Goal: Transaction & Acquisition: Purchase product/service

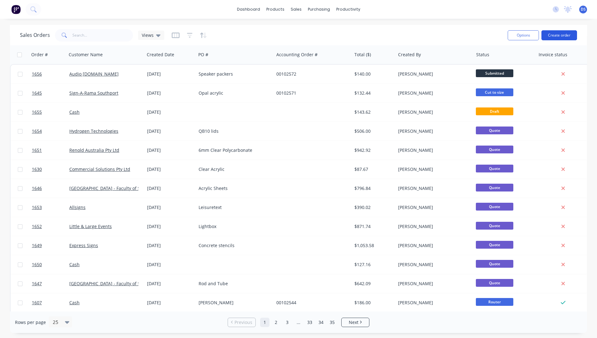
click at [558, 38] on button "Create order" at bounding box center [559, 35] width 36 height 10
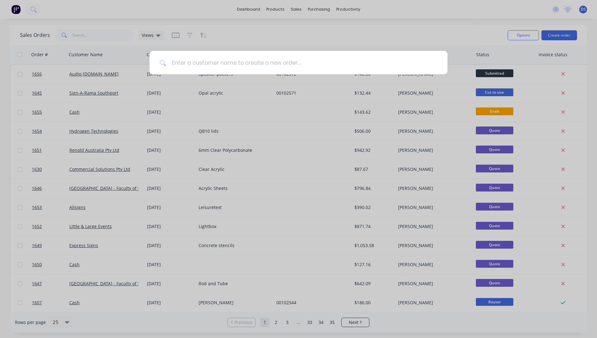
click at [193, 64] on input at bounding box center [301, 62] width 271 height 23
click at [195, 67] on input at bounding box center [301, 62] width 271 height 23
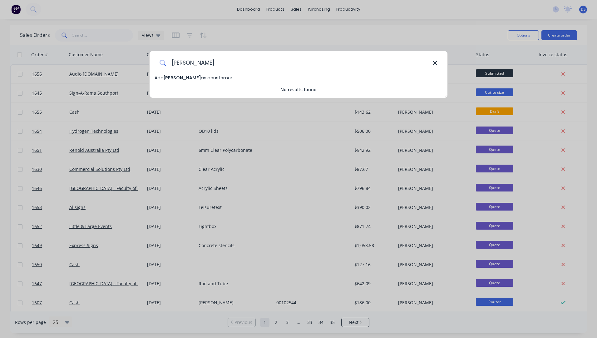
type input "[PERSON_NAME]"
click at [432, 65] on icon at bounding box center [434, 63] width 5 height 7
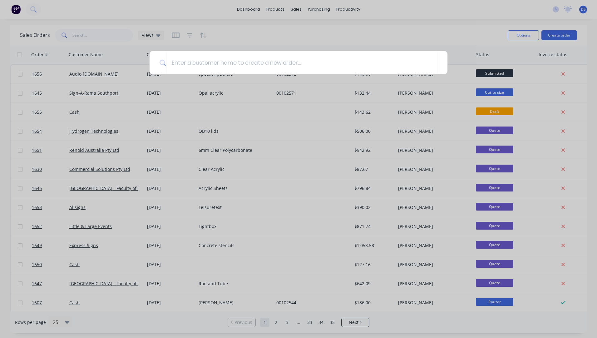
click at [352, 37] on div at bounding box center [298, 169] width 597 height 338
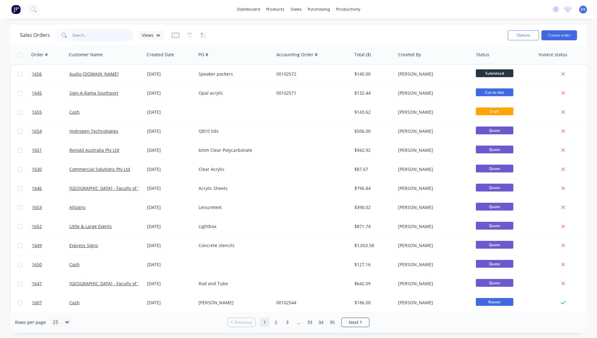
click at [99, 36] on input "text" at bounding box center [102, 35] width 61 height 12
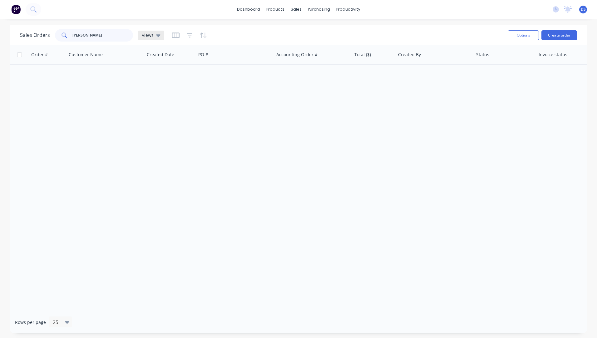
type input "liam divn"
click at [161, 36] on div "Views" at bounding box center [151, 35] width 26 height 9
click at [160, 99] on button "Archived Orders" at bounding box center [175, 100] width 71 height 7
click at [311, 32] on div "Sales Orders" at bounding box center [319, 30] width 26 height 6
drag, startPoint x: 94, startPoint y: 38, endPoint x: 55, endPoint y: 41, distance: 39.8
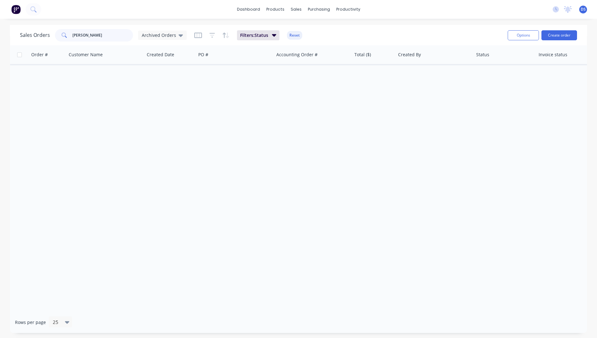
click at [55, 41] on div "liam divn" at bounding box center [94, 35] width 78 height 12
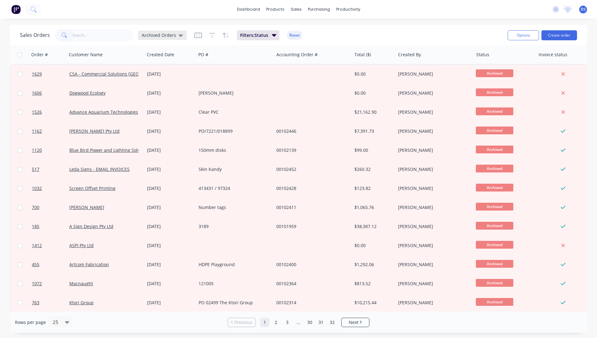
click at [179, 36] on icon at bounding box center [180, 35] width 4 height 2
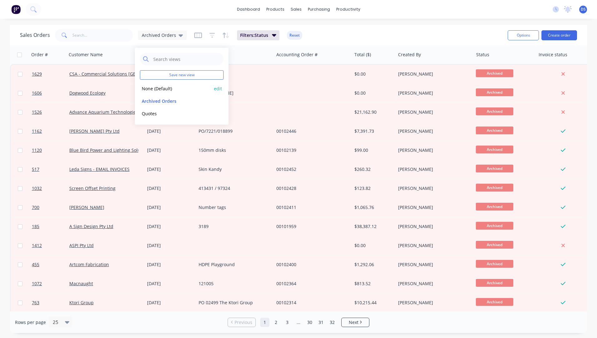
click at [156, 89] on button "None (Default)" at bounding box center [175, 88] width 71 height 7
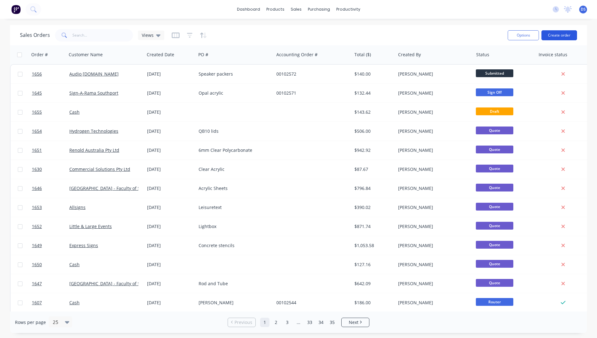
click at [558, 36] on button "Create order" at bounding box center [559, 35] width 36 height 10
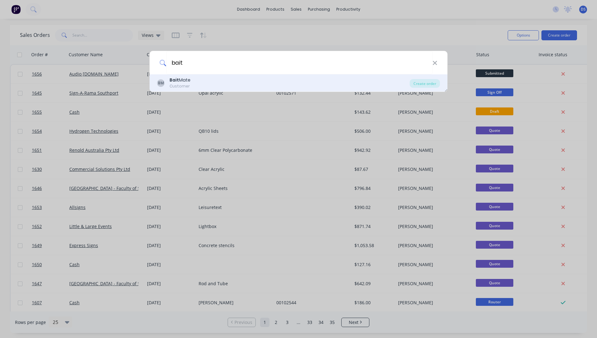
type input "bait"
click at [184, 85] on div "Customer" at bounding box center [179, 86] width 21 height 6
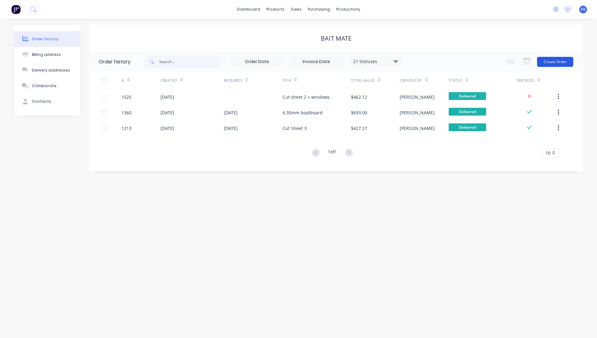
click at [551, 65] on button "Create Order" at bounding box center [555, 62] width 36 height 10
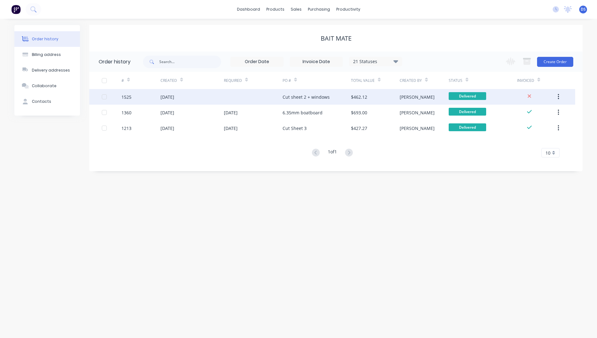
click at [314, 102] on div "Cut sheet 2 + windows" at bounding box center [316, 97] width 68 height 16
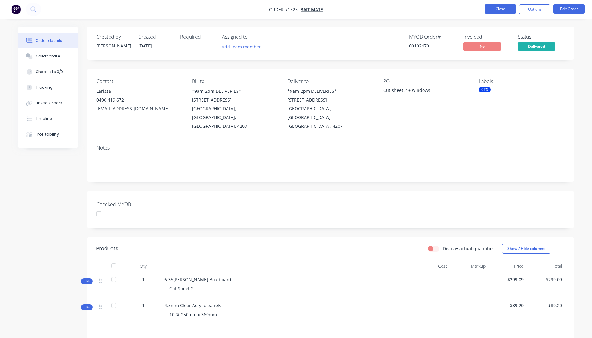
click at [498, 11] on button "Close" at bounding box center [500, 8] width 31 height 9
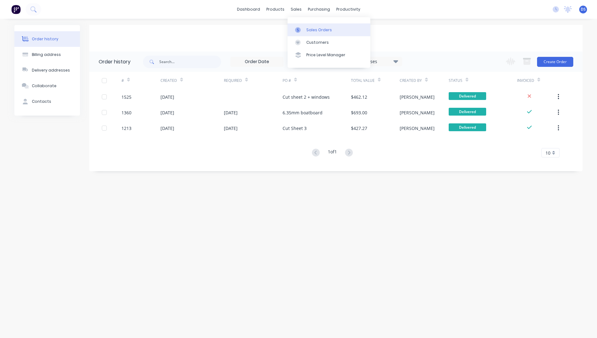
click at [312, 32] on div "Sales Orders" at bounding box center [319, 30] width 26 height 6
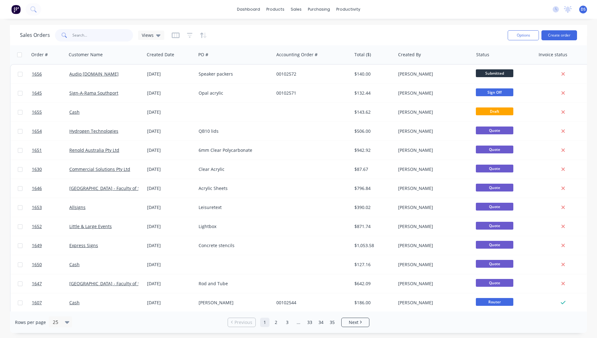
click at [95, 39] on input "text" at bounding box center [102, 35] width 61 height 12
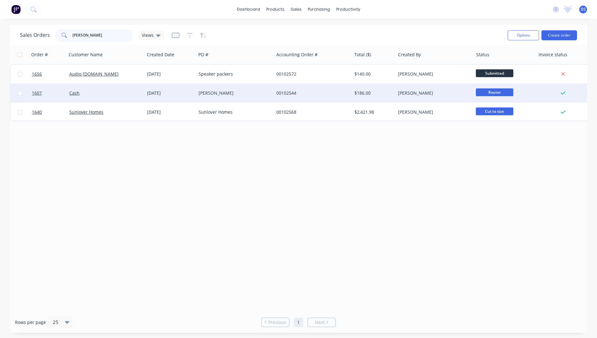
type input "brett"
click at [164, 92] on div "[DATE]" at bounding box center [170, 93] width 46 height 6
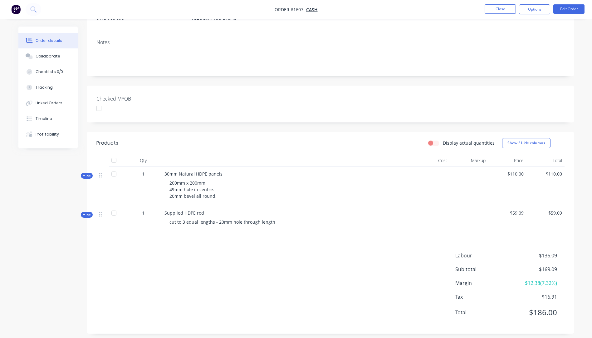
scroll to position [87, 0]
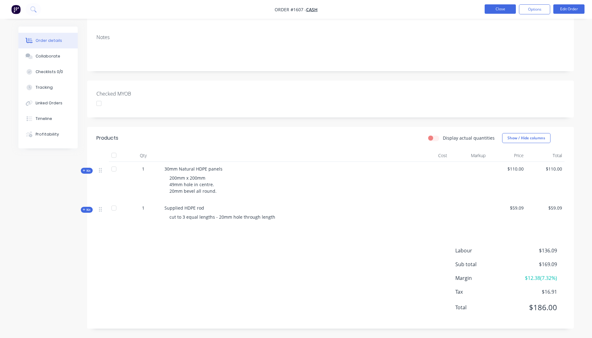
click at [492, 8] on button "Close" at bounding box center [500, 8] width 31 height 9
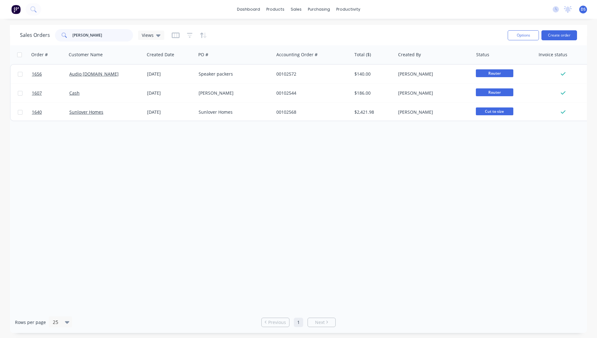
drag, startPoint x: 92, startPoint y: 35, endPoint x: 57, endPoint y: 35, distance: 34.9
click at [57, 35] on div "brett" at bounding box center [94, 35] width 78 height 12
click at [218, 160] on div "Order # Customer Name Created Date PO # Accounting Order # Total ($) Created By…" at bounding box center [298, 178] width 577 height 266
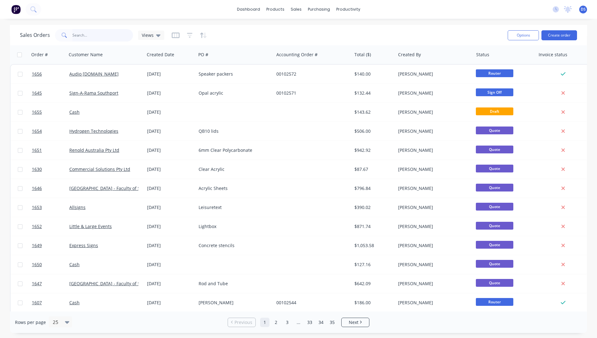
click at [93, 35] on input "text" at bounding box center [102, 35] width 61 height 12
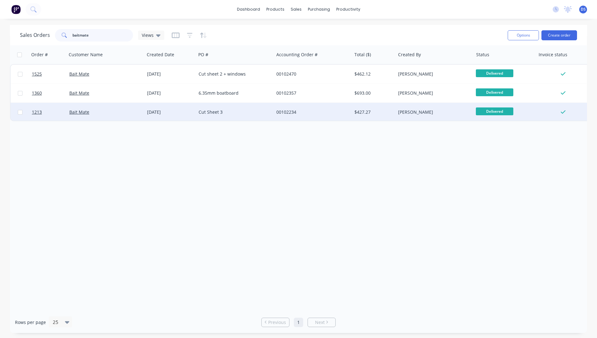
type input "baitmate"
click at [222, 113] on div "Cut Sheet 3" at bounding box center [232, 112] width 69 height 6
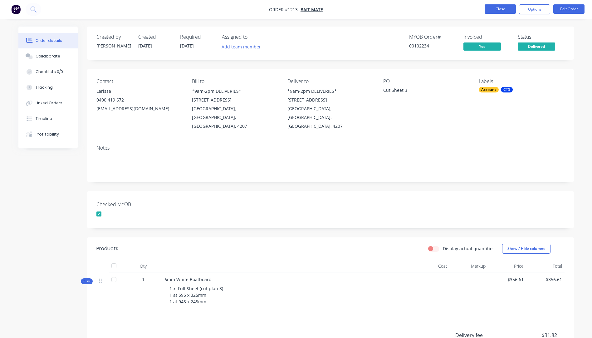
click at [496, 9] on button "Close" at bounding box center [500, 8] width 31 height 9
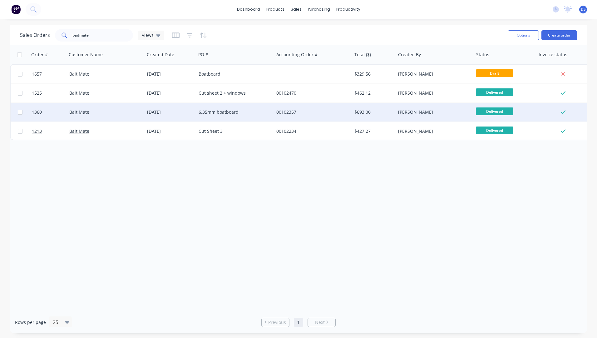
click at [233, 113] on div "6.35mm boatboard" at bounding box center [232, 112] width 69 height 6
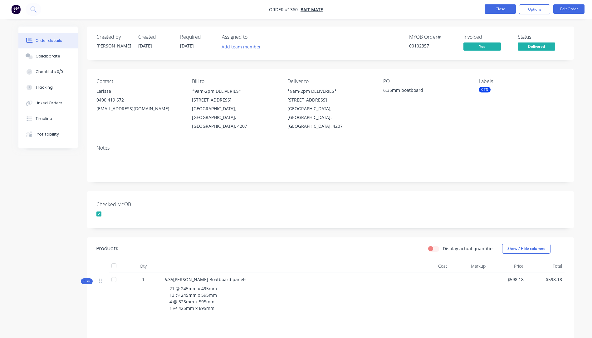
click at [498, 11] on button "Close" at bounding box center [500, 8] width 31 height 9
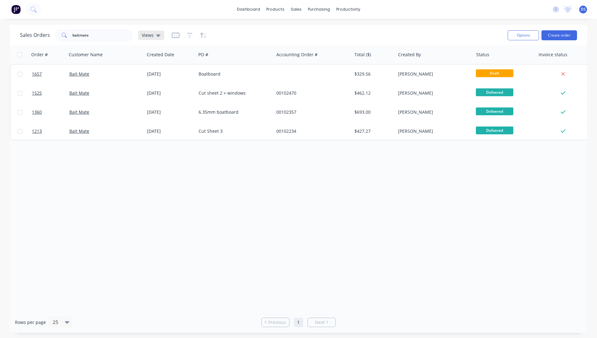
click at [159, 36] on icon at bounding box center [158, 35] width 4 height 7
click at [156, 101] on button "Archived Orders" at bounding box center [175, 100] width 71 height 7
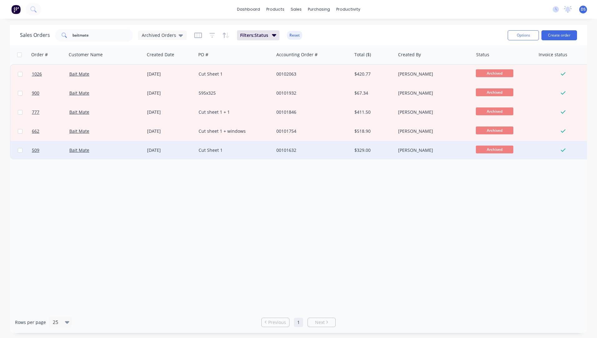
click at [218, 149] on div "Cut Sheet 1" at bounding box center [232, 150] width 69 height 6
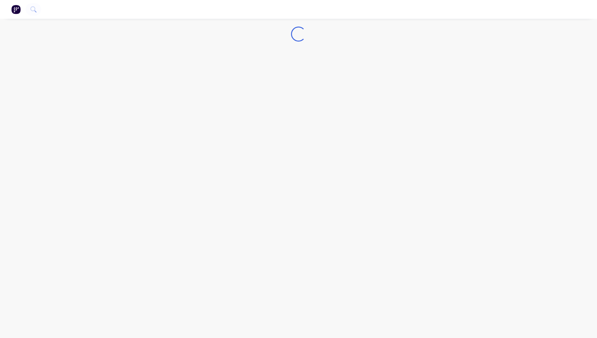
click at [218, 149] on div "Loading..." at bounding box center [298, 169] width 597 height 338
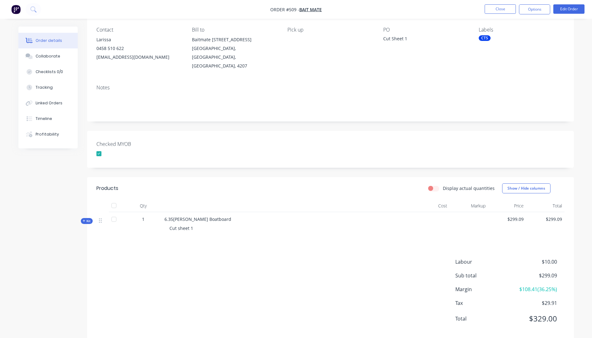
scroll to position [54, 0]
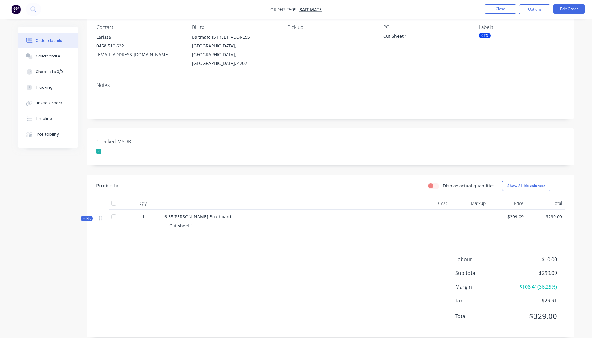
click at [84, 217] on icon at bounding box center [84, 218] width 2 height 2
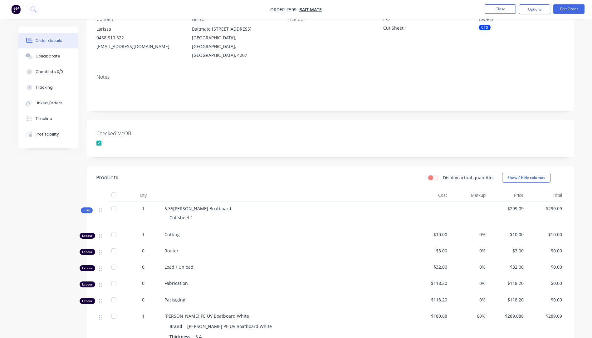
scroll to position [0, 0]
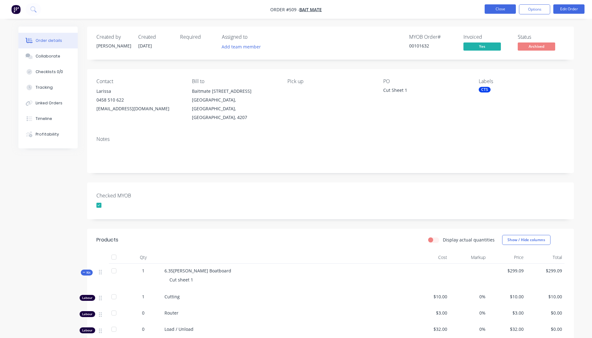
click at [501, 9] on button "Close" at bounding box center [500, 8] width 31 height 9
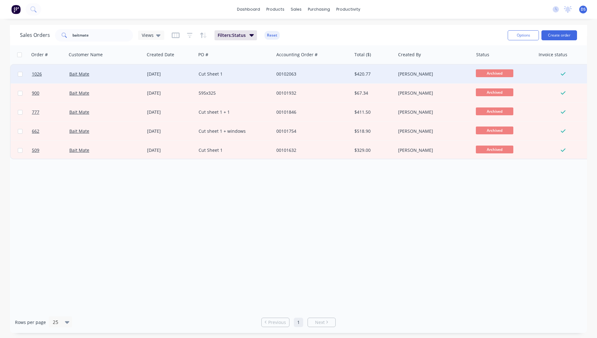
click at [283, 76] on div "00102063" at bounding box center [310, 74] width 69 height 6
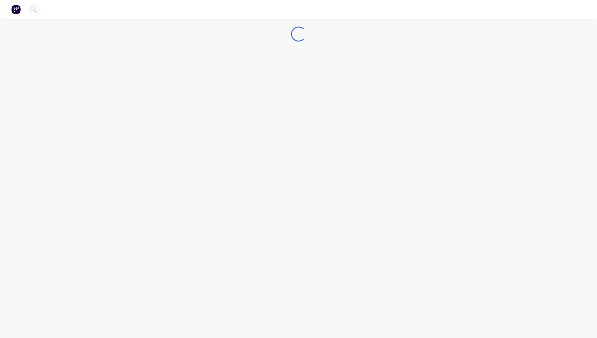
click at [283, 76] on div "Loading..." at bounding box center [298, 169] width 597 height 338
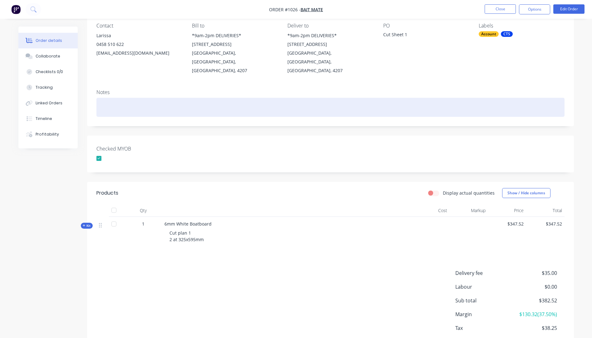
scroll to position [74, 0]
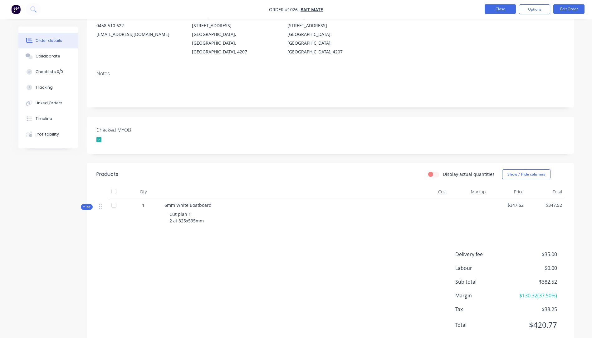
click at [493, 11] on button "Close" at bounding box center [500, 8] width 31 height 9
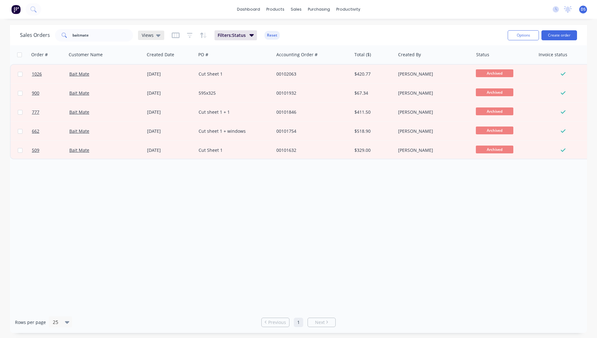
click at [160, 35] on div "Views" at bounding box center [151, 35] width 26 height 9
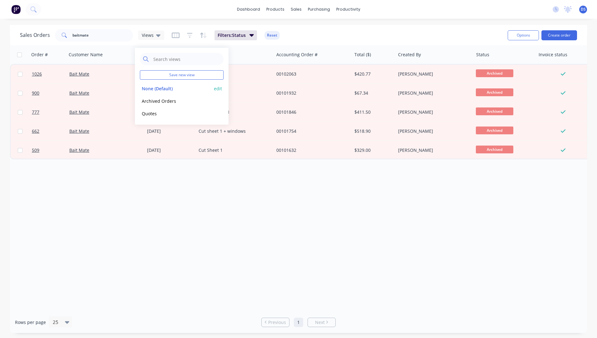
click at [161, 88] on button "None (Default)" at bounding box center [175, 88] width 71 height 7
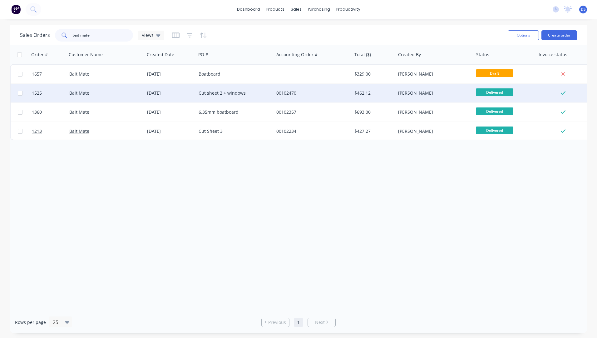
type input "bait mate"
click at [254, 95] on div "Cut sheet 2 + windows" at bounding box center [232, 93] width 69 height 6
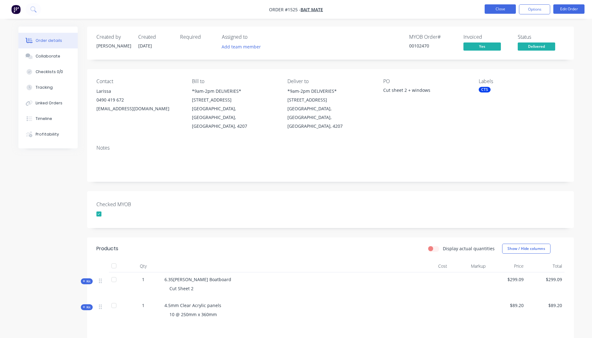
click at [497, 7] on button "Close" at bounding box center [500, 8] width 31 height 9
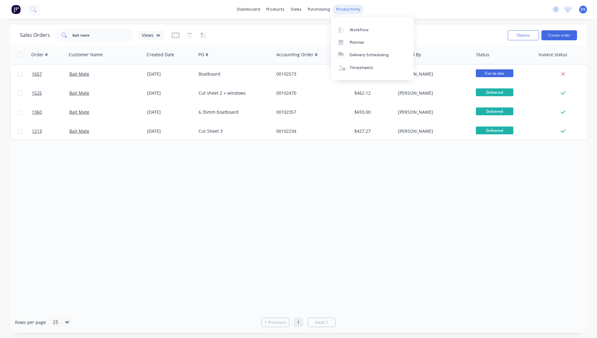
click at [349, 11] on div "productivity" at bounding box center [348, 9] width 30 height 9
click at [354, 31] on div "Workflow" at bounding box center [358, 30] width 19 height 6
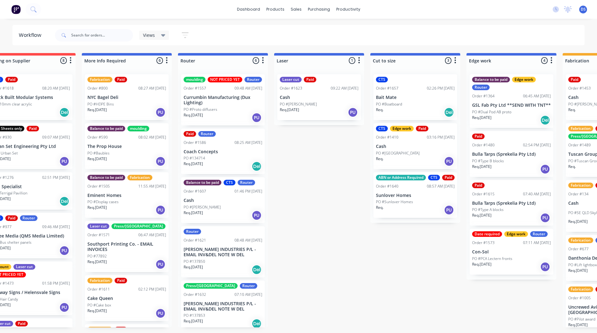
scroll to position [0, 227]
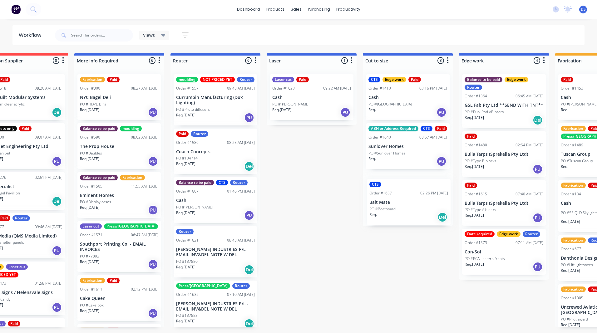
drag, startPoint x: 404, startPoint y: 96, endPoint x: 404, endPoint y: 205, distance: 109.5
click at [404, 205] on div "CTS Order #1657 02:26 PM 23/09/25 Bait Mate PO #Boatboard Req. Del CTS Edge wor…" at bounding box center [408, 147] width 90 height 157
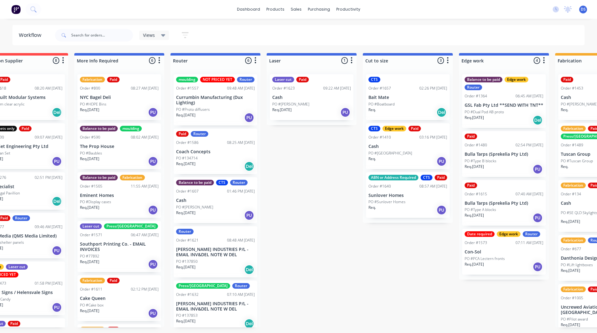
click at [357, 258] on div "Submitted 0 Sort By Created date Required date Order number Customer name Most …" at bounding box center [514, 190] width 1493 height 274
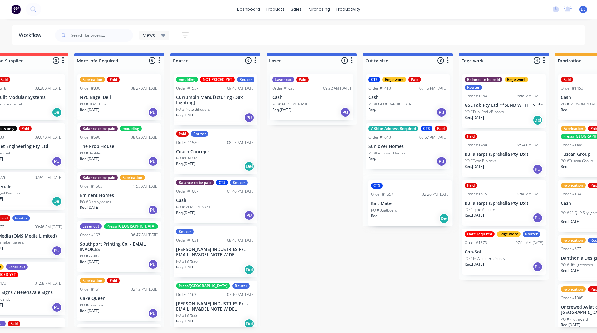
drag, startPoint x: 394, startPoint y: 100, endPoint x: 397, endPoint y: 208, distance: 108.0
click at [397, 208] on div "CTS Order #1657 02:26 PM 23/09/25 Bait Mate PO #Boatboard Req. Del CTS Edge wor…" at bounding box center [408, 147] width 90 height 157
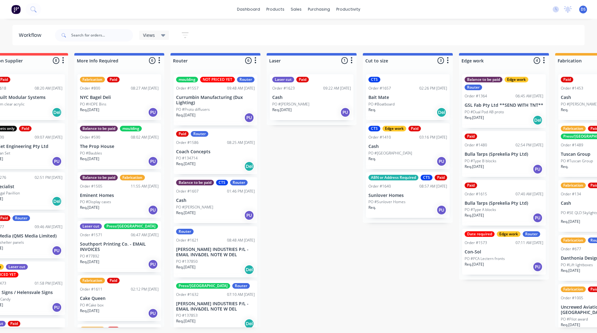
click at [329, 227] on div "Submitted 0 Sort By Created date Required date Order number Customer name Most …" at bounding box center [514, 190] width 1493 height 274
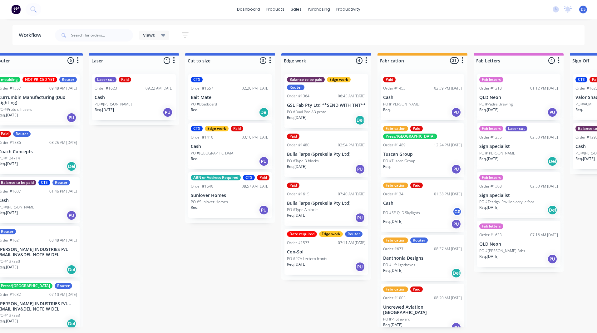
scroll to position [0, 487]
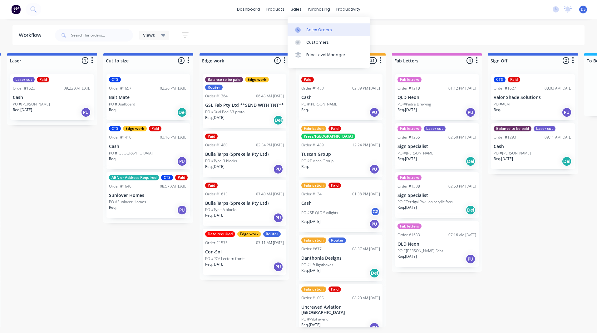
click at [314, 28] on div "Sales Orders" at bounding box center [319, 30] width 26 height 6
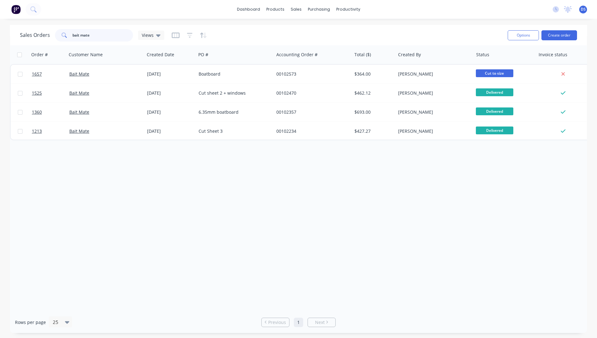
drag, startPoint x: 94, startPoint y: 37, endPoint x: 45, endPoint y: 39, distance: 49.6
click at [45, 39] on div "Sales Orders bait mate Views" at bounding box center [92, 35] width 144 height 12
click at [58, 164] on div "Order # Customer Name Created Date PO # Accounting Order # Total ($) Created By…" at bounding box center [298, 178] width 577 height 266
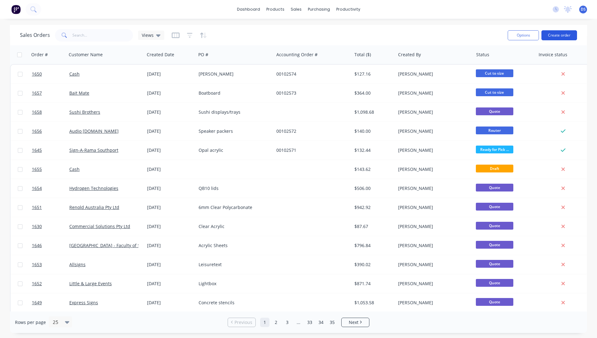
click at [556, 34] on button "Create order" at bounding box center [559, 35] width 36 height 10
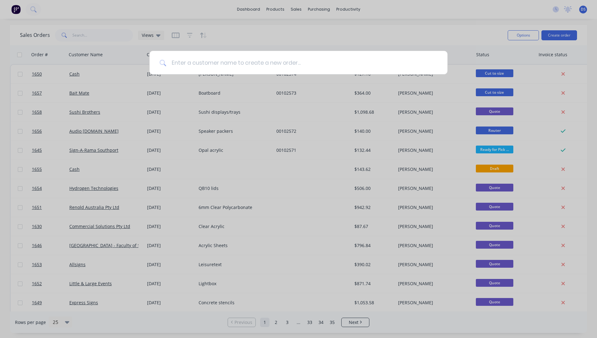
click at [200, 65] on input at bounding box center [301, 62] width 271 height 23
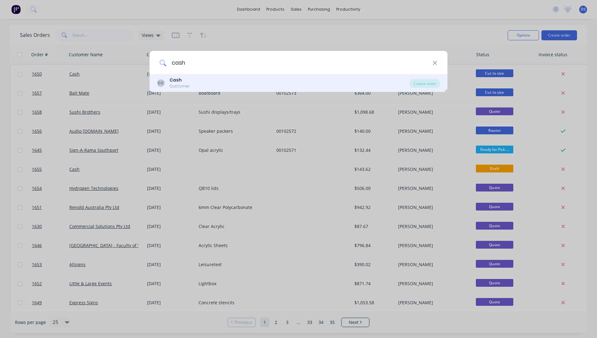
type input "cash"
click at [178, 83] on div "Customer" at bounding box center [179, 86] width 20 height 6
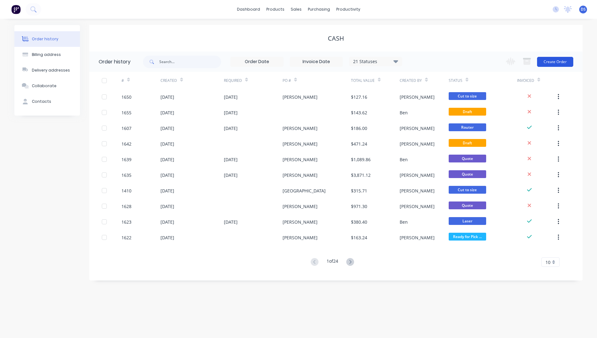
click at [555, 65] on button "Create Order" at bounding box center [555, 62] width 36 height 10
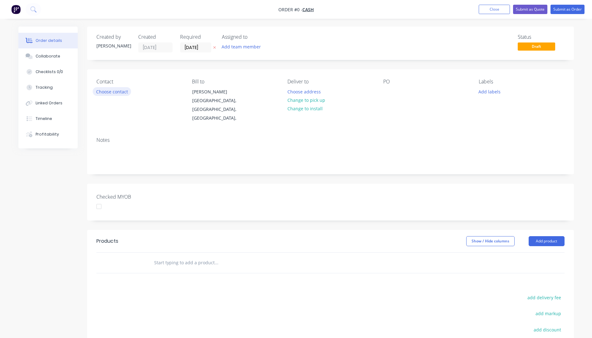
click at [109, 94] on button "Choose contact" at bounding box center [112, 91] width 38 height 8
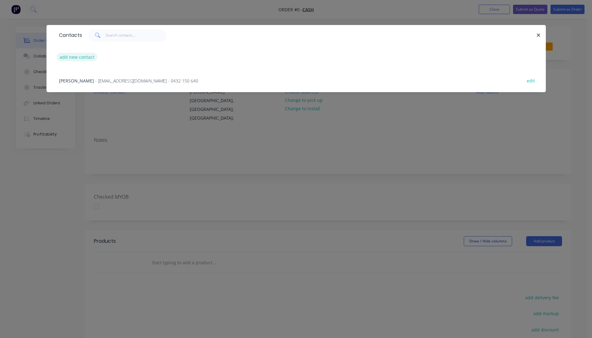
click at [80, 53] on button "add new contact" at bounding box center [76, 57] width 41 height 8
select select "AU"
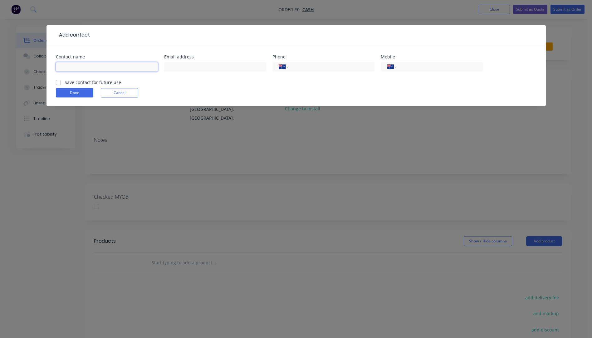
paste input "Sherri Durston 0410743656"
drag, startPoint x: 117, startPoint y: 68, endPoint x: 90, endPoint y: 68, distance: 27.1
click at [90, 68] on input "Sherri Durston 0410743656" at bounding box center [107, 66] width 102 height 9
type input "[PERSON_NAME]"
paste input "0410 743 656"
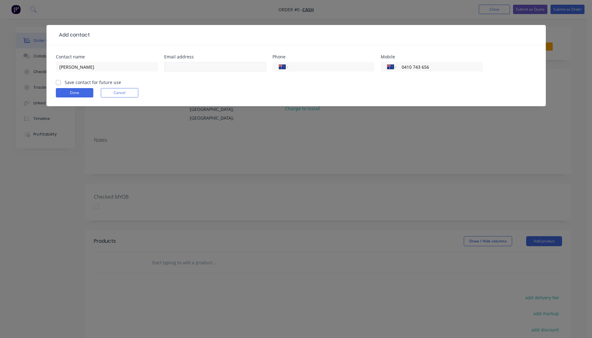
type input "0410 743 656"
click at [178, 65] on input "text" at bounding box center [215, 66] width 102 height 9
click at [189, 88] on form "Contact name Sherri Durston Email address durstosherry@yahoo.com. Phone Interna…" at bounding box center [296, 80] width 481 height 51
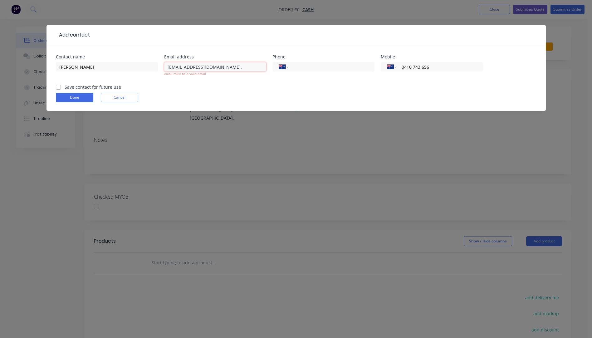
click at [168, 66] on input "durstosherry@yahoo.com." at bounding box center [215, 66] width 102 height 9
click at [171, 90] on form "Contact name Sherri Durston Email address durstosherry@yahoo.com. email must be…" at bounding box center [296, 83] width 481 height 56
click at [226, 66] on input "durstosherry@yahoo.com." at bounding box center [215, 66] width 102 height 9
type input "durstosherry@yahoo.com"
click at [164, 85] on form "Contact name Sherri Durston Email address durstosherry@yahoo.com email must be …" at bounding box center [296, 83] width 481 height 56
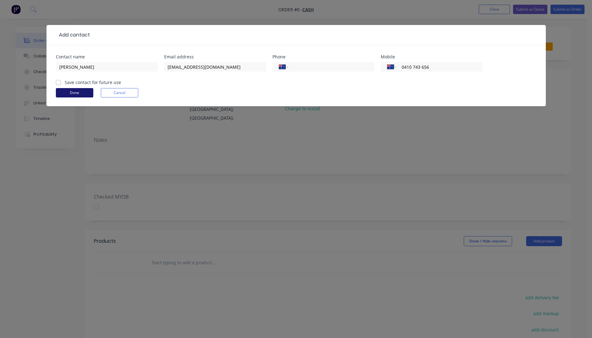
click at [77, 94] on button "Done" at bounding box center [74, 92] width 37 height 9
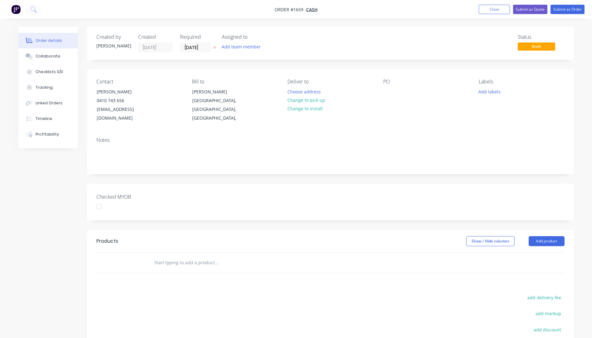
click at [213, 49] on icon "button" at bounding box center [214, 48] width 3 height 4
click at [208, 100] on div "[GEOGRAPHIC_DATA], [GEOGRAPHIC_DATA], [GEOGRAPHIC_DATA]," at bounding box center [218, 109] width 52 height 26
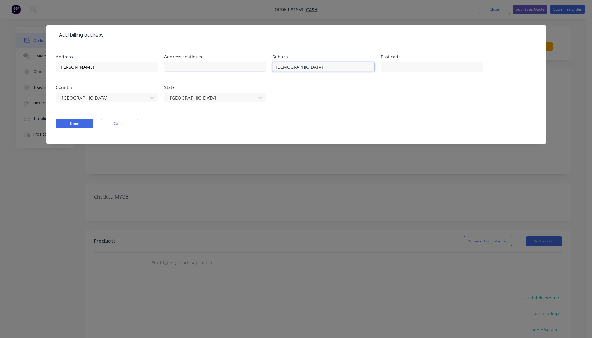
drag, startPoint x: 306, startPoint y: 68, endPoint x: 264, endPoint y: 65, distance: 42.2
click at [264, 65] on div "Address Anthony Address continued Suburb Mt Isa Post code Country Australia Sta…" at bounding box center [296, 82] width 481 height 55
click at [79, 121] on button "Done" at bounding box center [74, 123] width 37 height 9
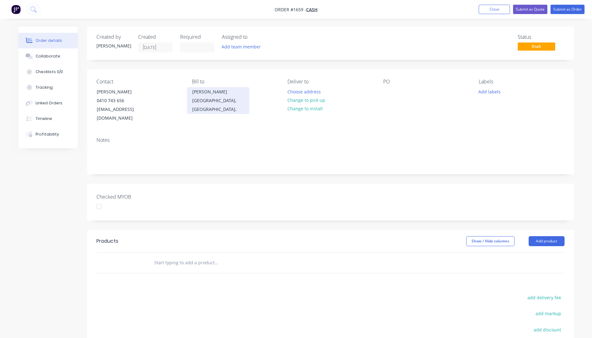
click at [213, 91] on div "[PERSON_NAME]" at bounding box center [218, 91] width 52 height 9
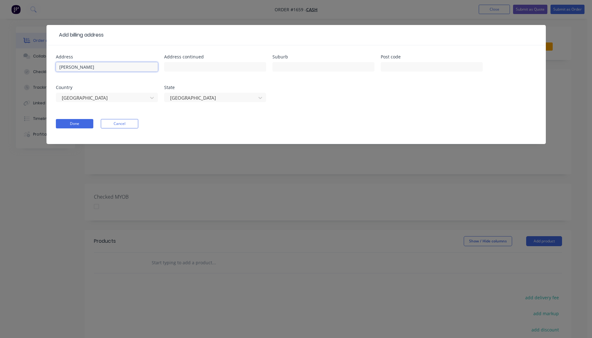
drag, startPoint x: 97, startPoint y: 67, endPoint x: 30, endPoint y: 62, distance: 67.6
click at [30, 62] on div "Add billing address Address Anthony Address continued Suburb Post code Country …" at bounding box center [296, 169] width 592 height 338
click at [80, 127] on button "Done" at bounding box center [74, 123] width 37 height 9
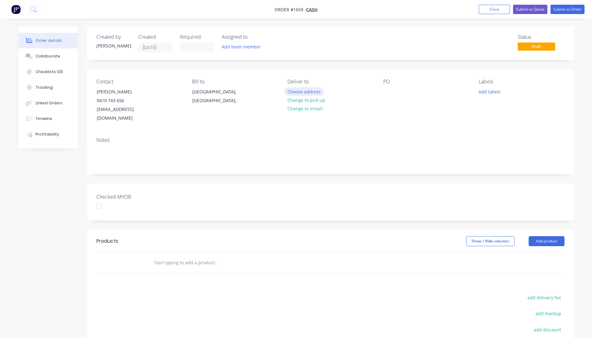
click at [307, 93] on button "Choose address" at bounding box center [304, 91] width 40 height 8
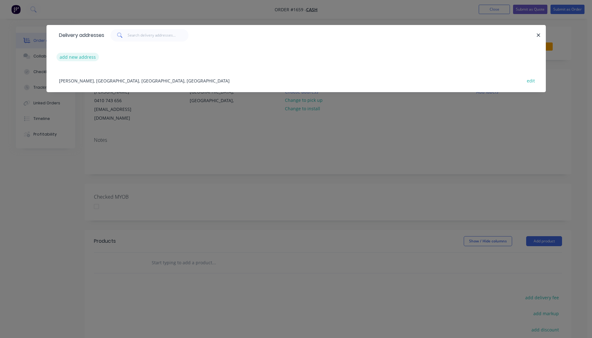
click at [81, 57] on button "add new address" at bounding box center [77, 57] width 43 height 8
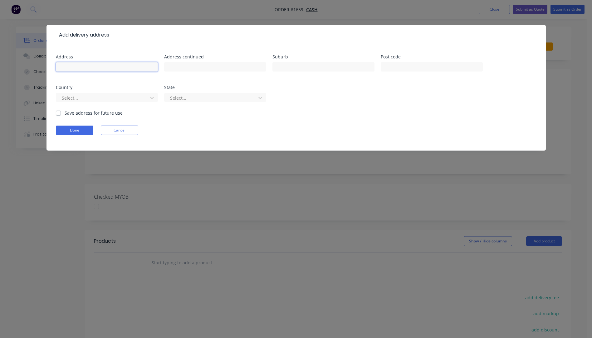
paste input "34-36 Briston Ave Burpengary East 4505"
type input "34-36 Briston Ave Burpengary East 4505"
click at [397, 67] on input "text" at bounding box center [432, 66] width 102 height 9
type input "4505"
drag, startPoint x: 129, startPoint y: 67, endPoint x: 96, endPoint y: 68, distance: 33.1
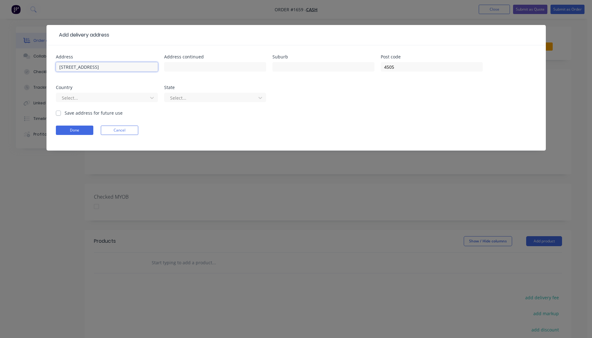
click at [96, 68] on input "34-36 Briston Ave Burpengary East 4505" at bounding box center [107, 66] width 102 height 9
type input "34-36 Briston Ave 4505"
paste input "Burpengary East"
type input "Burpengary East"
drag, startPoint x: 108, startPoint y: 68, endPoint x: 95, endPoint y: 69, distance: 12.9
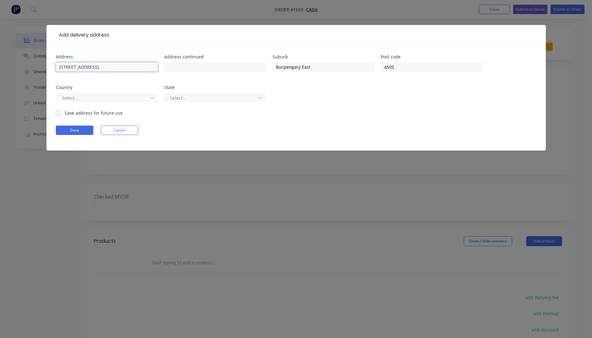
click at [95, 69] on input "34-36 Briston Ave 4505" at bounding box center [107, 66] width 102 height 9
type input "34-36 Briston Ave"
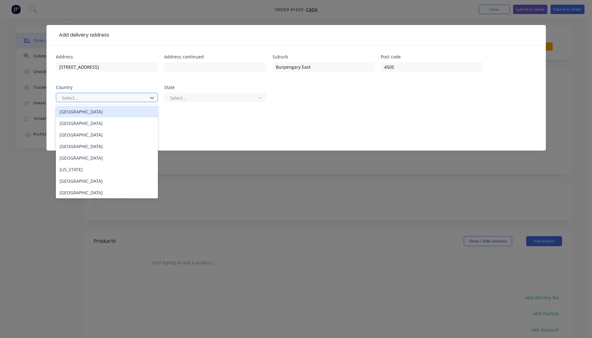
click at [81, 112] on div "[GEOGRAPHIC_DATA]" at bounding box center [107, 112] width 102 height 12
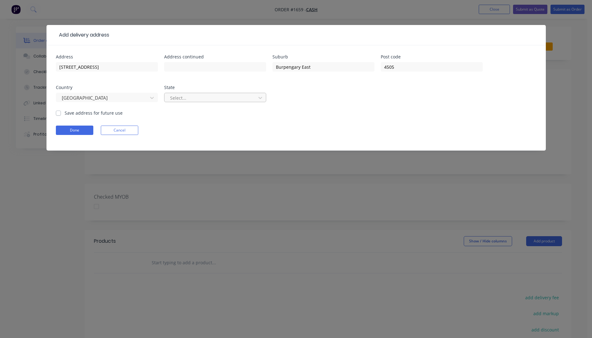
click at [211, 98] on div at bounding box center [210, 98] width 83 height 8
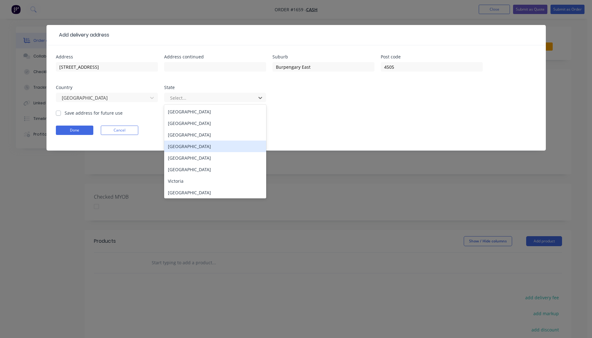
click at [185, 148] on div "[GEOGRAPHIC_DATA]" at bounding box center [215, 146] width 102 height 12
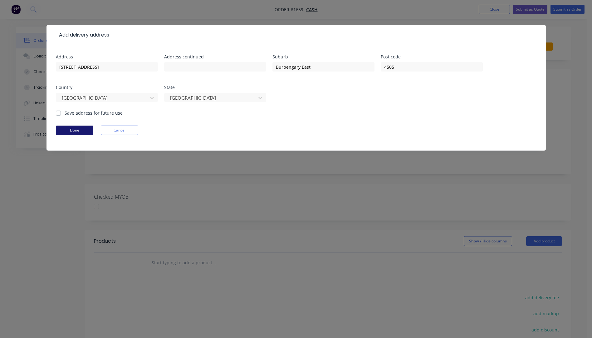
click at [85, 129] on button "Done" at bounding box center [74, 129] width 37 height 9
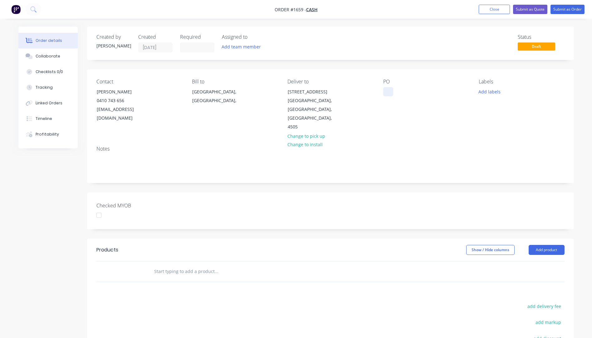
click at [389, 90] on div at bounding box center [388, 91] width 10 height 9
click at [481, 90] on button "Add labels" at bounding box center [489, 91] width 29 height 8
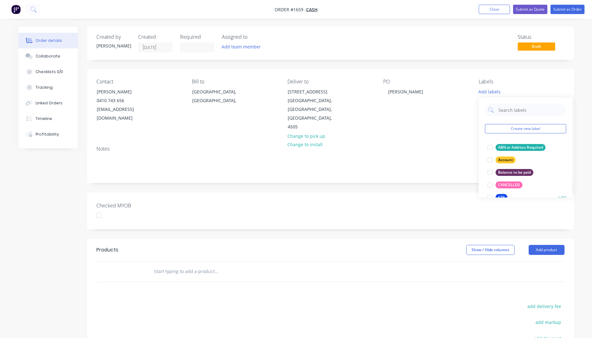
click at [497, 195] on div "CTS" at bounding box center [502, 197] width 12 height 7
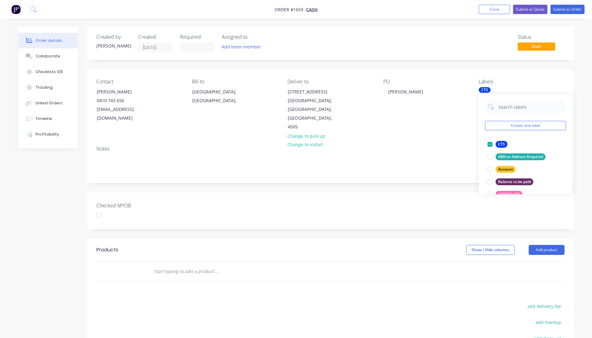
click at [446, 146] on div "Notes" at bounding box center [330, 149] width 468 height 6
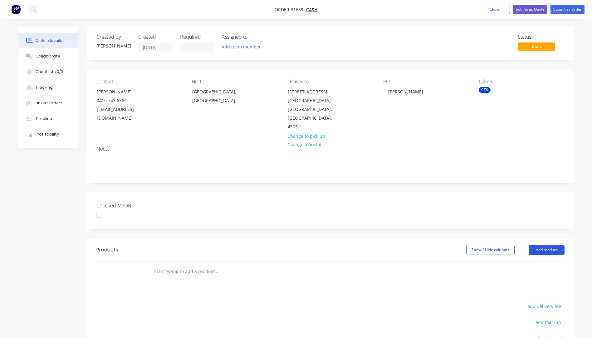
click at [540, 245] on button "Add product" at bounding box center [547, 250] width 36 height 10
click at [530, 261] on div "Product catalogue" at bounding box center [535, 265] width 48 height 9
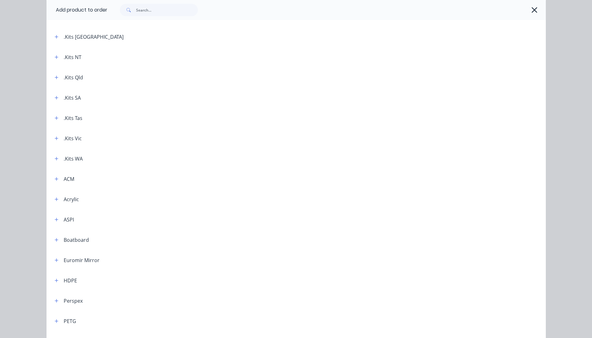
scroll to position [62, 0]
click at [53, 77] on button "button" at bounding box center [57, 77] width 8 height 8
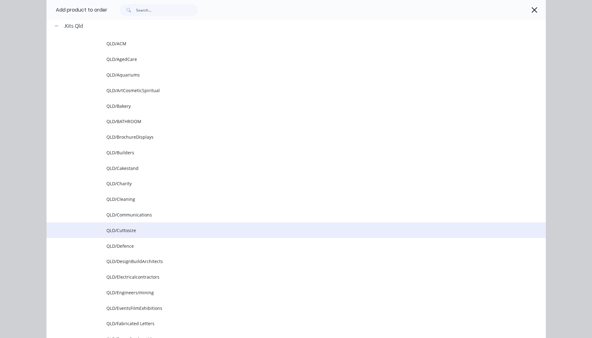
scroll to position [125, 0]
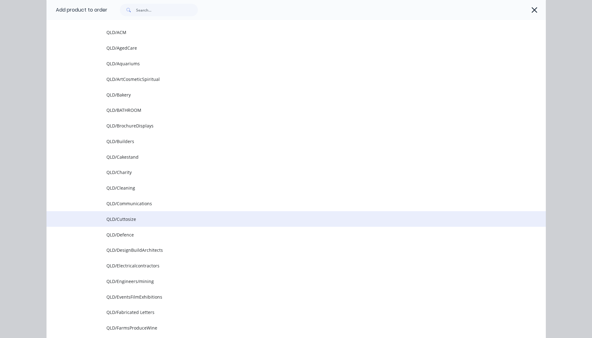
click at [120, 220] on span "QLD/Cuttosize" at bounding box center [281, 219] width 351 height 7
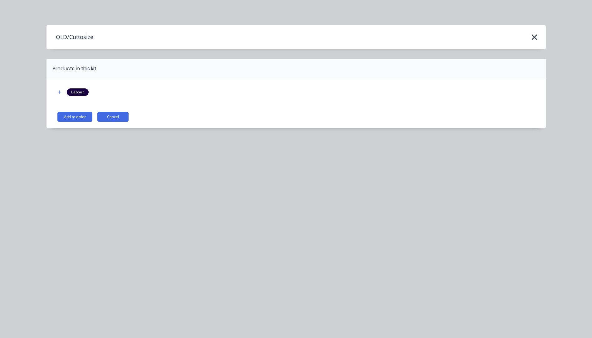
scroll to position [0, 0]
click at [81, 118] on button "Add to order" at bounding box center [74, 117] width 35 height 10
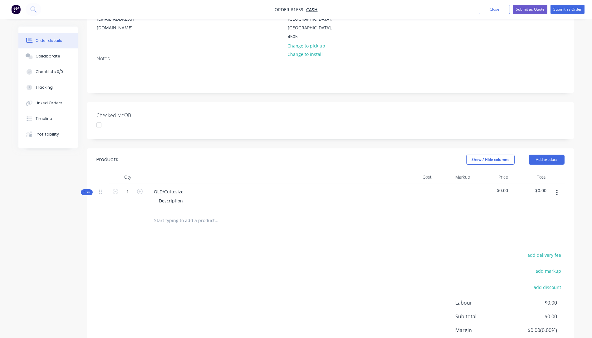
scroll to position [94, 0]
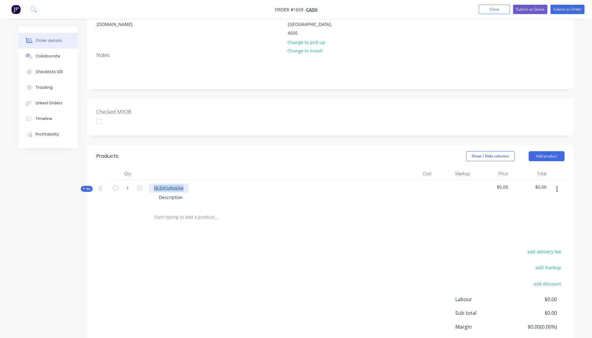
drag, startPoint x: 184, startPoint y: 181, endPoint x: 152, endPoint y: 180, distance: 32.2
click at [152, 183] on div "QLD/Cuttosize" at bounding box center [169, 187] width 40 height 9
click at [84, 187] on icon at bounding box center [84, 188] width 3 height 3
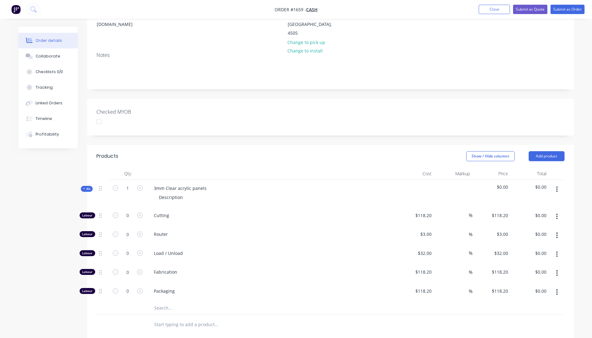
click at [162, 301] on input "text" at bounding box center [216, 307] width 125 height 12
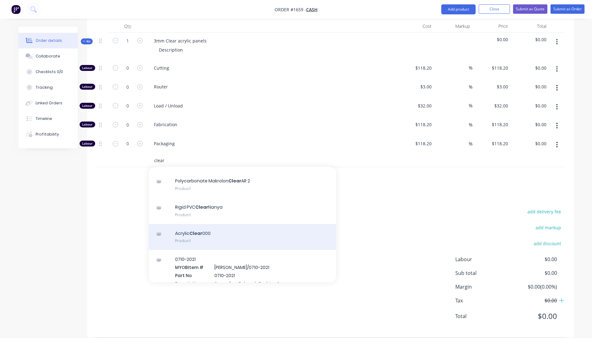
type input "clear"
click at [205, 228] on div "Acrylic Clear 000 Product" at bounding box center [242, 237] width 187 height 26
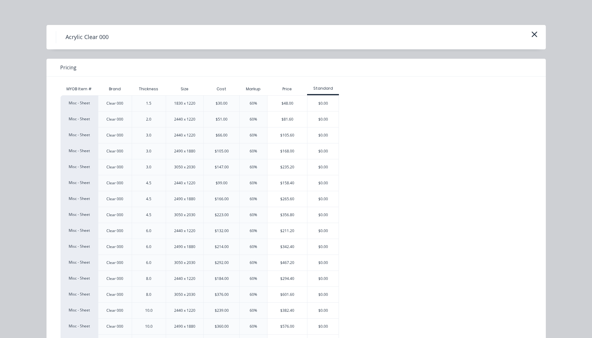
click at [291, 141] on div "$105.60" at bounding box center [287, 135] width 40 height 16
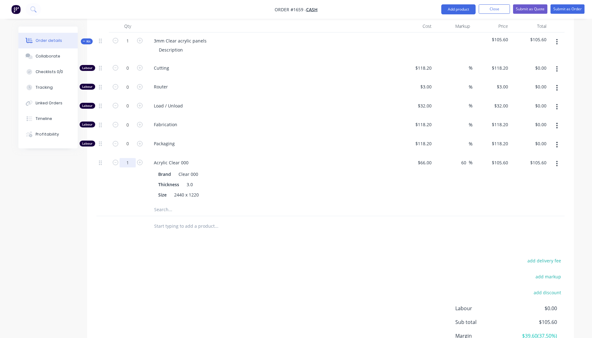
click at [130, 158] on input "1" at bounding box center [128, 162] width 16 height 9
type input "0.7"
type input "$73.92"
click at [245, 154] on div "Acrylic Clear 000 Brand Clear 000 Thickness 3.0 Size 2440 x 1220" at bounding box center [271, 178] width 250 height 49
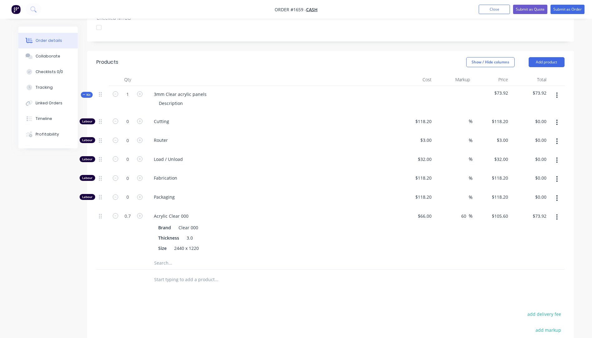
scroll to position [178, 0]
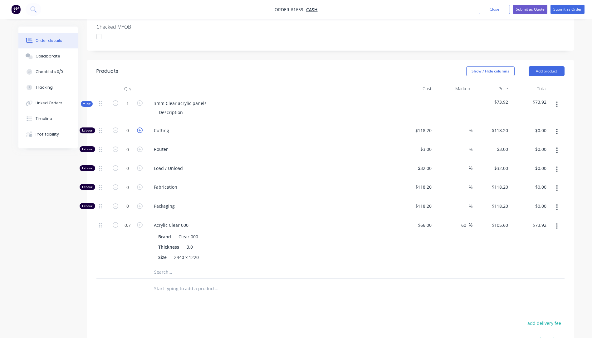
click at [140, 127] on icon "button" at bounding box center [140, 130] width 6 height 6
type input "1"
type input "$118.20"
click at [416, 122] on div "118.2 $118.20" at bounding box center [415, 131] width 38 height 19
type input "$10.00"
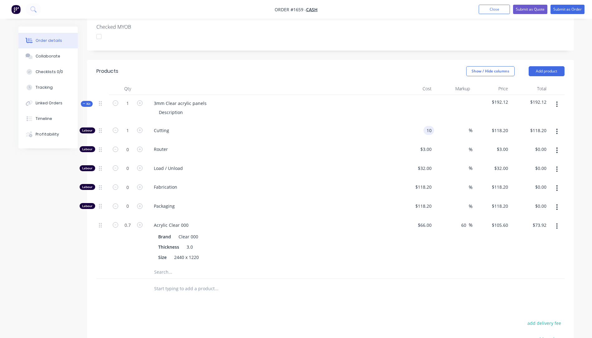
type input "$10.00"
click at [307, 188] on div "Fabrication" at bounding box center [271, 187] width 250 height 19
click at [131, 220] on input "0.7" at bounding box center [128, 224] width 16 height 9
type input "0.75"
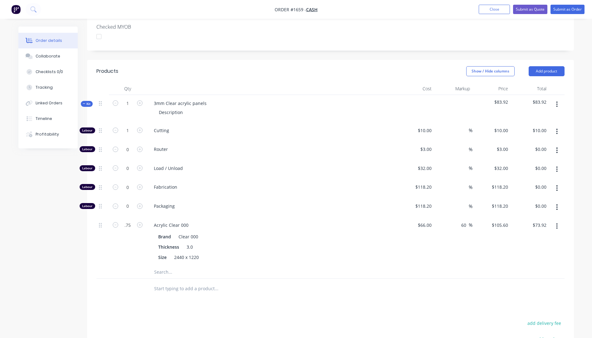
type input "$79.20"
click at [257, 187] on div "Fabrication" at bounding box center [271, 187] width 250 height 19
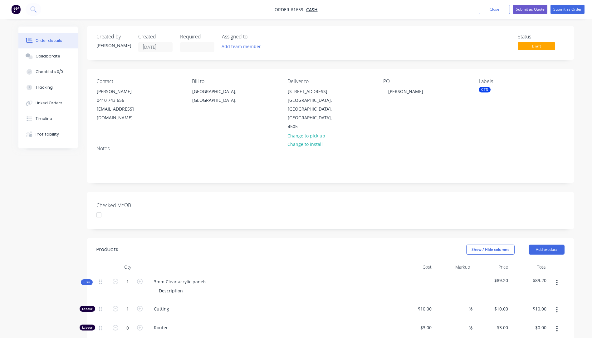
scroll to position [0, 0]
click at [493, 9] on button "Close" at bounding box center [494, 9] width 31 height 9
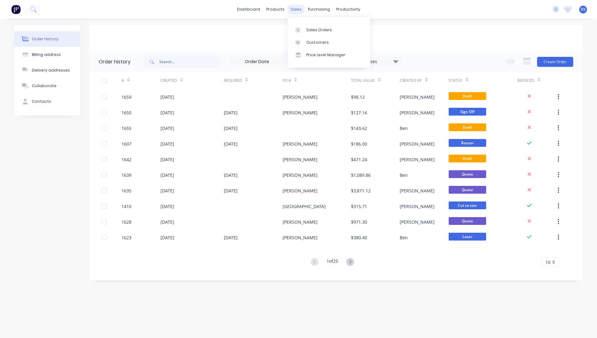
click at [297, 11] on div "sales" at bounding box center [295, 9] width 17 height 9
click at [313, 29] on div "Sales Orders" at bounding box center [319, 30] width 26 height 6
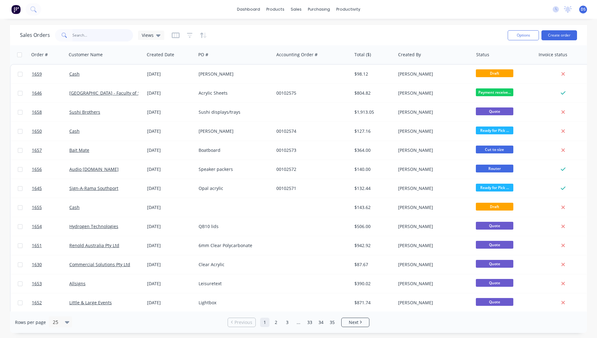
click at [91, 38] on input "text" at bounding box center [102, 35] width 61 height 12
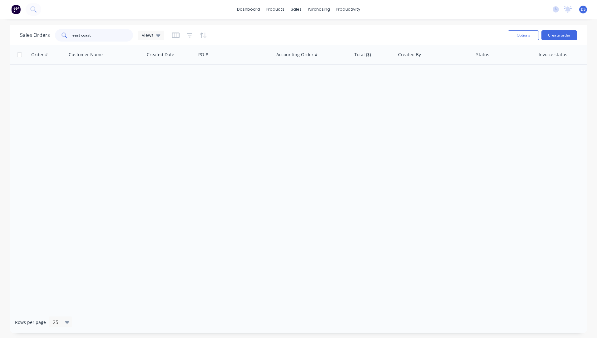
drag, startPoint x: 101, startPoint y: 38, endPoint x: 65, endPoint y: 39, distance: 36.2
click at [65, 39] on div "east coast" at bounding box center [94, 35] width 78 height 12
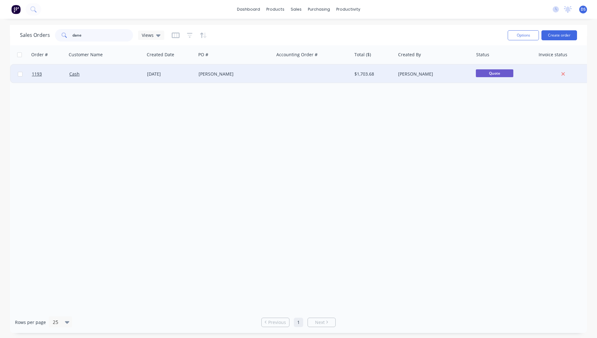
type input "dane"
click at [162, 75] on div "[DATE]" at bounding box center [170, 74] width 46 height 6
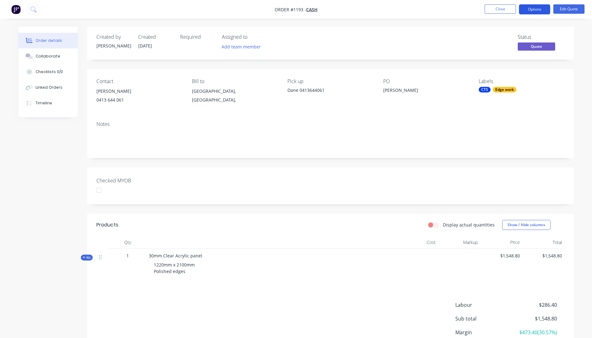
click at [536, 11] on button "Options" at bounding box center [534, 9] width 31 height 10
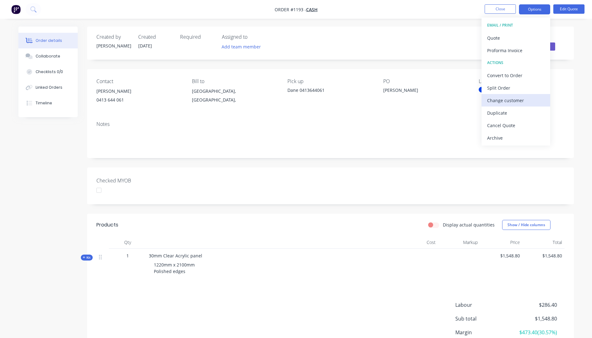
click at [511, 104] on div "Change customer" at bounding box center [515, 100] width 57 height 9
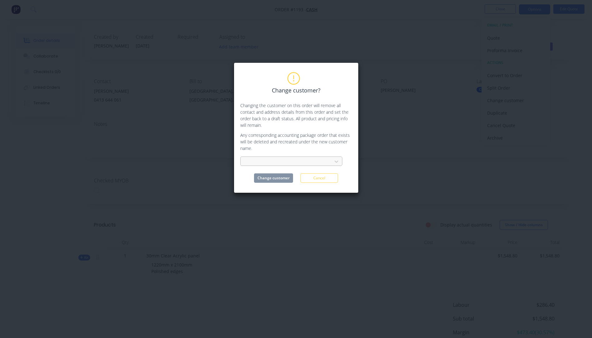
click at [287, 161] on div at bounding box center [287, 162] width 83 height 8
type input "verco"
click at [279, 176] on div "[PERSON_NAME] Family Super Fund" at bounding box center [291, 175] width 102 height 12
click at [276, 181] on button "Change customer" at bounding box center [273, 177] width 39 height 9
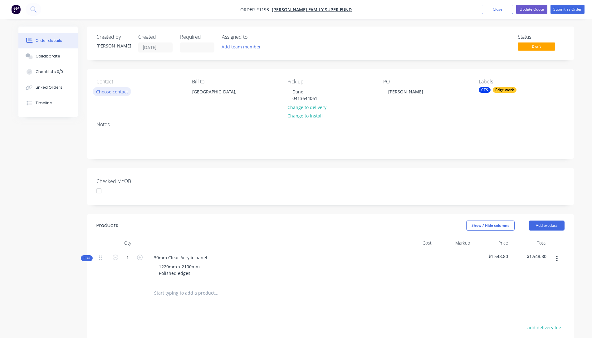
click at [123, 92] on button "Choose contact" at bounding box center [112, 91] width 38 height 8
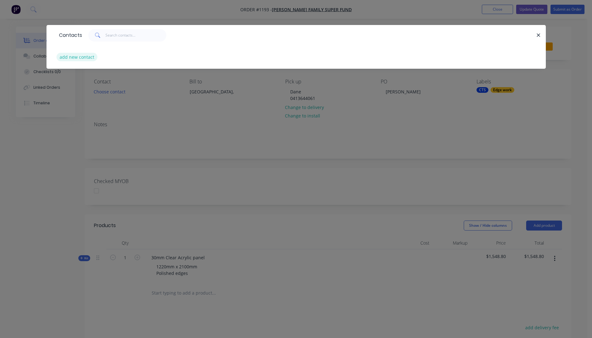
click at [82, 59] on button "add new contact" at bounding box center [76, 57] width 41 height 8
select select "AU"
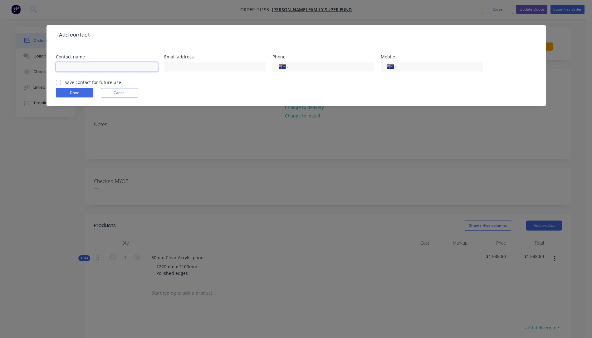
click at [81, 62] on input "text" at bounding box center [107, 66] width 102 height 9
type input "Ray Vercoe"
click at [217, 68] on input "text" at bounding box center [215, 66] width 102 height 9
type input "stephanie@vercoeevents.com.au"
click at [413, 69] on input "tel" at bounding box center [438, 66] width 75 height 7
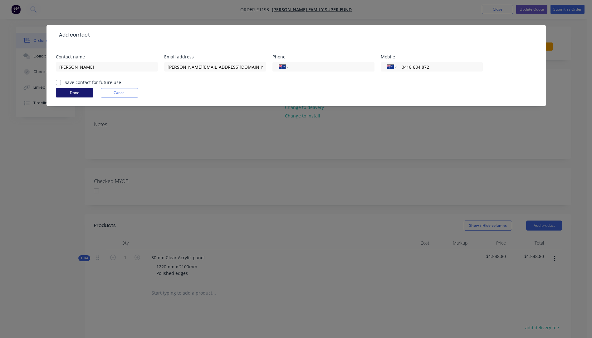
type input "0418 684 872"
click at [80, 95] on button "Done" at bounding box center [74, 92] width 37 height 9
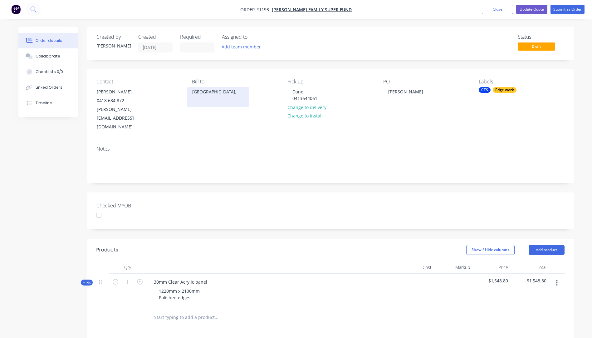
click at [209, 93] on div "Australia," at bounding box center [218, 91] width 52 height 9
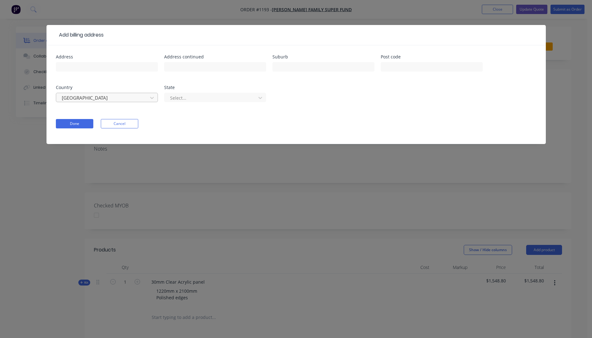
click at [120, 98] on div at bounding box center [102, 98] width 83 height 8
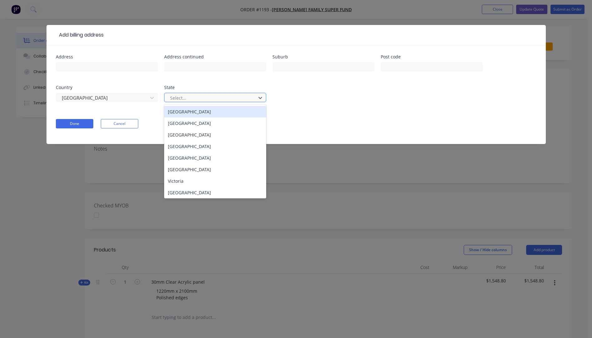
click at [210, 102] on div "Select..." at bounding box center [211, 97] width 87 height 9
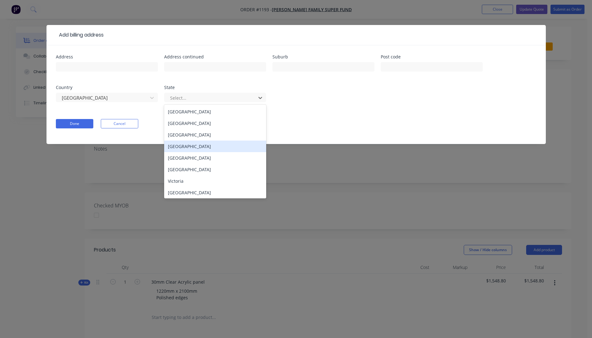
click at [189, 147] on div "[GEOGRAPHIC_DATA]" at bounding box center [215, 146] width 102 height 12
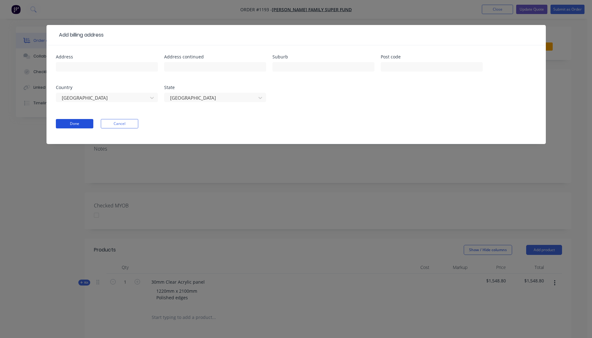
click at [77, 125] on button "Done" at bounding box center [74, 123] width 37 height 9
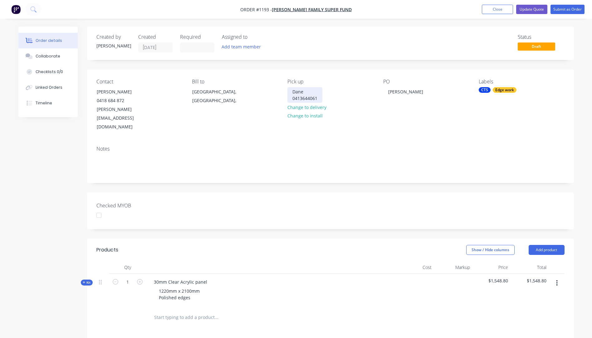
click at [317, 97] on div "Dane 0413644061" at bounding box center [304, 95] width 35 height 16
drag, startPoint x: 307, startPoint y: 93, endPoint x: 294, endPoint y: 86, distance: 15.1
click at [286, 91] on div "Contact Ray Vercoe 0418 684 872 stephanie@vercoeevents.com.au Bill to Queenslan…" at bounding box center [330, 104] width 487 height 71
drag, startPoint x: 319, startPoint y: 97, endPoint x: 298, endPoint y: 96, distance: 20.9
click at [298, 96] on div "Ray Vercoe 0413644061" at bounding box center [309, 95] width 45 height 16
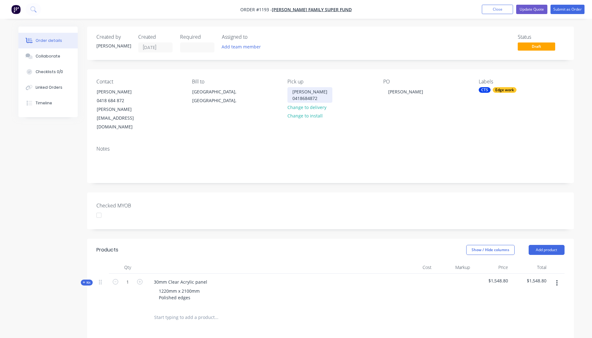
click at [318, 98] on div "Ray Vercoe 0418684872" at bounding box center [309, 95] width 45 height 16
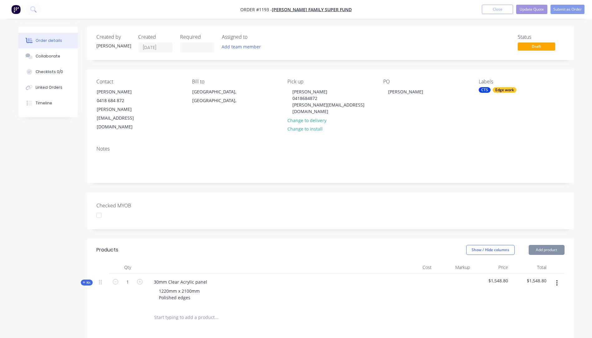
click at [335, 141] on div "Notes" at bounding box center [330, 162] width 487 height 42
drag, startPoint x: 400, startPoint y: 91, endPoint x: 388, endPoint y: 92, distance: 11.9
click at [388, 92] on div "Dane" at bounding box center [405, 91] width 45 height 9
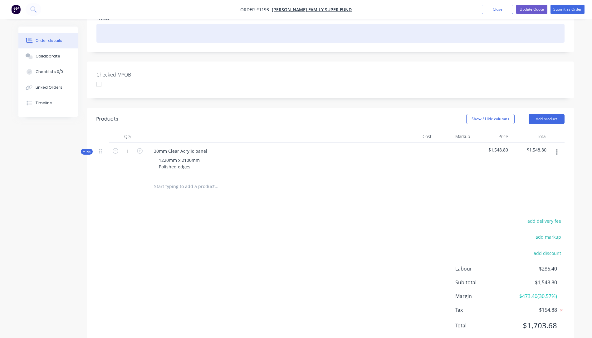
scroll to position [131, 0]
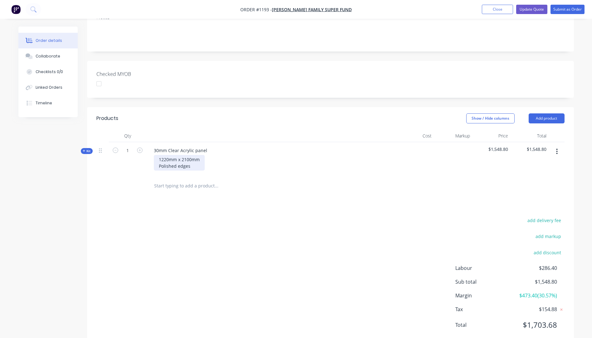
click at [158, 155] on div "1220mm x 2100mm Polished edges" at bounding box center [179, 163] width 51 height 16
click at [213, 194] on div "Products Show / Hide columns Add product Qty Cost Markup Price Total Kit 1 30mm…" at bounding box center [330, 226] width 487 height 239
click at [85, 149] on icon at bounding box center [84, 150] width 3 height 3
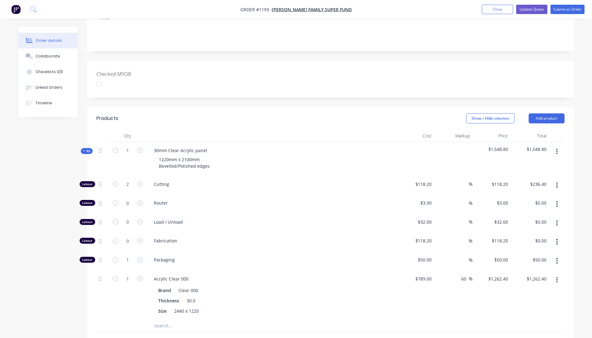
scroll to position [163, 0]
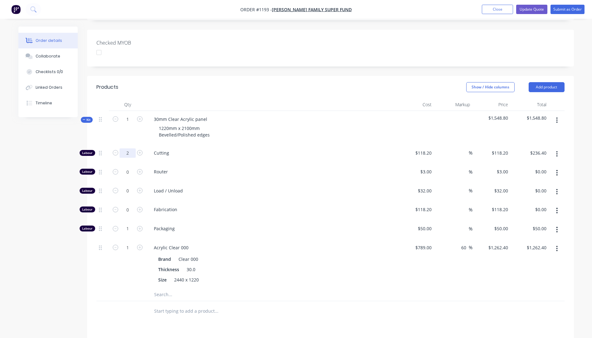
click at [130, 148] on input "2" at bounding box center [128, 152] width 16 height 9
type input "2.5"
type input "$295.50"
click at [259, 145] on div "Cutting" at bounding box center [271, 153] width 250 height 19
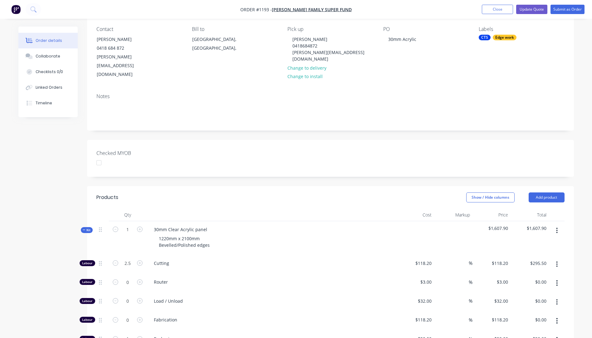
scroll to position [38, 0]
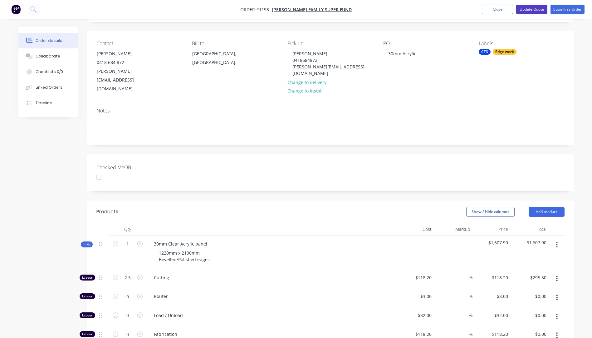
click at [526, 9] on button "Update Quote" at bounding box center [531, 9] width 31 height 9
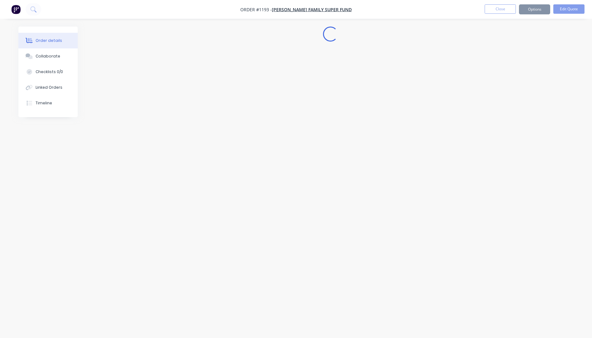
scroll to position [0, 0]
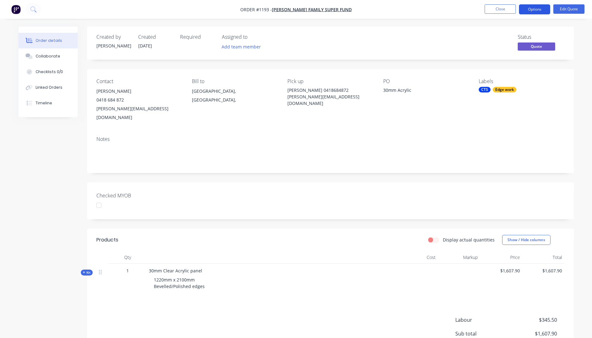
click at [537, 9] on button "Options" at bounding box center [534, 9] width 31 height 10
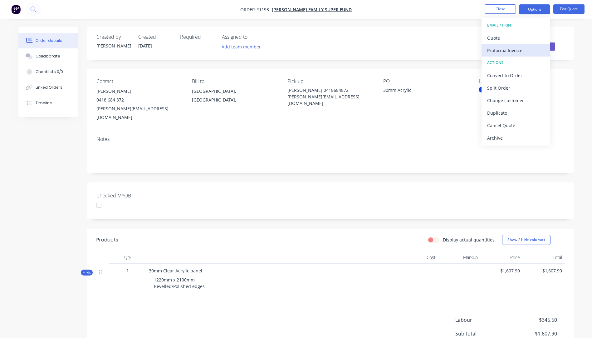
click at [496, 50] on div "Proforma Invoice" at bounding box center [515, 50] width 57 height 9
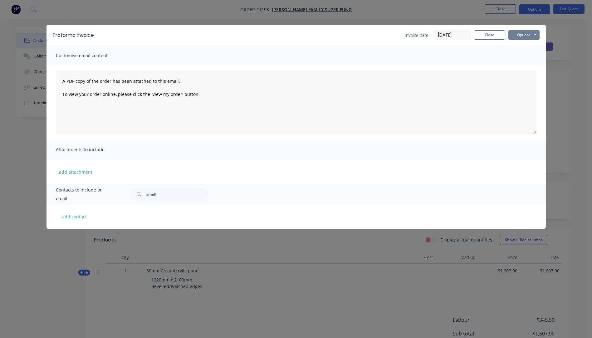
click at [523, 36] on button "Options" at bounding box center [523, 34] width 31 height 9
click at [523, 47] on button "Preview" at bounding box center [528, 46] width 40 height 10
click at [76, 215] on button "add contact" at bounding box center [74, 216] width 37 height 9
select select "AU"
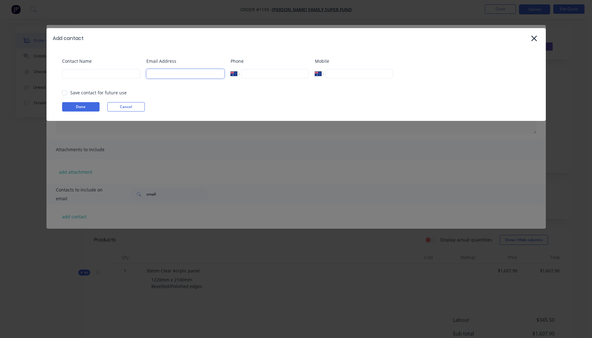
click at [158, 73] on input at bounding box center [185, 73] width 78 height 9
type input "stephanie@vercoeevents.com.au"
click at [84, 71] on input at bounding box center [101, 73] width 78 height 9
type input "Stephanie"
click at [81, 106] on button "Done" at bounding box center [80, 106] width 37 height 9
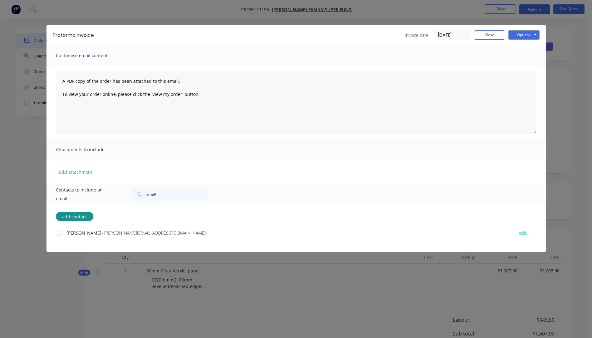
click at [59, 233] on div at bounding box center [58, 233] width 12 height 12
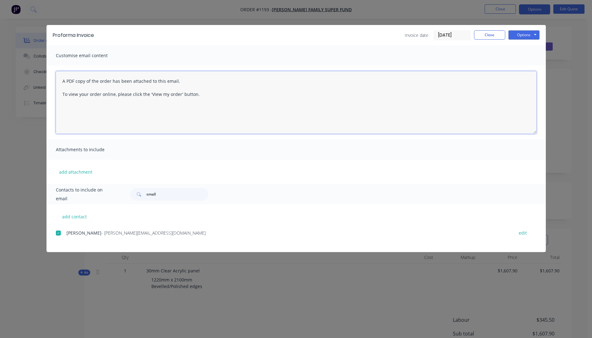
paste textarea "Hi, Please contact us if you have any questions. Regards, [PERSON_NAME] [EMAIL_…"
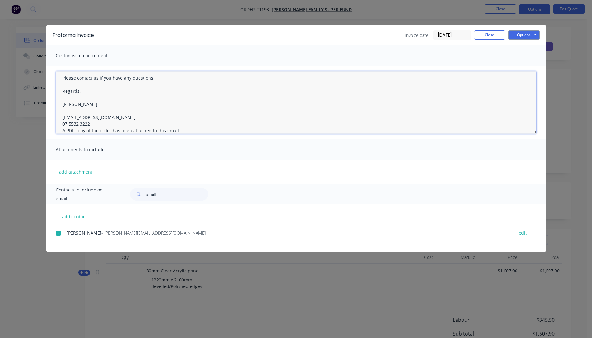
click at [97, 125] on textarea "Hi, Please contact us if you have any questions. Regards, Darren sales@allstarp…" at bounding box center [296, 102] width 481 height 62
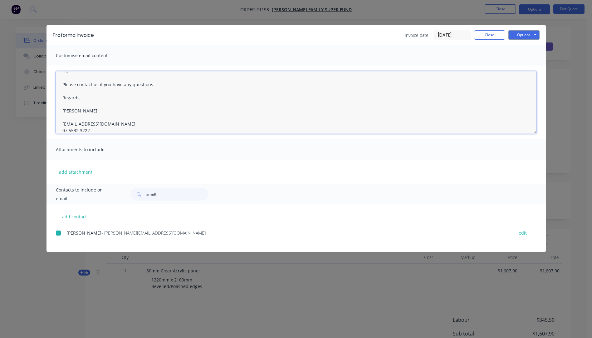
scroll to position [0, 0]
click at [72, 81] on textarea "Hi, Please contact us if you have any questions. Regards, Darren sales@allstarp…" at bounding box center [296, 102] width 481 height 62
type textarea "Hi Stephanie, Please see Pro Forma invoice, as requested by Ray. Please contact…"
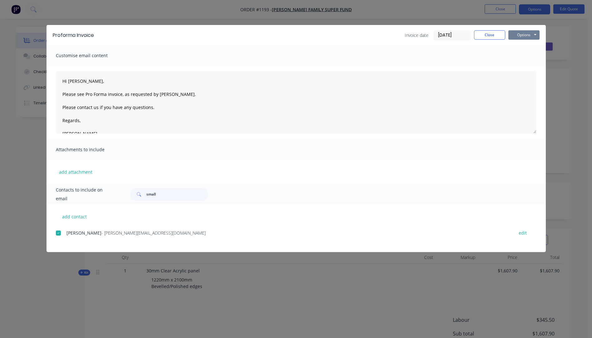
click at [525, 37] on button "Options" at bounding box center [523, 34] width 31 height 9
click at [523, 68] on button "Email" at bounding box center [528, 66] width 40 height 10
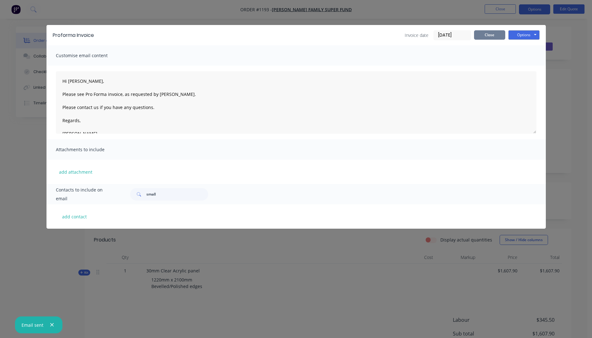
click at [491, 34] on button "Close" at bounding box center [489, 34] width 31 height 9
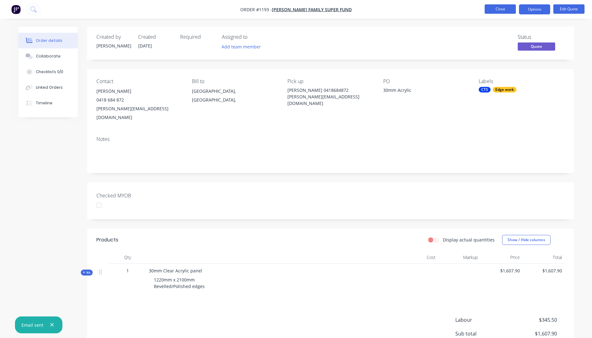
click at [497, 9] on button "Close" at bounding box center [500, 8] width 31 height 9
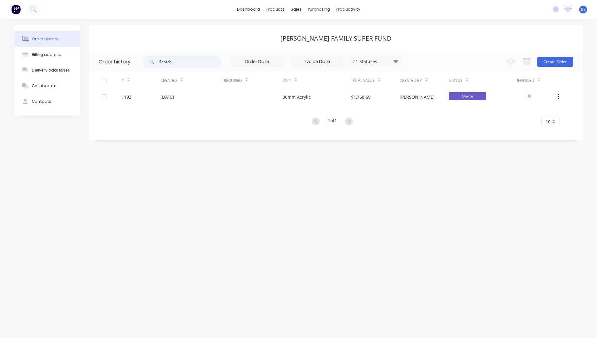
drag, startPoint x: 185, startPoint y: 60, endPoint x: 277, endPoint y: 24, distance: 99.0
click at [198, 50] on div "Vercoe Family Super Fund Order history 21 Statuses Invoice Status Invoiced Not …" at bounding box center [335, 82] width 493 height 115
click at [313, 33] on link "Sales Orders" at bounding box center [328, 29] width 83 height 12
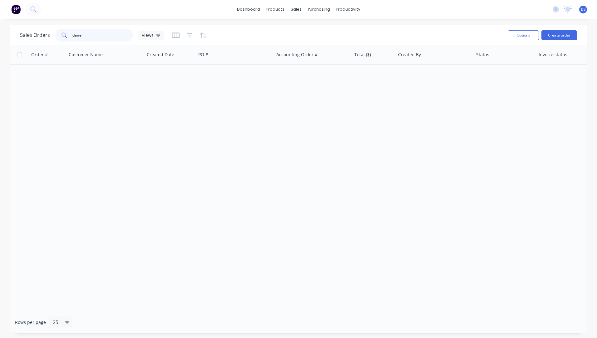
click at [68, 37] on div "dane" at bounding box center [94, 35] width 78 height 12
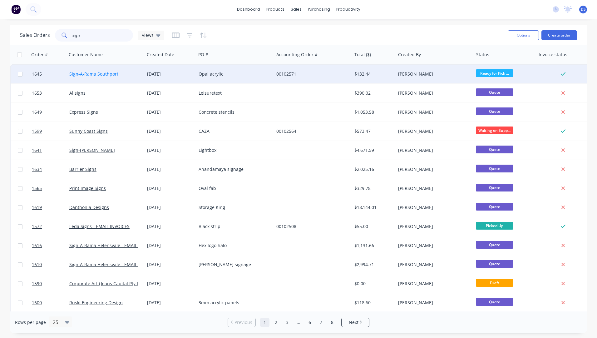
type input "sign"
click at [99, 74] on link "Sign-A-Rama Southport" at bounding box center [93, 74] width 49 height 6
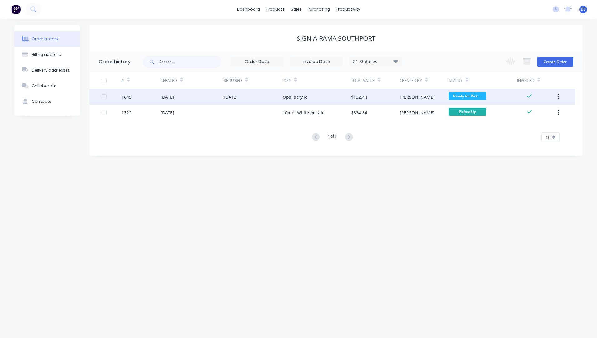
click at [297, 97] on div "Opal acrylic" at bounding box center [294, 97] width 25 height 7
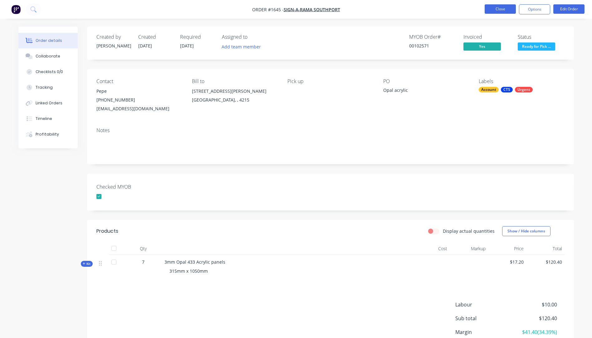
click at [494, 11] on button "Close" at bounding box center [500, 8] width 31 height 9
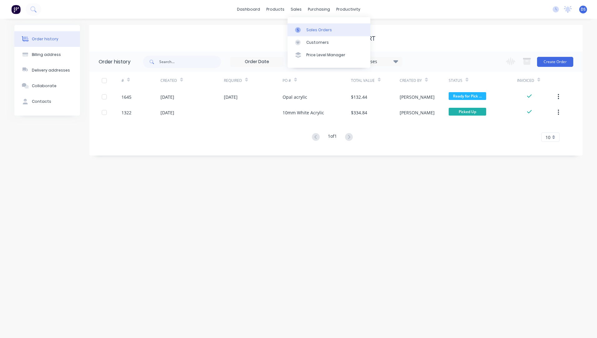
click at [315, 30] on div "Sales Orders" at bounding box center [319, 30] width 26 height 6
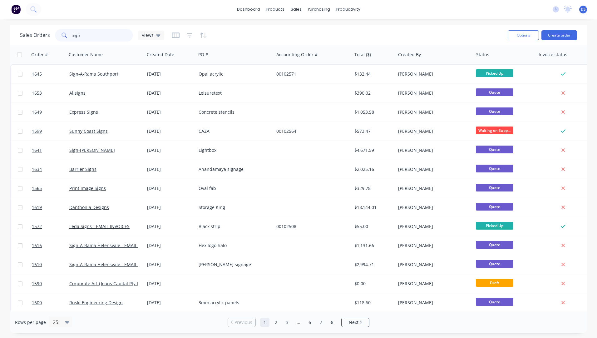
drag, startPoint x: 92, startPoint y: 35, endPoint x: 56, endPoint y: 35, distance: 35.6
click at [56, 35] on div "sign" at bounding box center [94, 35] width 78 height 12
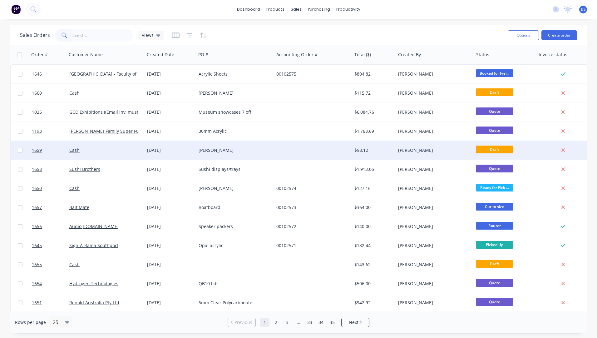
click at [202, 149] on div "[PERSON_NAME]" at bounding box center [232, 150] width 69 height 6
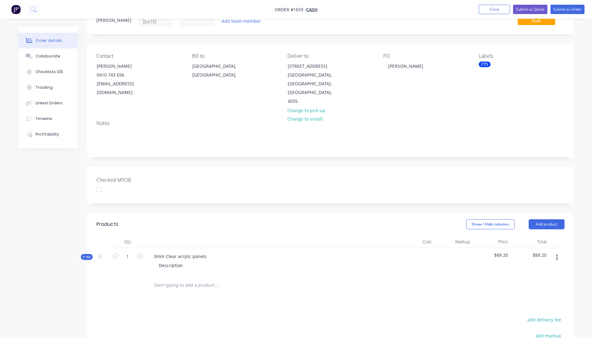
scroll to position [125, 0]
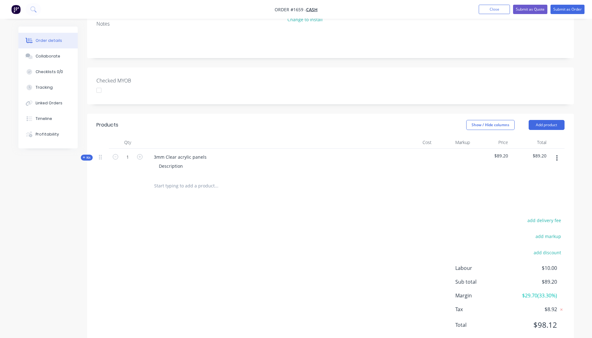
click at [83, 156] on icon at bounding box center [84, 157] width 2 height 2
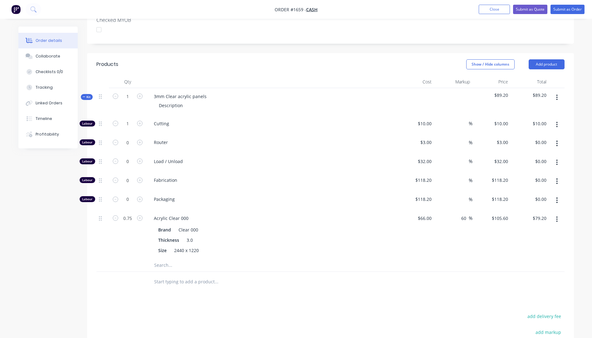
scroll to position [218, 0]
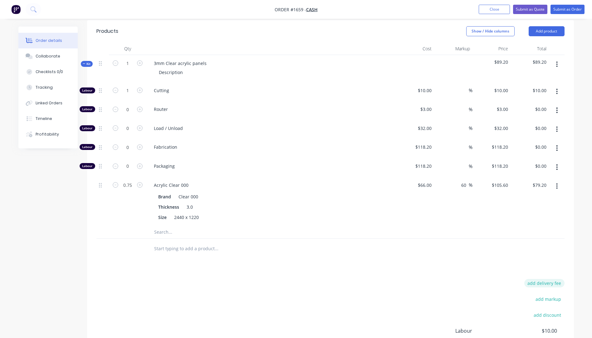
click at [543, 279] on button "add delivery fee" at bounding box center [544, 283] width 40 height 8
click at [46, 60] on button "Collaborate" at bounding box center [47, 56] width 59 height 16
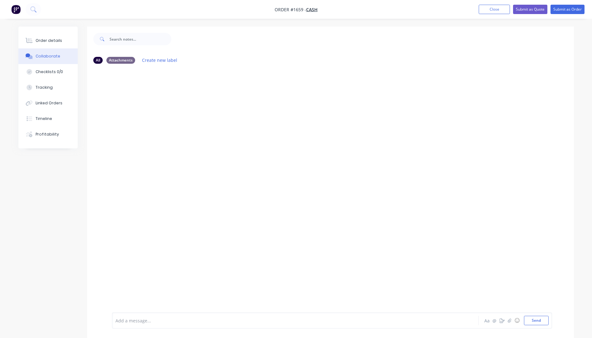
click at [132, 323] on div at bounding box center [278, 320] width 325 height 7
click at [541, 323] on button "Send" at bounding box center [536, 319] width 25 height 9
click at [50, 43] on div "Order details" at bounding box center [49, 41] width 27 height 6
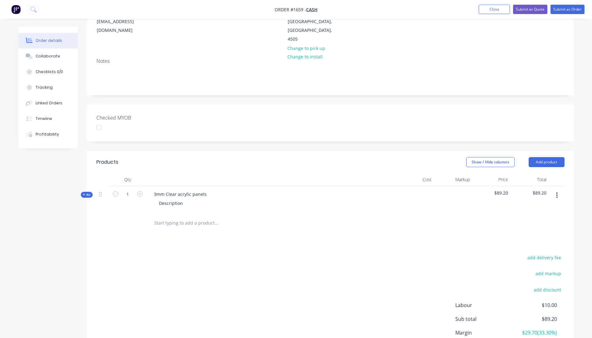
scroll to position [134, 0]
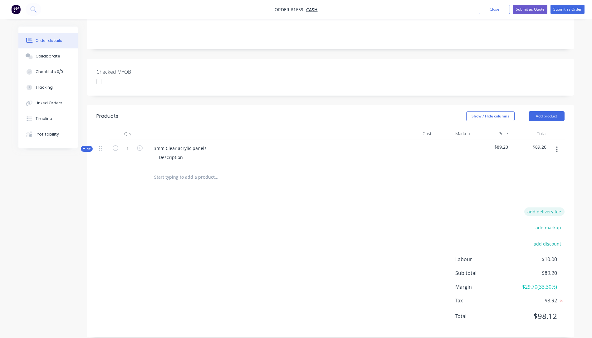
click at [546, 207] on button "add delivery fee" at bounding box center [544, 211] width 40 height 8
type input "52"
click at [393, 217] on div "Delivery fee Delivery fee Delivery fee name (Optional) 52 52 $0 add markup add …" at bounding box center [330, 268] width 468 height 119
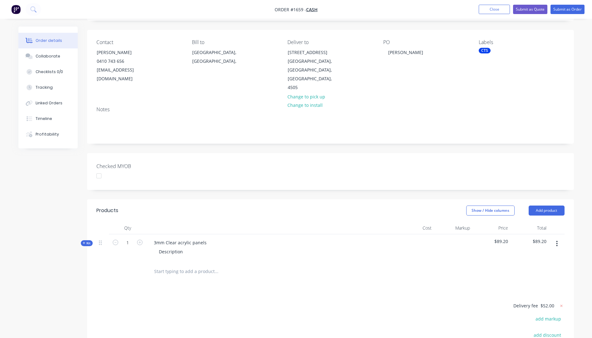
scroll to position [37, 0]
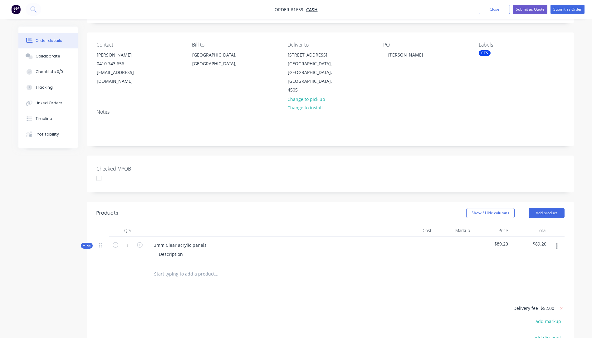
click at [83, 244] on icon at bounding box center [84, 245] width 3 height 3
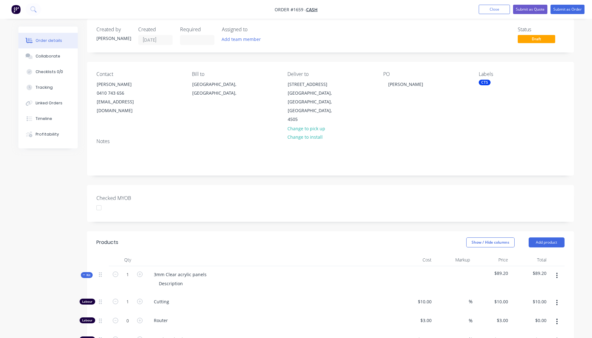
scroll to position [0, 0]
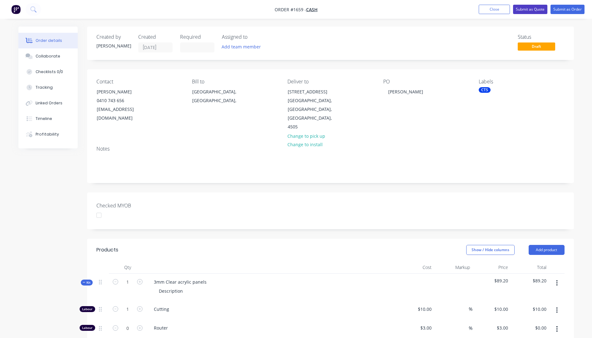
click at [529, 10] on button "Submit as Quote" at bounding box center [530, 9] width 34 height 9
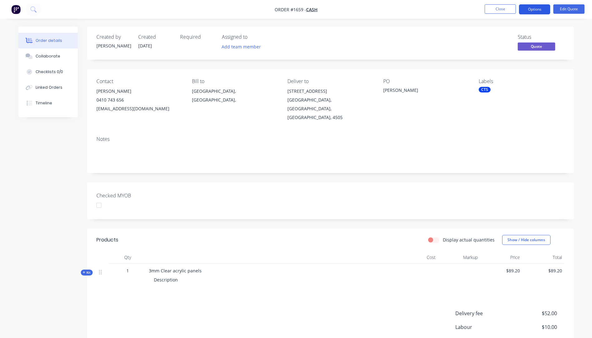
click at [531, 9] on button "Options" at bounding box center [534, 9] width 31 height 10
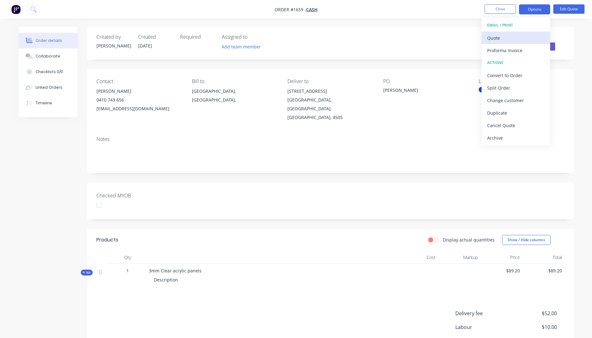
click at [492, 39] on div "Quote" at bounding box center [515, 37] width 57 height 9
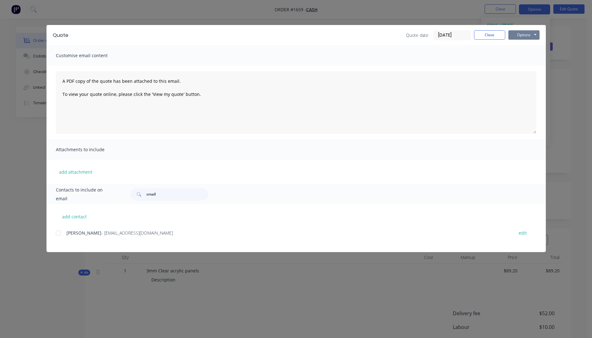
click at [525, 31] on button "Options" at bounding box center [523, 34] width 31 height 9
click at [522, 48] on button "Preview" at bounding box center [528, 46] width 40 height 10
click at [484, 39] on button "Close" at bounding box center [489, 34] width 31 height 9
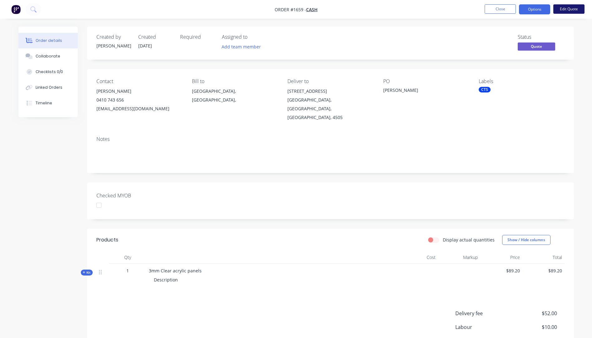
click at [564, 10] on button "Edit Quote" at bounding box center [568, 8] width 31 height 9
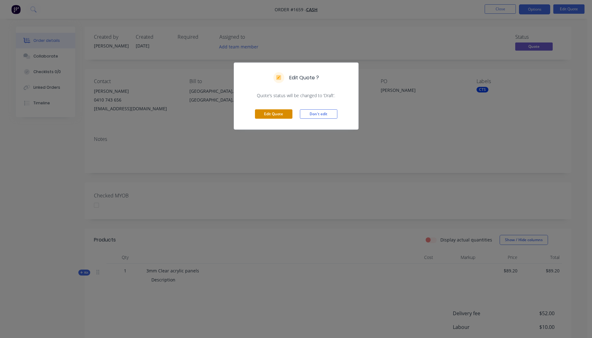
click at [281, 111] on button "Edit Quote" at bounding box center [273, 113] width 37 height 9
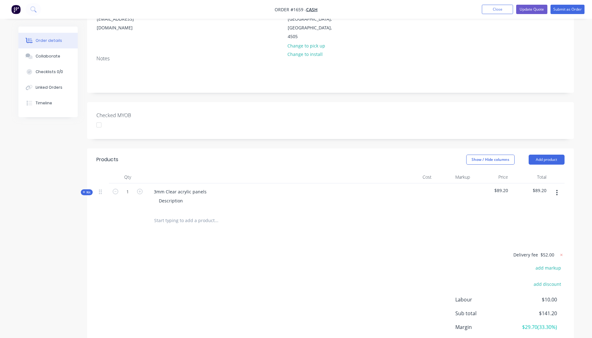
scroll to position [94, 0]
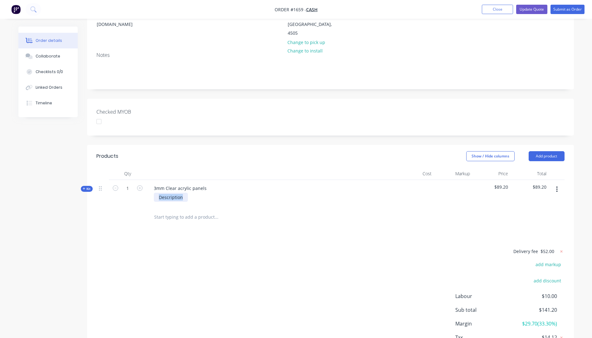
drag, startPoint x: 183, startPoint y: 187, endPoint x: 158, endPoint y: 189, distance: 24.4
click at [158, 193] on div "Description" at bounding box center [171, 197] width 34 height 9
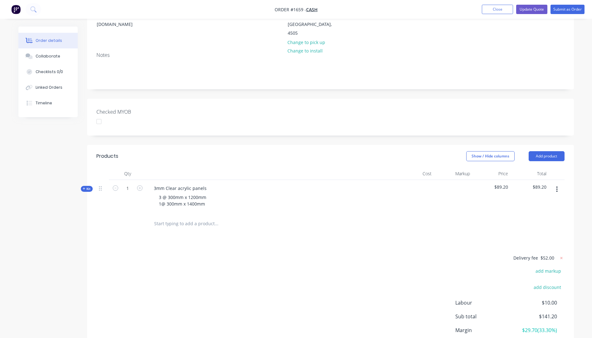
click at [147, 254] on div "Delivery fee $52.00 add markup add discount Labour $10.00 Sub total $141.20 Mar…" at bounding box center [330, 312] width 468 height 117
click at [81, 186] on div "Kit" at bounding box center [87, 189] width 12 height 6
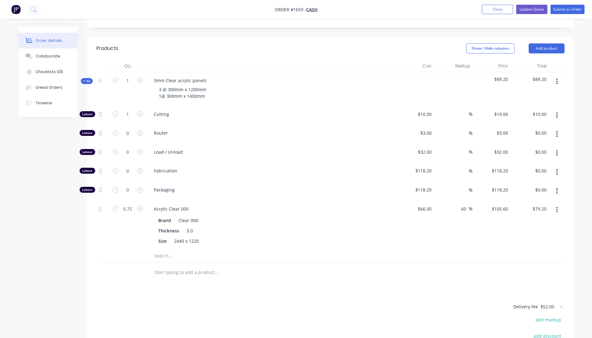
scroll to position [187, 0]
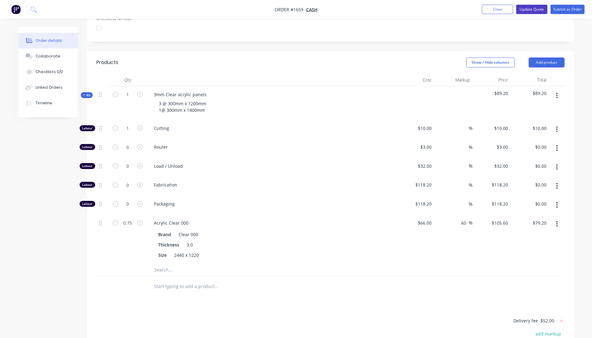
click at [530, 11] on button "Update Quote" at bounding box center [531, 9] width 31 height 9
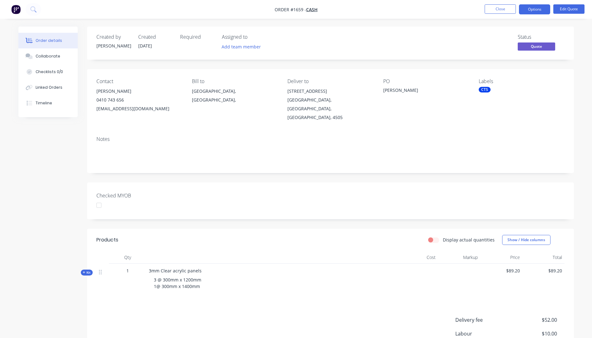
click at [530, 11] on button "Options" at bounding box center [534, 9] width 31 height 10
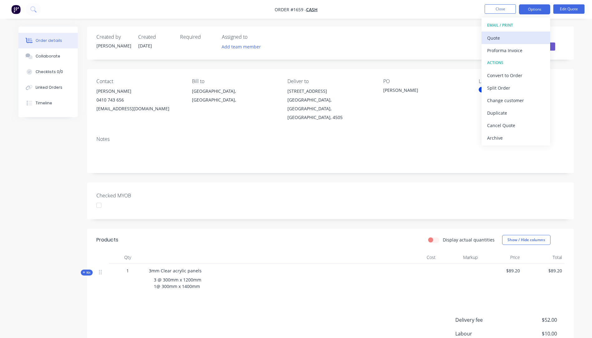
click at [499, 41] on div "Quote" at bounding box center [515, 37] width 57 height 9
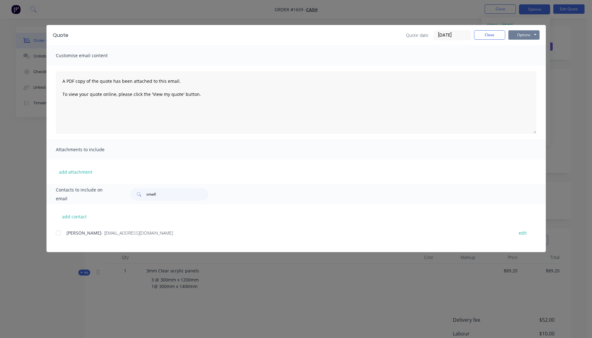
click at [515, 35] on button "Options" at bounding box center [523, 34] width 31 height 9
click at [525, 46] on button "Preview" at bounding box center [528, 46] width 40 height 10
click at [522, 36] on button "Options" at bounding box center [523, 34] width 31 height 9
click at [520, 67] on button "Email" at bounding box center [528, 66] width 40 height 10
click at [67, 219] on button "add contact" at bounding box center [74, 216] width 37 height 9
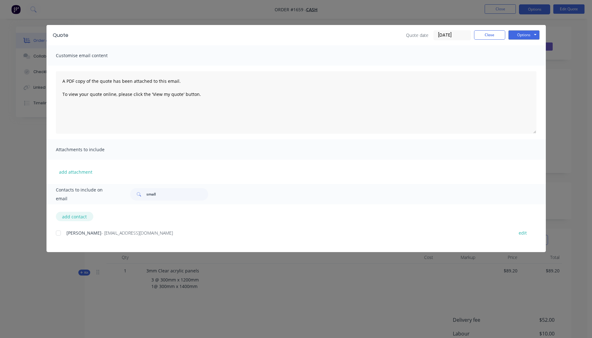
select select "AU"
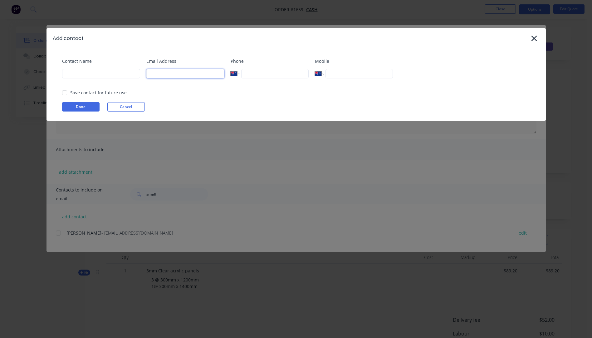
click at [161, 76] on input at bounding box center [185, 73] width 78 height 9
type input "durstosherry@yahoo.com"
click at [69, 75] on input at bounding box center [101, 73] width 78 height 9
type input "[PERSON_NAME]"
click at [86, 110] on button "Done" at bounding box center [80, 106] width 37 height 9
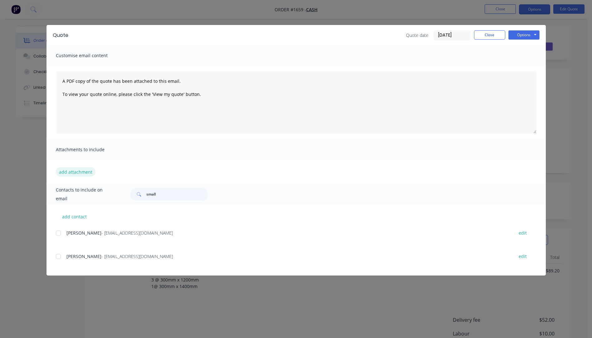
click at [76, 173] on button "add attachment" at bounding box center [76, 171] width 40 height 9
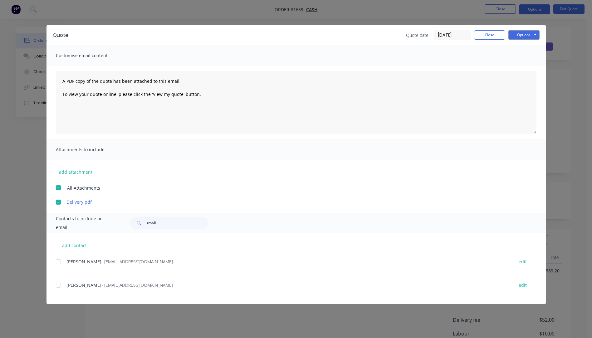
click at [59, 286] on div at bounding box center [58, 285] width 12 height 12
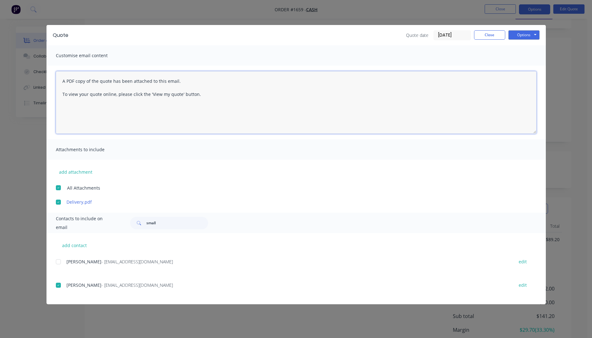
paste textarea "Hi, Please contact us if you have any questions. Regards, [PERSON_NAME] [EMAIL_…"
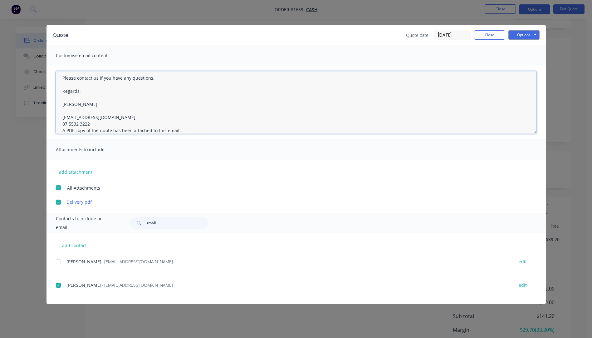
click at [92, 124] on textarea "Hi, Please contact us if you have any questions. Regards, [PERSON_NAME] [EMAIL_…" at bounding box center [296, 102] width 481 height 62
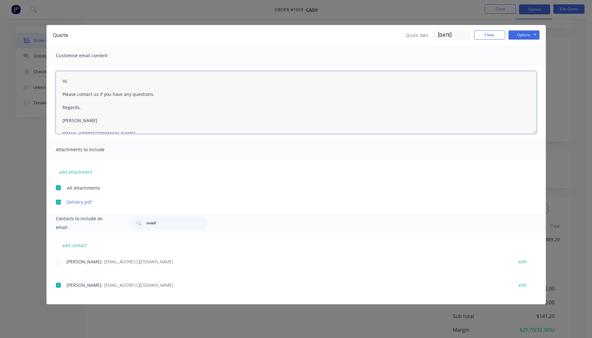
click at [70, 79] on textarea "Hi, Please contact us if you have any questions. Regards, [PERSON_NAME] [EMAIL_…" at bounding box center [296, 102] width 481 height 62
type textarea "Hi Sherri, Please see attached quote. Please contact us if you have any questio…"
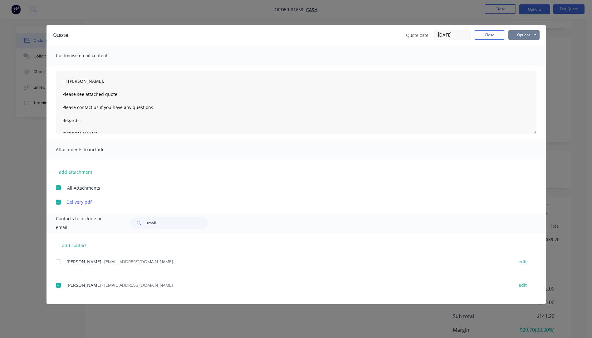
click at [521, 34] on button "Options" at bounding box center [523, 34] width 31 height 9
click at [523, 69] on button "Email" at bounding box center [528, 66] width 40 height 10
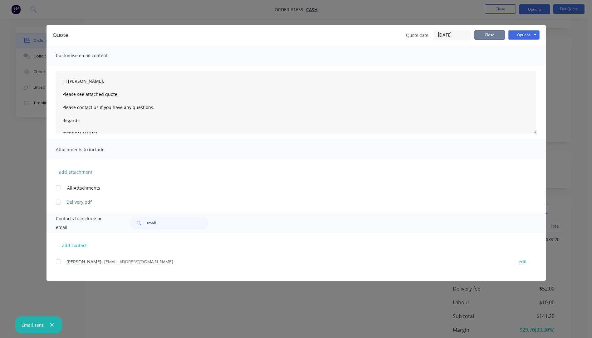
drag, startPoint x: 496, startPoint y: 36, endPoint x: 501, endPoint y: 25, distance: 12.3
click at [497, 35] on button "Close" at bounding box center [489, 34] width 31 height 9
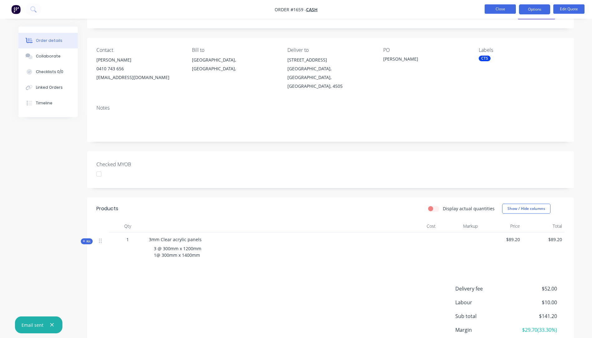
click at [500, 10] on button "Close" at bounding box center [500, 8] width 31 height 9
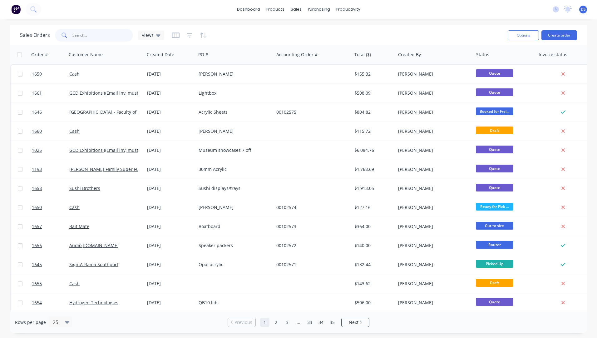
click at [93, 35] on input "text" at bounding box center [102, 35] width 61 height 12
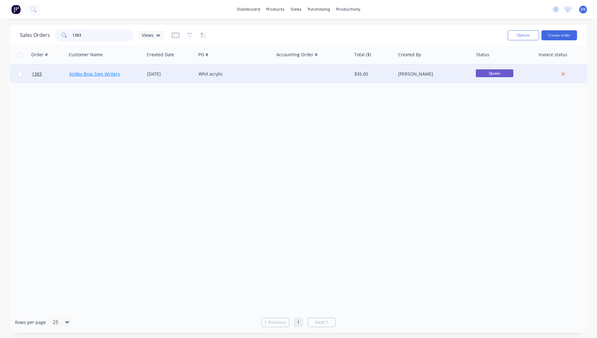
type input "1383"
click at [90, 75] on link "Kirkby Bros Sign Writers" at bounding box center [94, 74] width 51 height 6
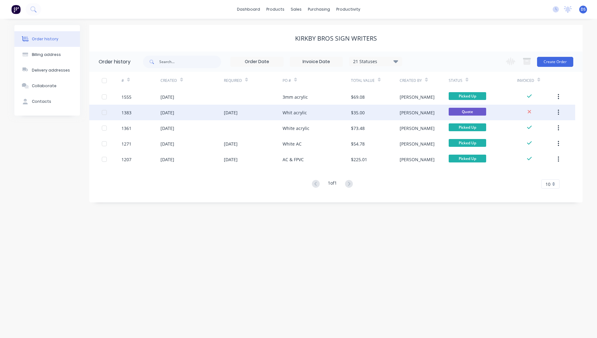
click at [303, 115] on div "Whit acrylic" at bounding box center [294, 112] width 24 height 7
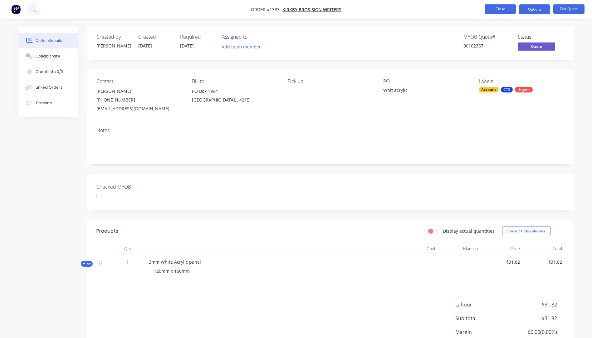
click at [490, 11] on button "Close" at bounding box center [500, 8] width 31 height 9
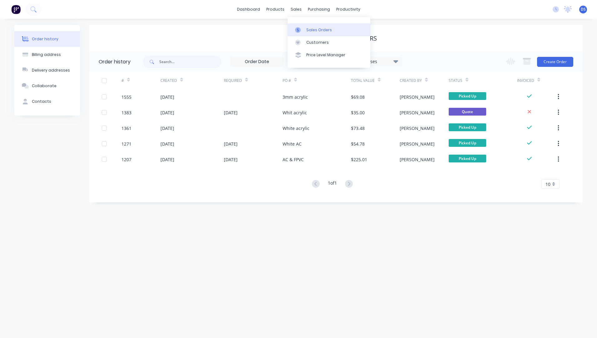
click at [306, 31] on div "Sales Orders" at bounding box center [319, 30] width 26 height 6
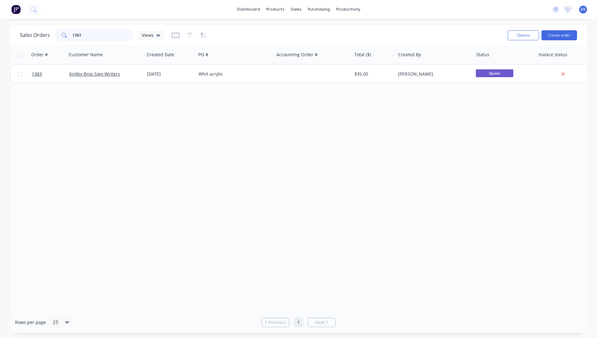
drag, startPoint x: 99, startPoint y: 37, endPoint x: 48, endPoint y: 37, distance: 50.6
click at [48, 37] on div "Sales Orders 1383 Views" at bounding box center [92, 35] width 144 height 12
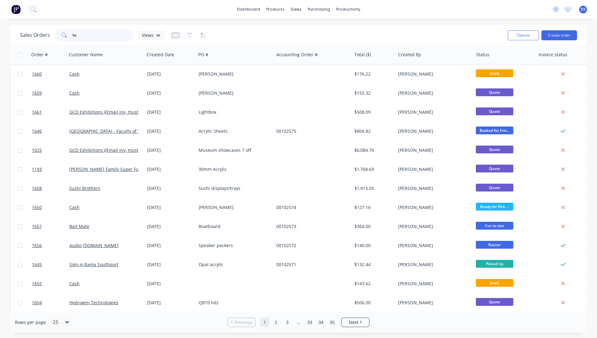
type input "liam"
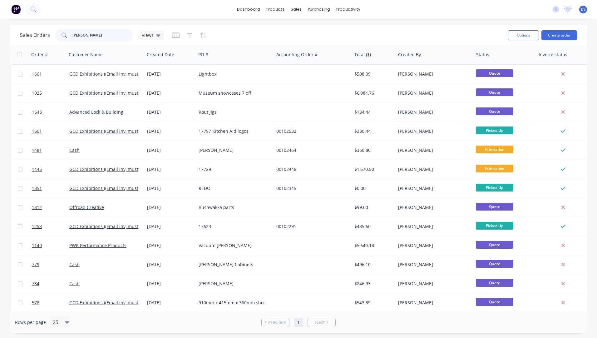
drag, startPoint x: 93, startPoint y: 34, endPoint x: 63, endPoint y: 31, distance: 30.4
click at [63, 31] on div "liam" at bounding box center [94, 35] width 78 height 12
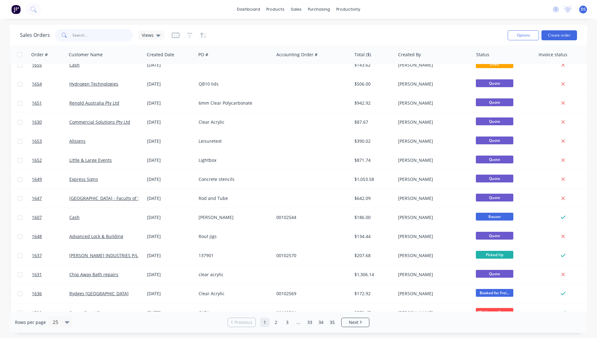
scroll to position [232, 0]
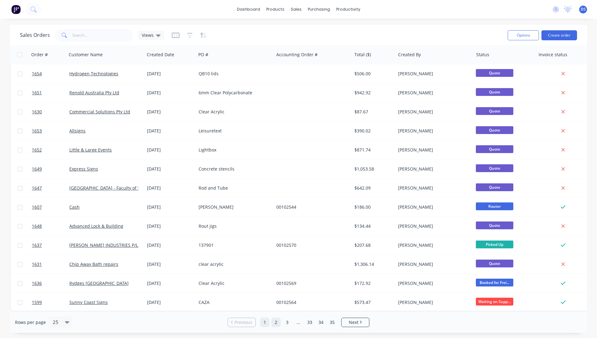
click at [275, 320] on link "2" at bounding box center [275, 321] width 9 height 9
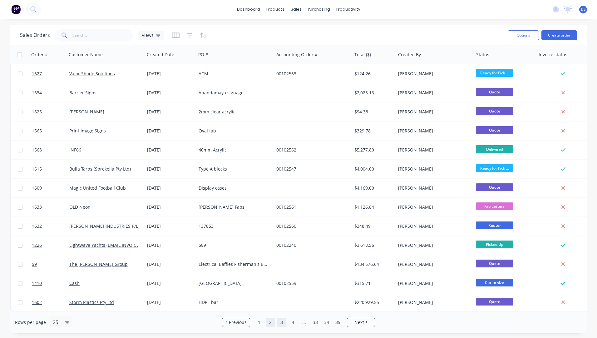
click at [283, 321] on link "3" at bounding box center [281, 321] width 9 height 9
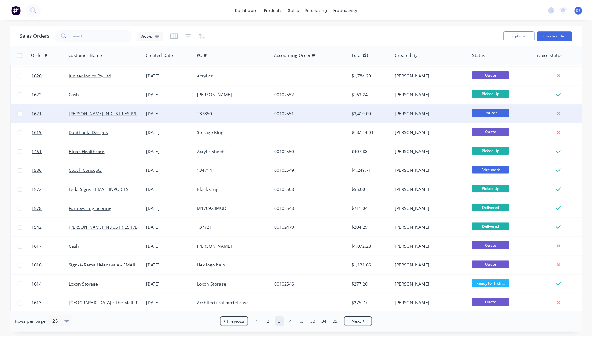
scroll to position [0, 0]
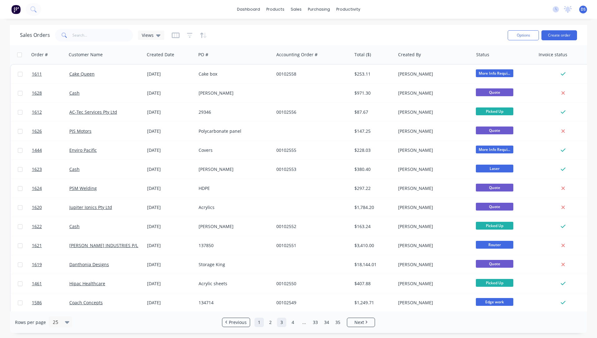
click at [259, 324] on link "1" at bounding box center [258, 321] width 9 height 9
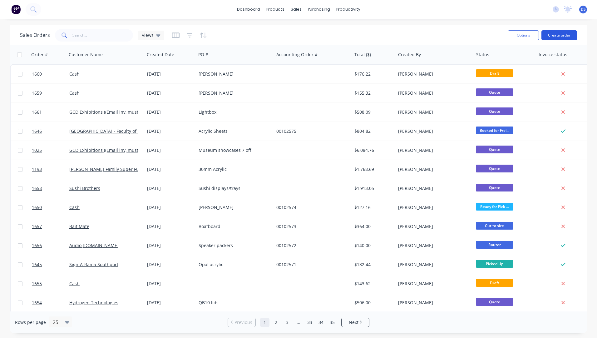
click at [555, 36] on button "Create order" at bounding box center [559, 35] width 36 height 10
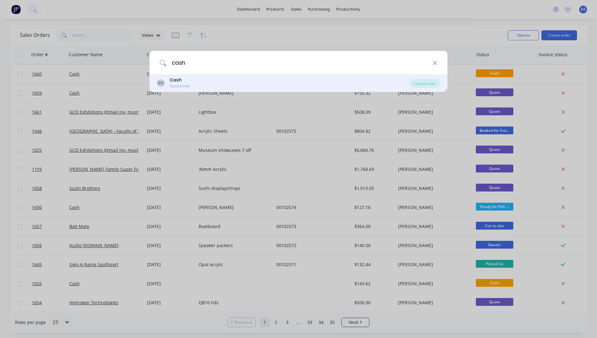
type input "cash"
click at [176, 79] on b "Cash" at bounding box center [175, 80] width 12 height 6
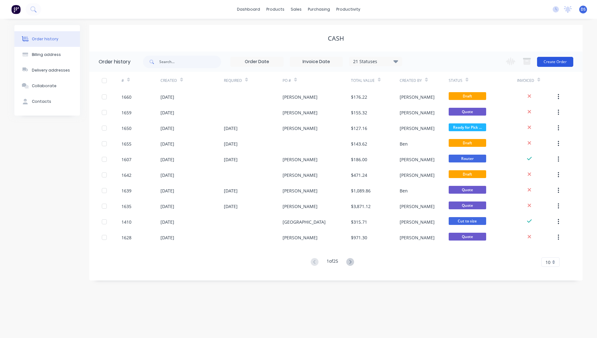
click at [552, 64] on button "Create Order" at bounding box center [555, 62] width 36 height 10
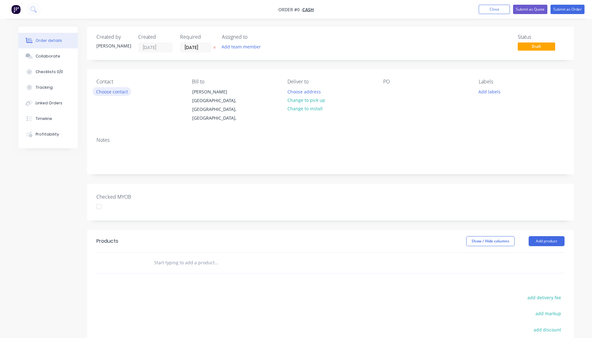
click at [117, 93] on button "Choose contact" at bounding box center [112, 91] width 38 height 8
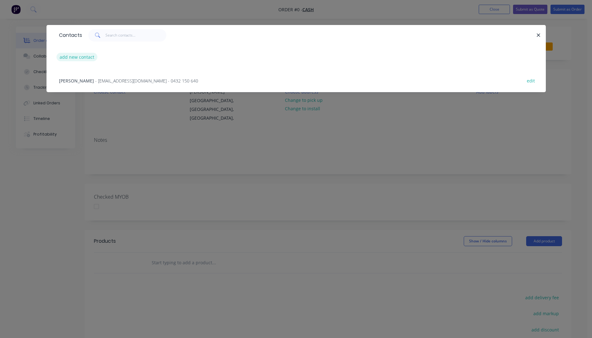
click at [79, 56] on button "add new contact" at bounding box center [76, 57] width 41 height 8
select select "AU"
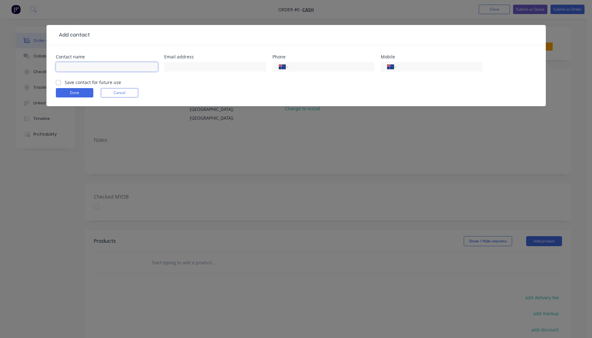
click at [90, 69] on input "text" at bounding box center [107, 66] width 102 height 9
type input "[PERSON_NAME]"
click at [210, 72] on div at bounding box center [215, 70] width 102 height 18
click at [203, 68] on input "text" at bounding box center [215, 66] width 102 height 9
type input "Liam.div@gmail.com"
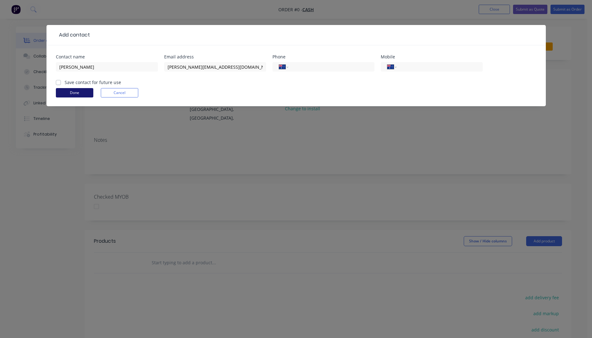
click at [81, 97] on button "Done" at bounding box center [74, 92] width 37 height 9
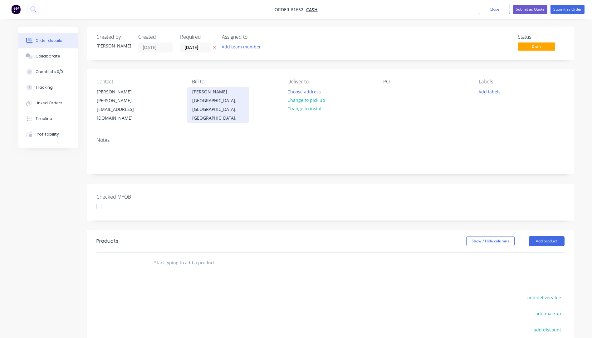
click at [213, 101] on div "[GEOGRAPHIC_DATA], [GEOGRAPHIC_DATA], [GEOGRAPHIC_DATA]," at bounding box center [218, 109] width 52 height 26
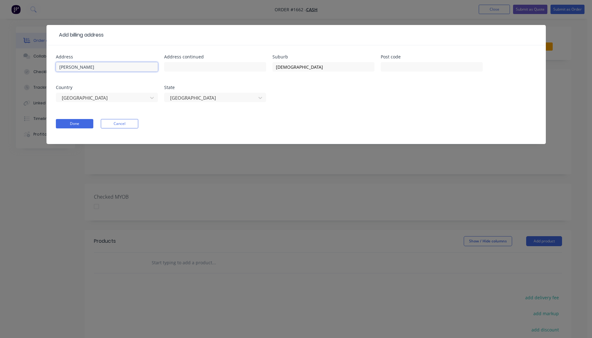
drag, startPoint x: 157, startPoint y: 66, endPoint x: 44, endPoint y: 66, distance: 113.0
click at [44, 66] on div "Add billing address Address [PERSON_NAME] Address continued Suburb [GEOGRAPHIC_…" at bounding box center [296, 169] width 592 height 338
drag, startPoint x: 307, startPoint y: 67, endPoint x: 260, endPoint y: 66, distance: 46.5
click at [260, 66] on div "Address Address continued Suburb [GEOGRAPHIC_DATA] Post code Country [GEOGRAPHI…" at bounding box center [296, 82] width 481 height 55
click at [87, 126] on button "Done" at bounding box center [74, 123] width 37 height 9
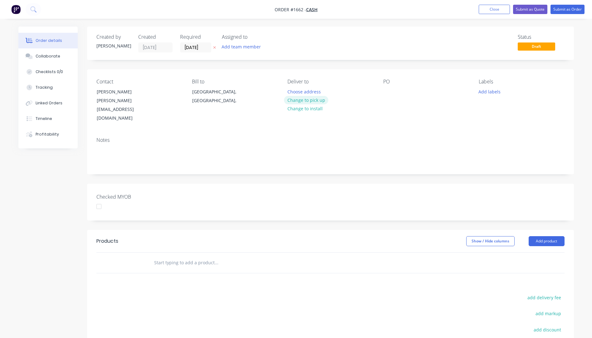
click at [314, 100] on button "Change to pick up" at bounding box center [306, 100] width 44 height 8
click at [293, 89] on div at bounding box center [292, 91] width 10 height 9
click at [385, 88] on div at bounding box center [388, 91] width 10 height 9
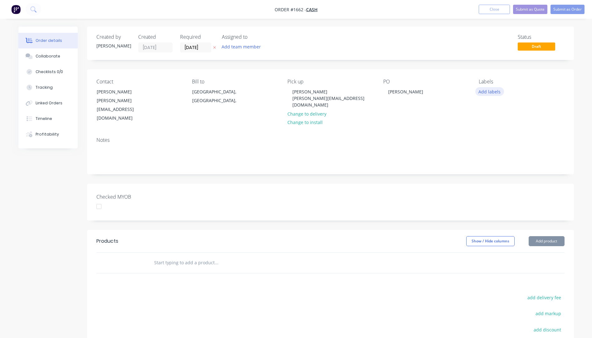
click at [480, 92] on button "Add labels" at bounding box center [489, 91] width 29 height 8
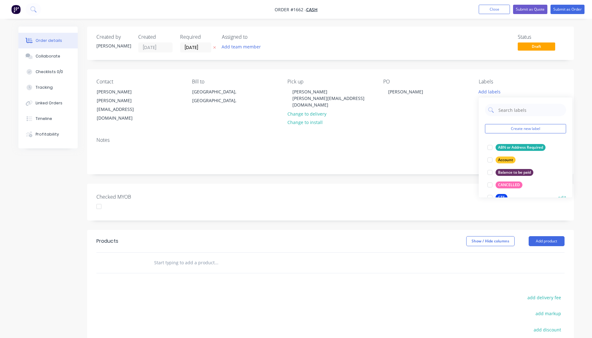
click at [504, 196] on div "CTS" at bounding box center [502, 197] width 12 height 7
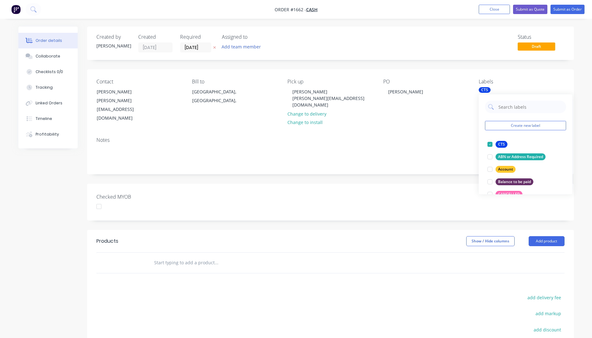
click at [469, 132] on div "Notes" at bounding box center [330, 153] width 487 height 42
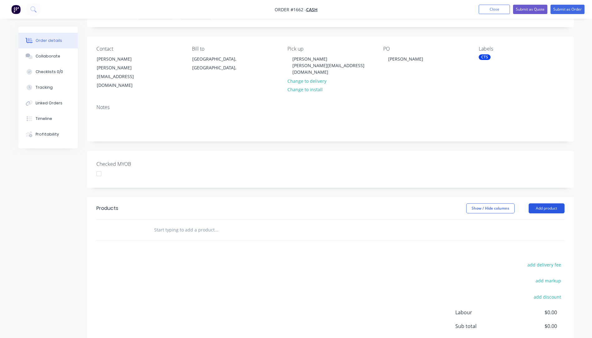
scroll to position [62, 0]
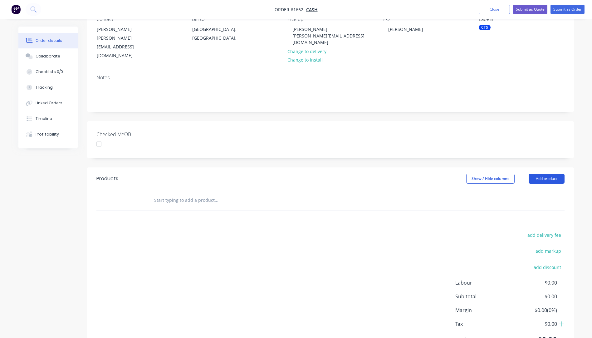
click at [551, 173] on button "Add product" at bounding box center [547, 178] width 36 height 10
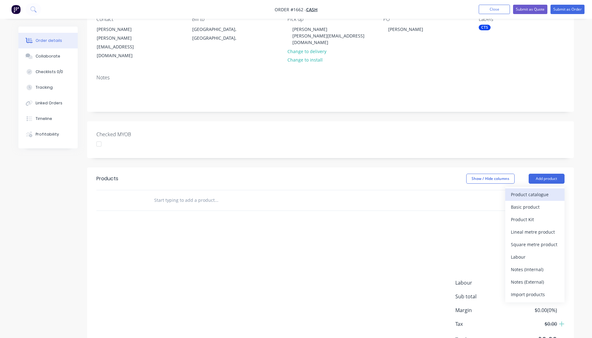
click at [546, 190] on div "Product catalogue" at bounding box center [535, 194] width 48 height 9
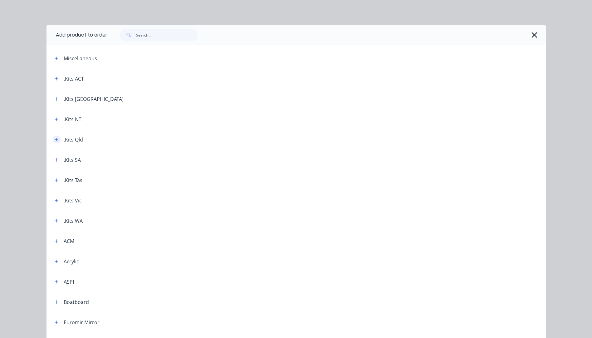
click at [55, 139] on icon "button" at bounding box center [56, 139] width 3 height 3
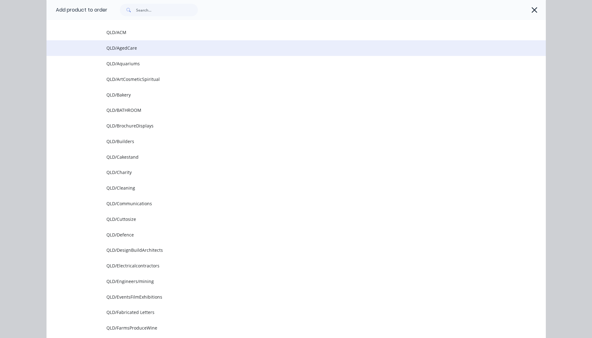
scroll to position [250, 0]
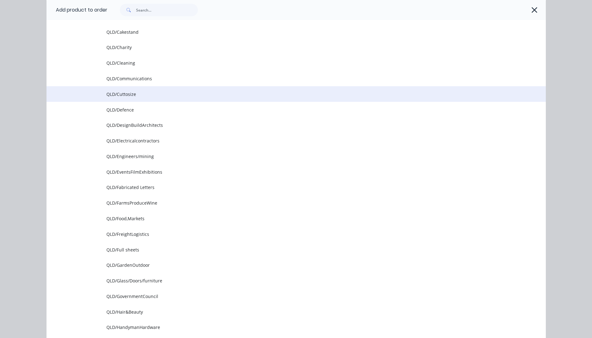
click at [123, 99] on td "QLD/Cuttosize" at bounding box center [325, 94] width 439 height 16
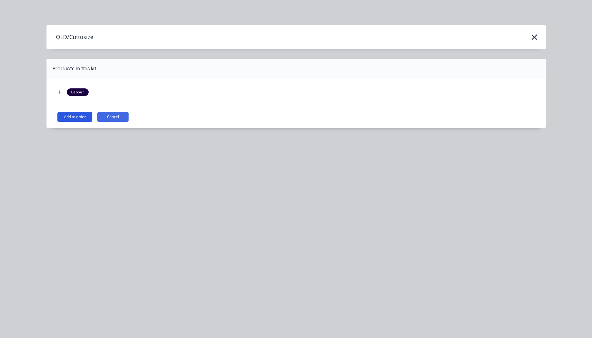
click at [64, 120] on button "Add to order" at bounding box center [74, 117] width 35 height 10
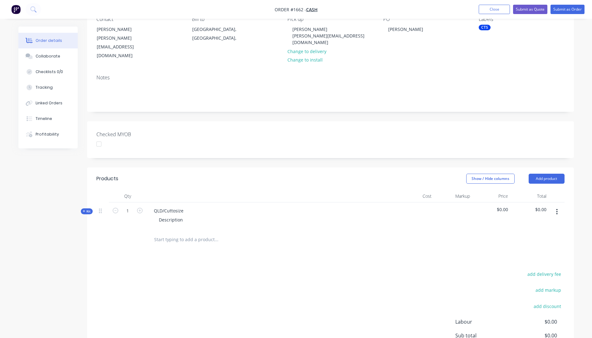
click at [84, 210] on icon at bounding box center [84, 211] width 2 height 2
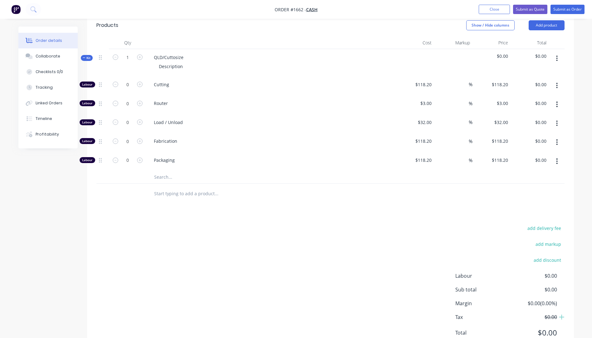
scroll to position [225, 0]
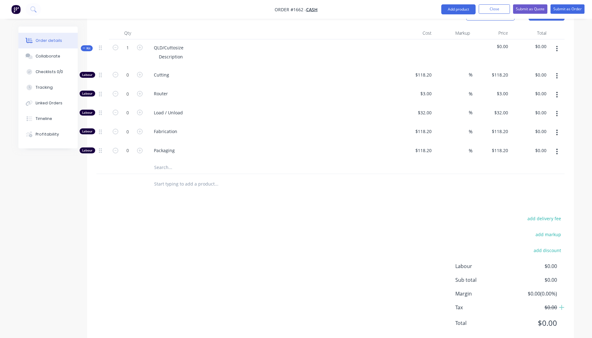
click at [168, 161] on input "text" at bounding box center [216, 167] width 125 height 12
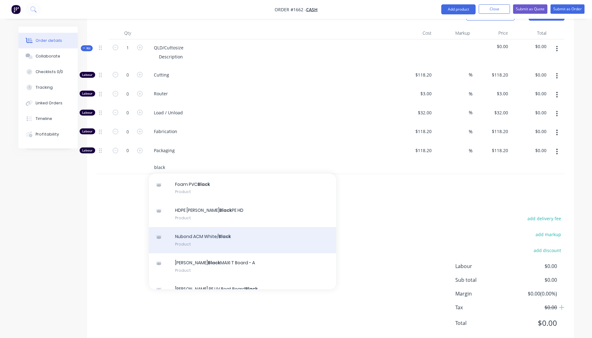
scroll to position [187, 0]
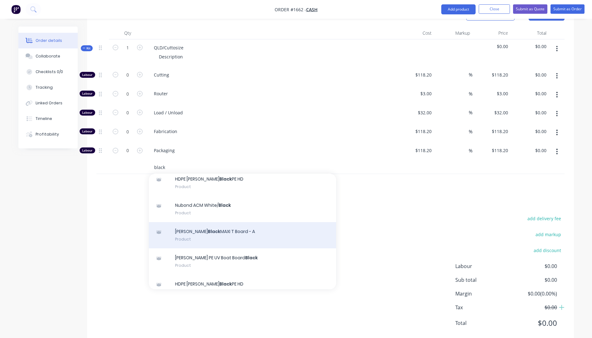
type input "black"
click at [202, 222] on div "Celuka Black MAXI T Board - A Product" at bounding box center [242, 235] width 187 height 26
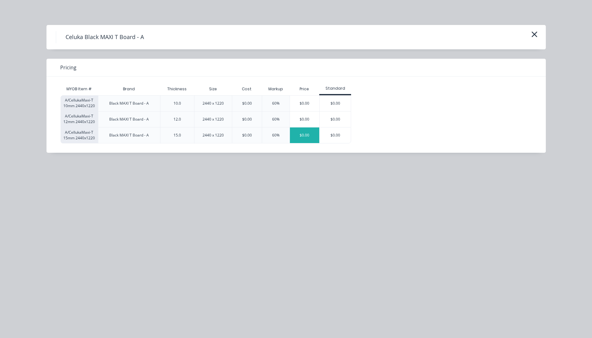
click at [299, 138] on div "$0.00" at bounding box center [305, 135] width 30 height 16
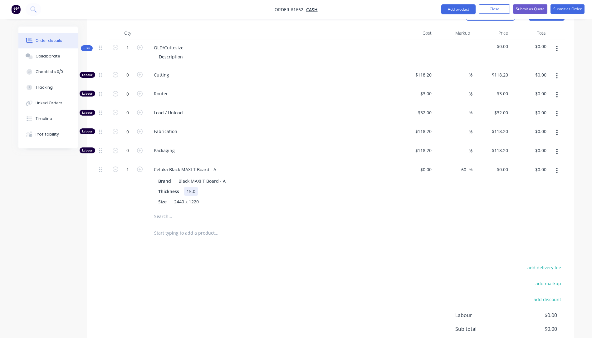
click at [192, 187] on div "15.0" at bounding box center [191, 191] width 14 height 9
click at [255, 197] on div "Size 2440 x 1220" at bounding box center [270, 201] width 228 height 9
click at [423, 161] on div at bounding box center [415, 185] width 38 height 49
type input "$90.45"
type input "$144.72"
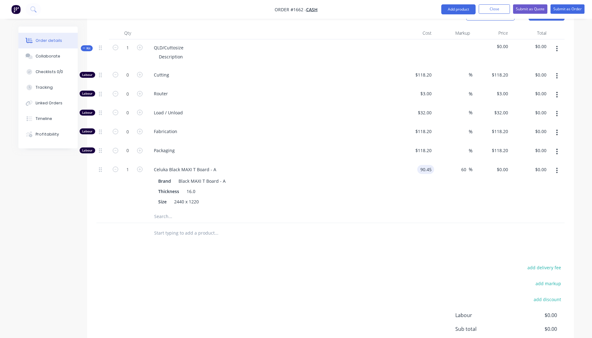
type input "$144.72"
click at [353, 165] on div "Celuka Black MAXI T Board - A" at bounding box center [271, 169] width 245 height 9
click at [133, 165] on input "1" at bounding box center [128, 169] width 16 height 9
type input "1.25"
type input "$180.90"
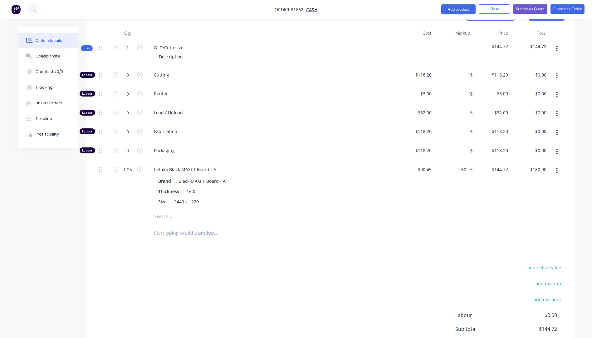
click at [143, 236] on div "Products Show / Hide columns Add product Qty Cost Markup Price Total Kit 1 QLD/…" at bounding box center [330, 198] width 487 height 388
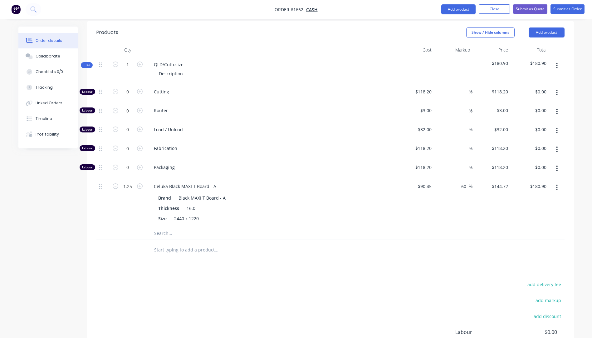
scroll to position [163, 0]
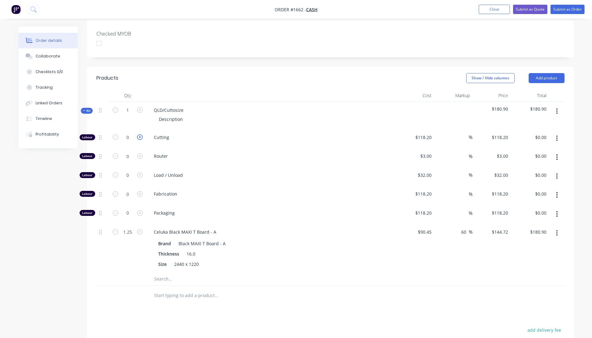
click at [140, 134] on icon "button" at bounding box center [140, 137] width 6 height 6
type input "1"
type input "$118.20"
click at [140, 134] on icon "button" at bounding box center [140, 137] width 6 height 6
type input "2"
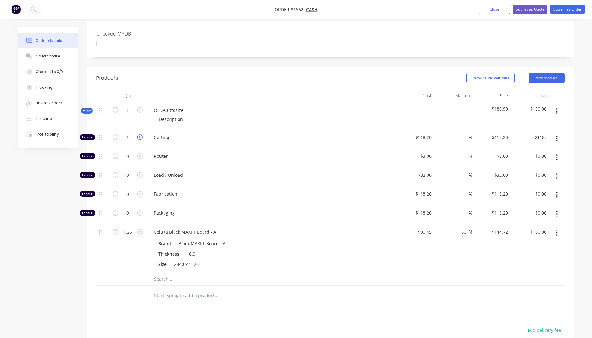
type input "$236.40"
click at [140, 134] on icon "button" at bounding box center [140, 137] width 6 height 6
type input "3"
type input "$354.60"
click at [424, 133] on input "118.2" at bounding box center [424, 137] width 19 height 9
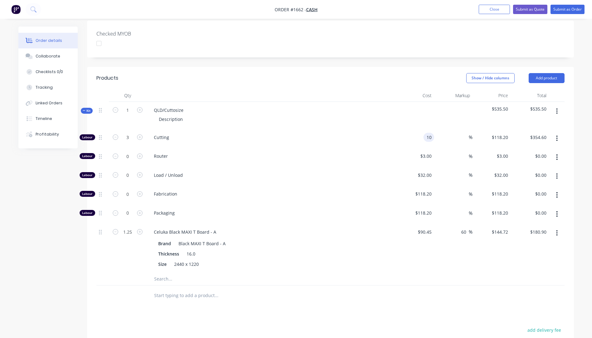
type input "$10.00"
type input "$30.00"
click at [393, 132] on div "Labour 3 Cutting $10.00 10 % $10.00 $118.20 $30.00 $354.60 Labour 0 Router $3.0…" at bounding box center [330, 201] width 468 height 144
drag, startPoint x: 393, startPoint y: 132, endPoint x: 375, endPoint y: 154, distance: 28.6
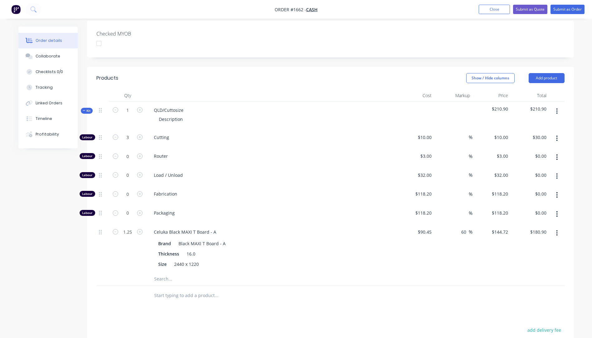
click at [375, 167] on div "Load / Unload" at bounding box center [271, 176] width 250 height 19
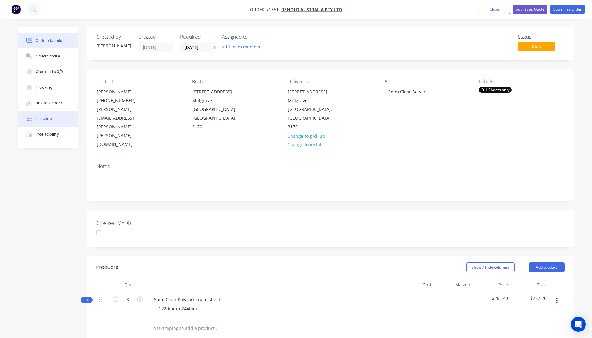
click at [36, 119] on div "Timeline" at bounding box center [44, 119] width 17 height 6
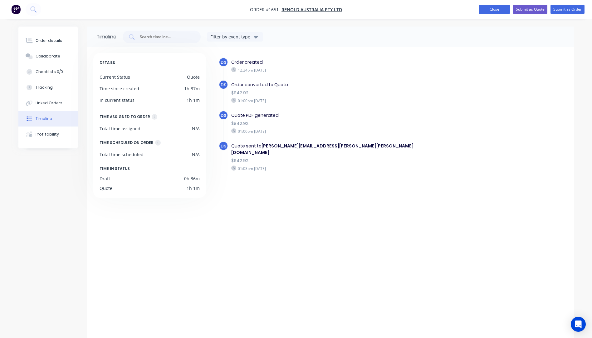
click at [491, 8] on button "Close" at bounding box center [494, 9] width 31 height 9
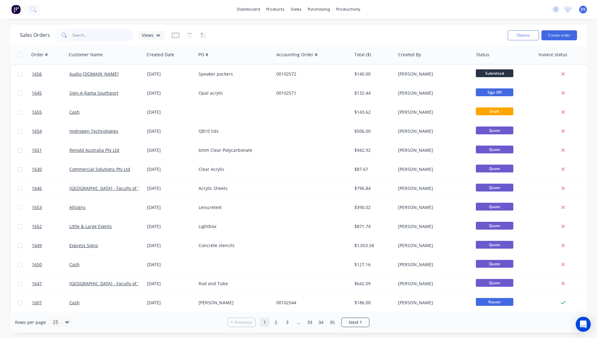
click at [98, 40] on input "text" at bounding box center [102, 35] width 61 height 12
type input "bait"
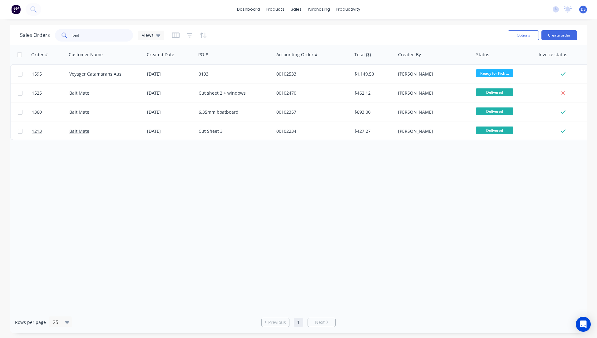
drag, startPoint x: 85, startPoint y: 33, endPoint x: 53, endPoint y: 34, distance: 31.2
click at [53, 34] on div "Sales Orders bait Views" at bounding box center [92, 35] width 144 height 12
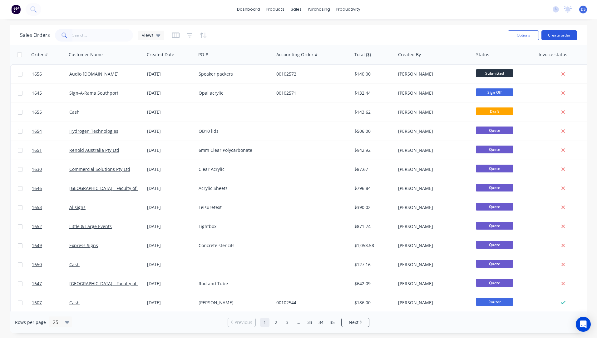
click at [562, 34] on button "Create order" at bounding box center [559, 35] width 36 height 10
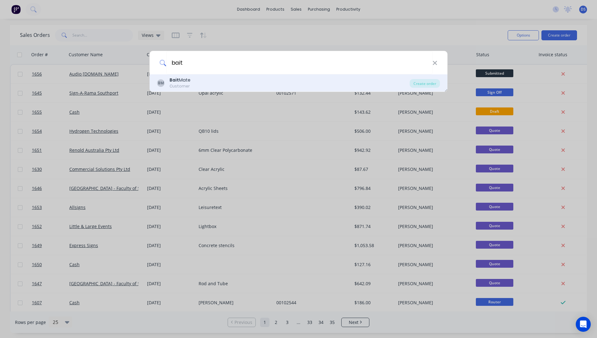
type input "bait"
click at [178, 83] on div "Customer" at bounding box center [179, 86] width 21 height 6
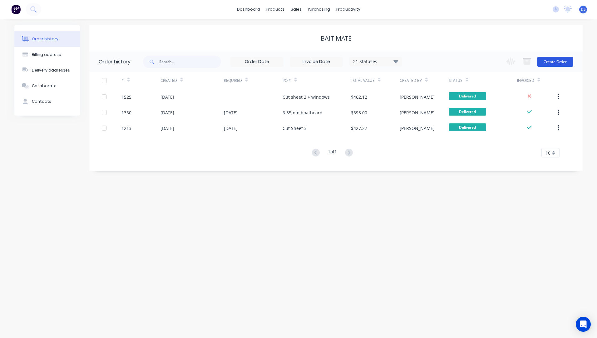
click at [557, 62] on button "Create Order" at bounding box center [555, 62] width 36 height 10
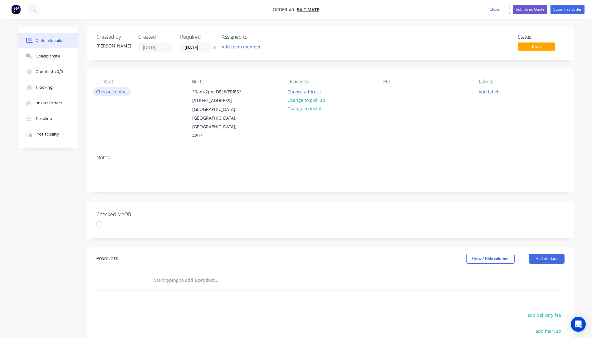
click at [105, 94] on button "Choose contact" at bounding box center [112, 91] width 38 height 8
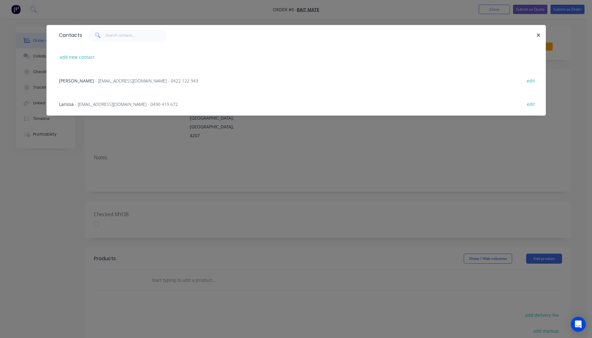
click at [82, 104] on span "- [EMAIL_ADDRESS][DOMAIN_NAME] - 0490 419 672" at bounding box center [126, 104] width 103 height 6
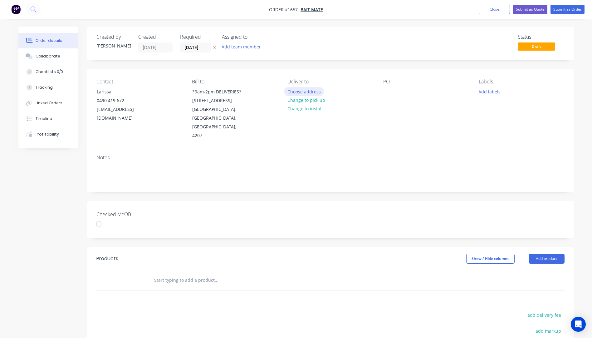
click at [312, 92] on button "Choose address" at bounding box center [304, 91] width 40 height 8
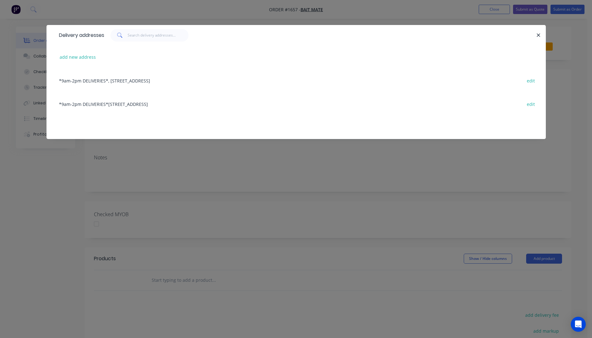
click at [146, 82] on div "*9am-2pm DELIVERIES*, [STREET_ADDRESS]" at bounding box center [296, 80] width 481 height 23
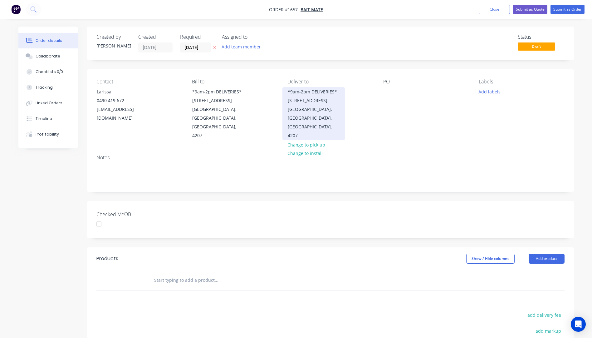
click at [305, 102] on div "*9am-2pm DELIVERIES* [STREET_ADDRESS]" at bounding box center [314, 95] width 52 height 17
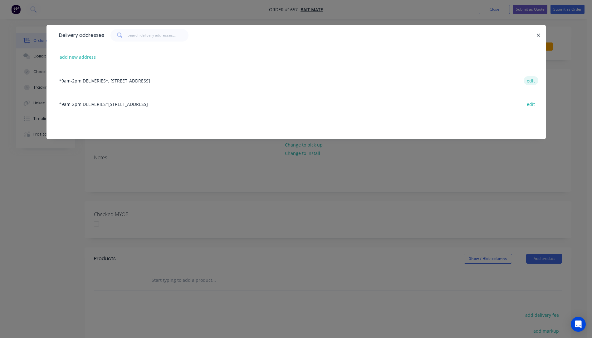
click at [529, 81] on button "edit" at bounding box center [531, 80] width 15 height 8
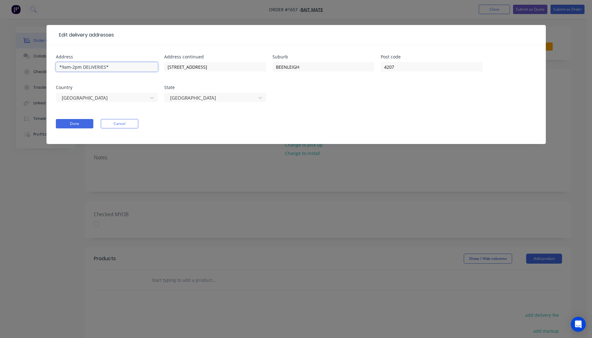
drag, startPoint x: 121, startPoint y: 68, endPoint x: 42, endPoint y: 73, distance: 79.1
click at [42, 73] on div "Edit delivery addresses Address *9am-2pm DELIVERIES* Address [STREET_ADDRESS] D…" at bounding box center [296, 169] width 592 height 338
click at [83, 127] on button "Done" at bounding box center [74, 123] width 37 height 9
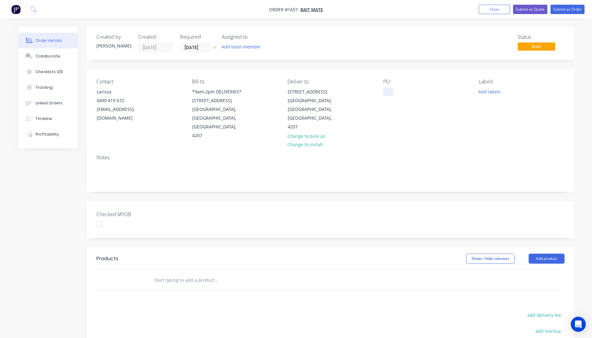
click at [388, 87] on div at bounding box center [388, 91] width 10 height 9
click at [481, 92] on button "Add labels" at bounding box center [489, 91] width 29 height 8
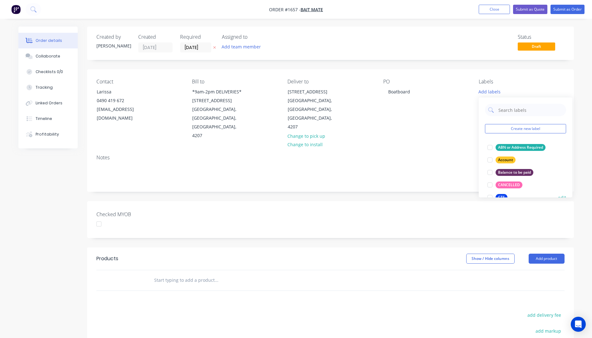
click at [501, 195] on div "CTS" at bounding box center [502, 197] width 12 height 7
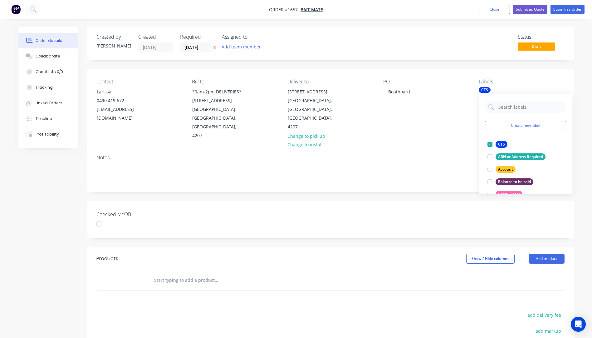
click at [459, 117] on div "PO Boatboard" at bounding box center [425, 109] width 85 height 61
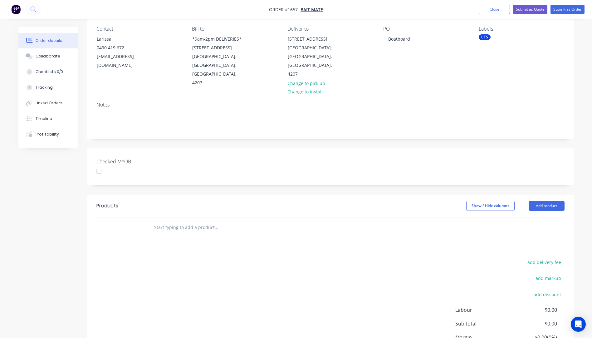
scroll to position [62, 0]
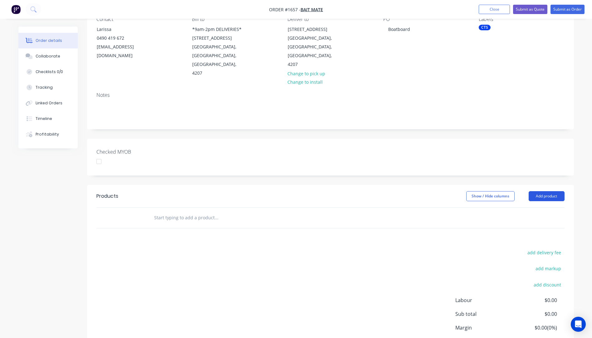
click at [546, 191] on button "Add product" at bounding box center [547, 196] width 36 height 10
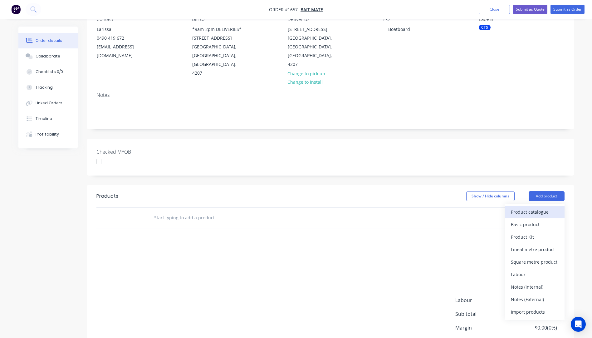
click at [534, 207] on div "Product catalogue" at bounding box center [535, 211] width 48 height 9
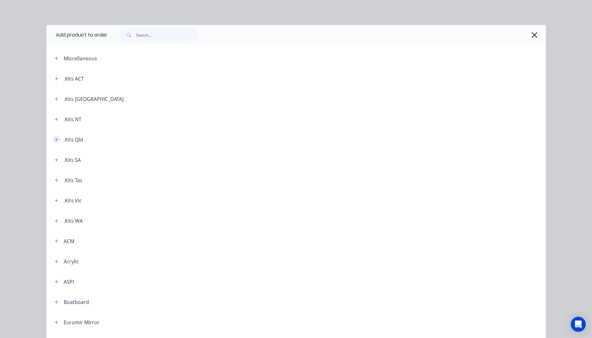
click at [55, 141] on icon "button" at bounding box center [57, 139] width 4 height 4
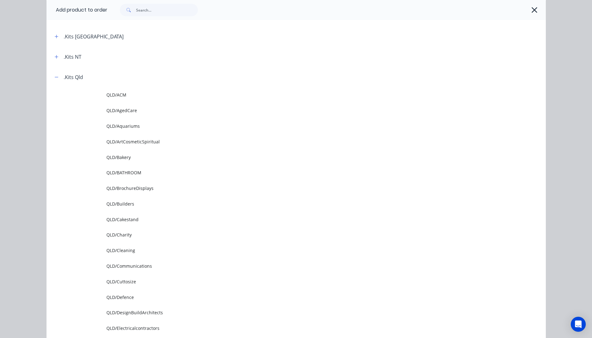
click at [127, 282] on span "QLD/Cuttosize" at bounding box center [281, 281] width 351 height 7
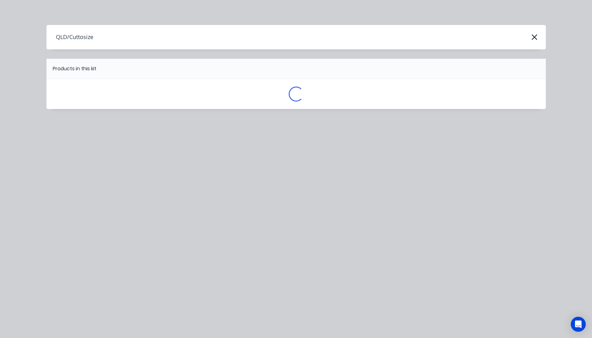
scroll to position [0, 0]
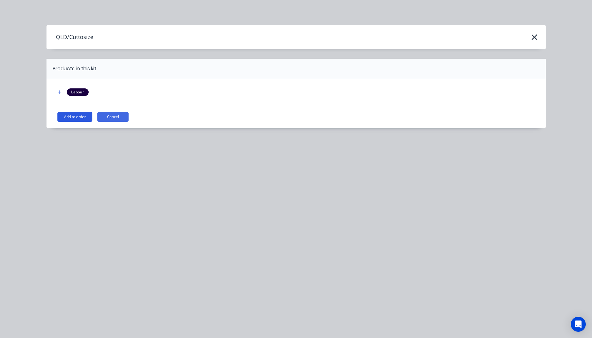
click at [74, 117] on button "Add to order" at bounding box center [74, 117] width 35 height 10
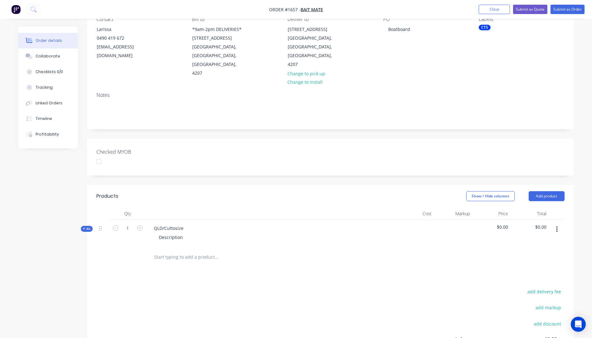
click at [84, 227] on icon at bounding box center [84, 228] width 3 height 3
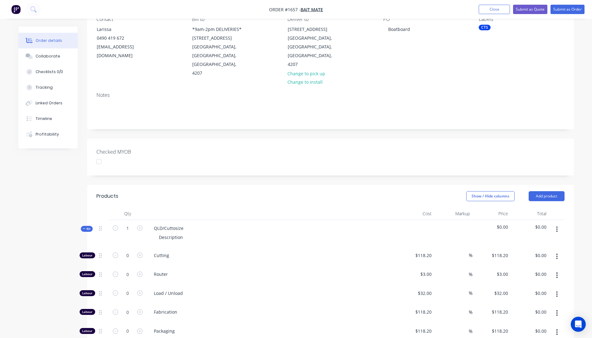
scroll to position [94, 0]
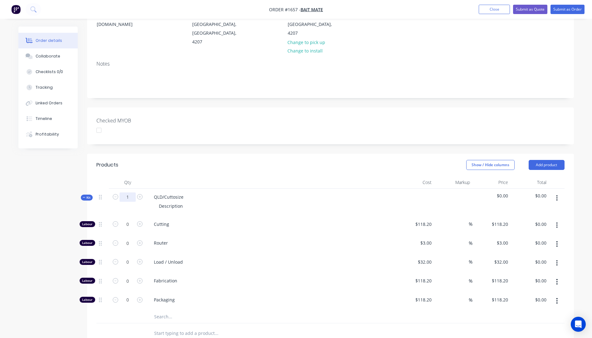
click at [129, 192] on input "1" at bounding box center [128, 196] width 16 height 9
type input "22"
drag, startPoint x: 192, startPoint y: 178, endPoint x: 148, endPoint y: 182, distance: 44.2
click at [148, 188] on div "QLD/Cuttosize Description" at bounding box center [271, 201] width 250 height 27
drag, startPoint x: 185, startPoint y: 189, endPoint x: 149, endPoint y: 191, distance: 35.6
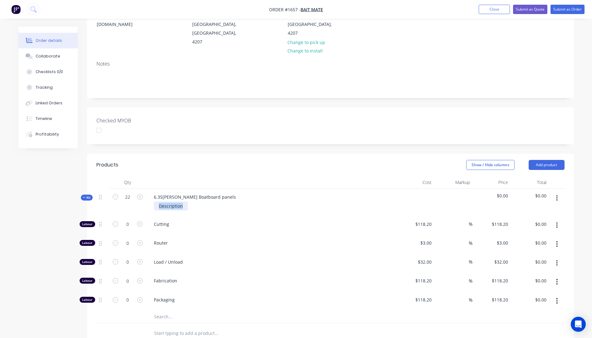
click at [149, 201] on div "Description" at bounding box center [271, 205] width 245 height 9
click at [175, 201] on div "Description" at bounding box center [171, 205] width 34 height 9
click at [208, 216] on div "Cutting" at bounding box center [271, 225] width 250 height 19
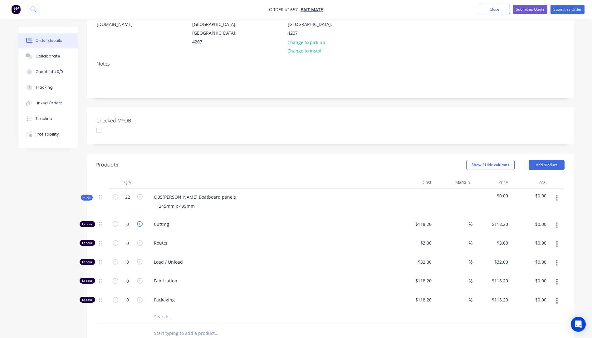
click at [139, 221] on icon "button" at bounding box center [140, 224] width 6 height 6
type input "1"
type input "$118.20"
click at [428, 219] on input "118.2" at bounding box center [427, 223] width 14 height 9
type input "$10.00"
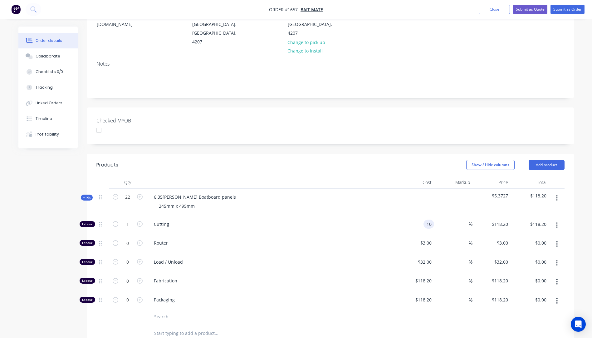
type input "$10.00"
click at [322, 221] on span "Cutting" at bounding box center [274, 224] width 240 height 7
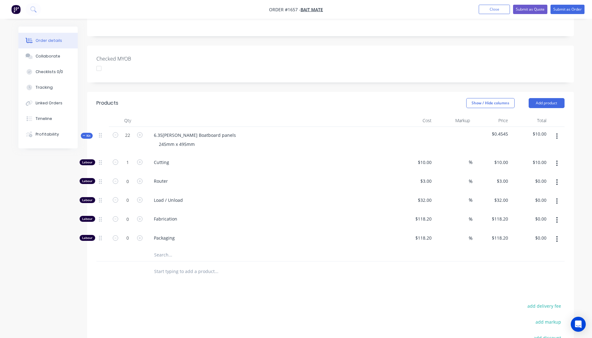
scroll to position [156, 0]
click at [167, 248] on input "text" at bounding box center [216, 254] width 125 height 12
type input "boat"
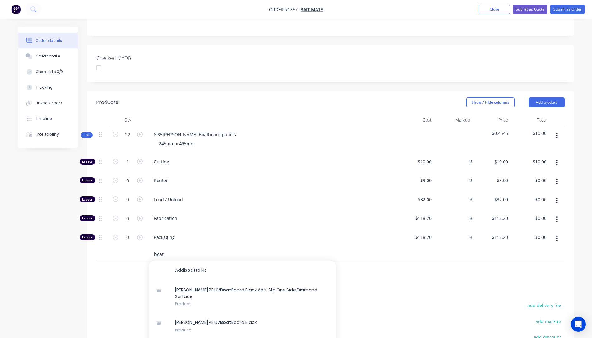
drag, startPoint x: 169, startPoint y: 238, endPoint x: 140, endPoint y: 237, distance: 28.4
click at [140, 248] on div "boat Add boat to kit [PERSON_NAME] PE UV Boat Board Black Anti-Slip One Side Di…" at bounding box center [330, 254] width 468 height 13
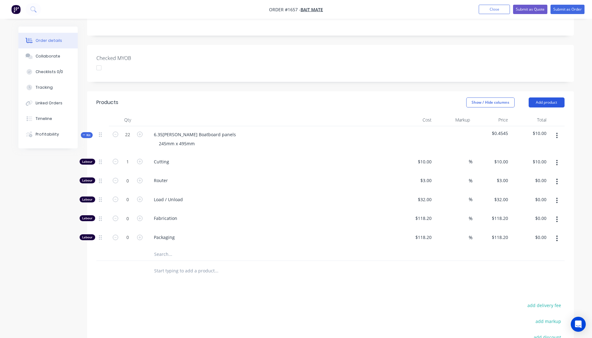
click at [552, 97] on button "Add product" at bounding box center [547, 102] width 36 height 10
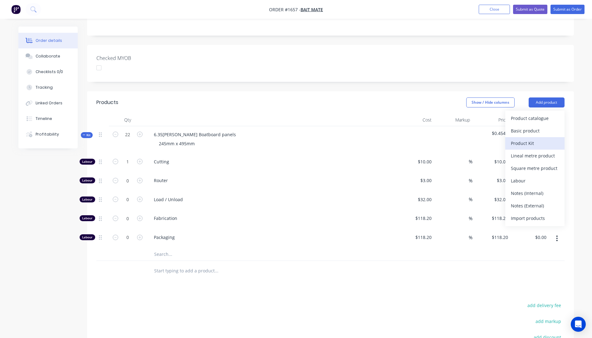
click at [531, 139] on div "Product Kit" at bounding box center [535, 143] width 48 height 9
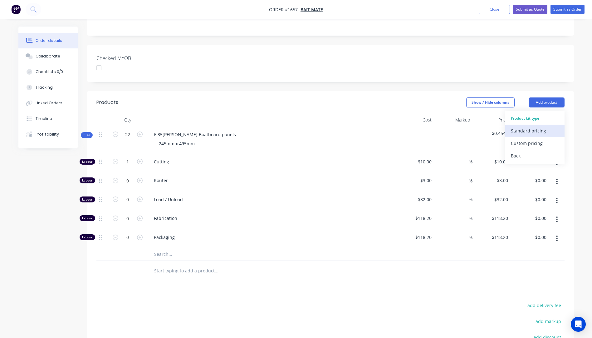
click at [521, 126] on div "Standard pricing" at bounding box center [535, 130] width 48 height 9
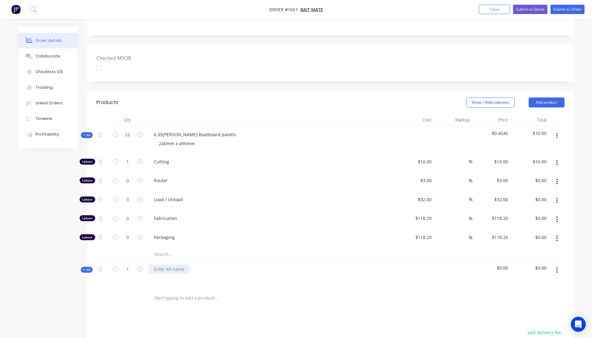
click at [165, 264] on div at bounding box center [169, 268] width 41 height 9
click at [557, 266] on icon "button" at bounding box center [557, 269] width 2 height 7
click at [516, 319] on div "Delete" at bounding box center [535, 323] width 48 height 9
click at [552, 97] on button "Add product" at bounding box center [547, 102] width 36 height 10
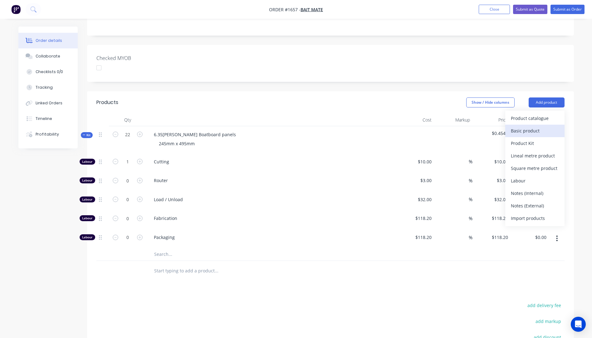
click at [529, 126] on div "Basic product" at bounding box center [535, 130] width 48 height 9
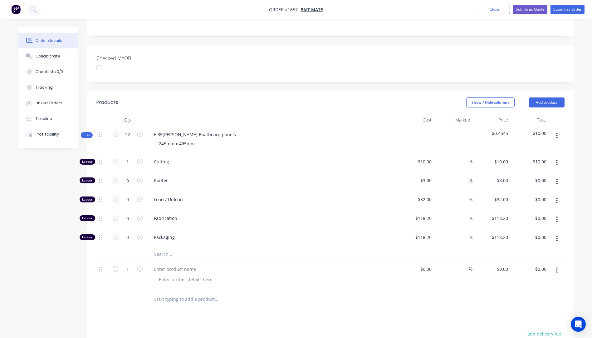
click at [557, 267] on icon "button" at bounding box center [556, 270] width 1 height 6
click at [520, 307] on div "Delete" at bounding box center [535, 311] width 48 height 9
click at [541, 97] on button "Add product" at bounding box center [547, 102] width 36 height 10
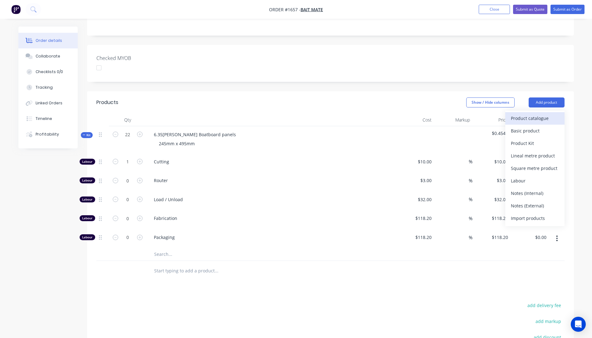
click at [522, 114] on div "Product catalogue" at bounding box center [535, 118] width 48 height 9
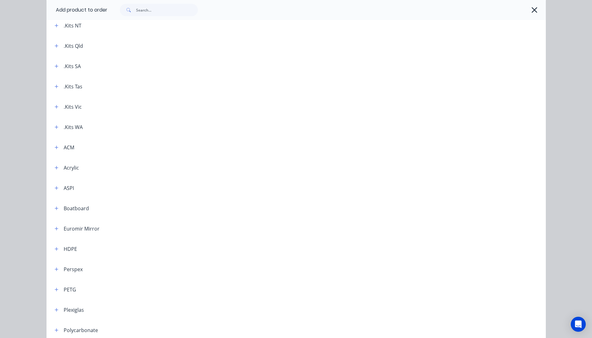
scroll to position [0, 0]
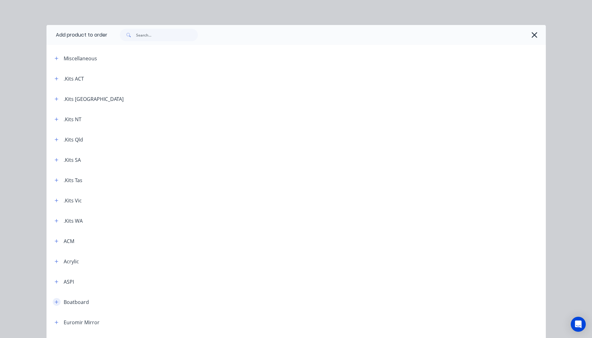
click at [55, 303] on icon "button" at bounding box center [57, 302] width 4 height 4
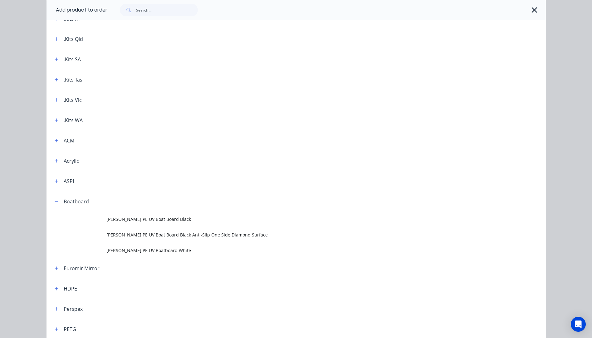
scroll to position [156, 0]
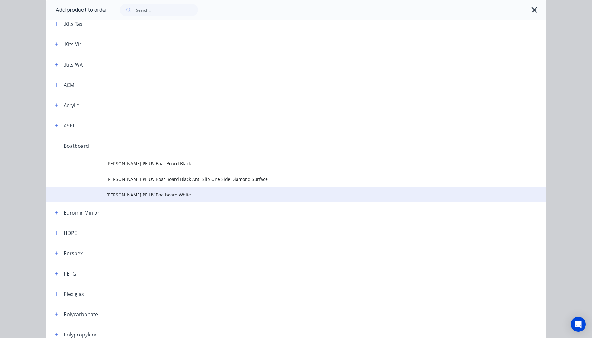
click at [152, 197] on span "[PERSON_NAME] PE UV Boatboard White" at bounding box center [281, 194] width 351 height 7
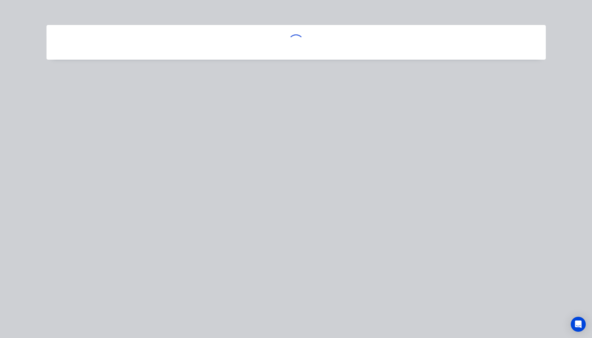
scroll to position [0, 0]
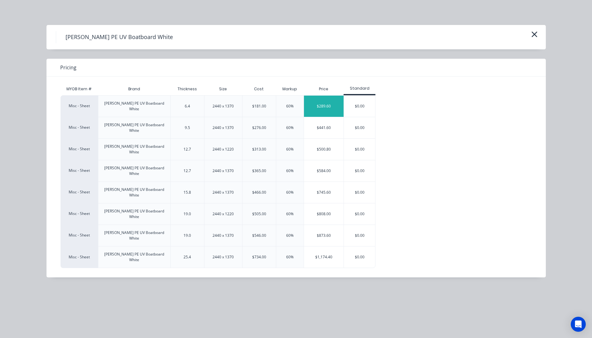
click at [325, 104] on div "$289.60" at bounding box center [324, 105] width 40 height 21
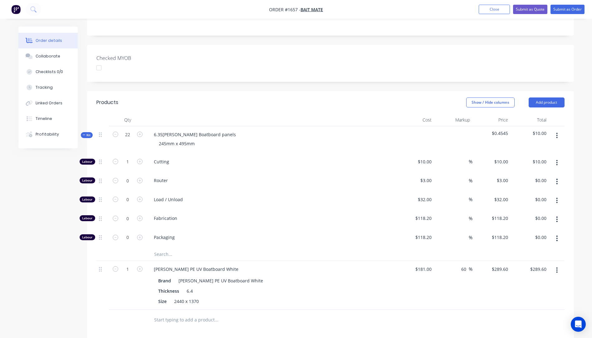
click at [279, 215] on span "Fabrication" at bounding box center [274, 218] width 240 height 7
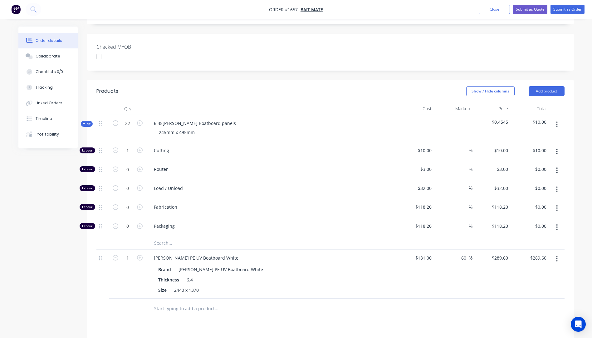
scroll to position [165, 0]
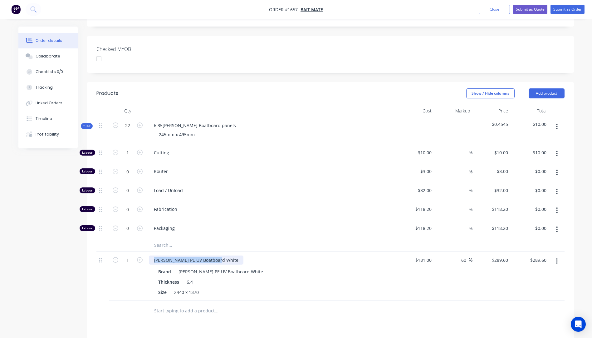
drag, startPoint x: 218, startPoint y: 243, endPoint x: 153, endPoint y: 245, distance: 65.6
click at [153, 255] on div "[PERSON_NAME] PE UV Boatboard White" at bounding box center [196, 259] width 95 height 9
copy div "[PERSON_NAME] PE UV Boatboard White"
click at [157, 239] on input "text" at bounding box center [216, 245] width 125 height 12
drag, startPoint x: 157, startPoint y: 228, endPoint x: 160, endPoint y: 226, distance: 3.6
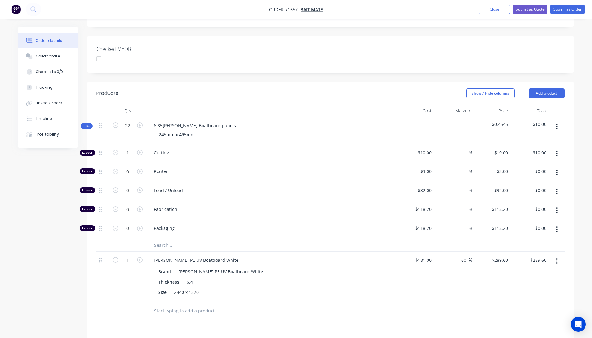
paste input "[PERSON_NAME] PE UV Boatboard White"
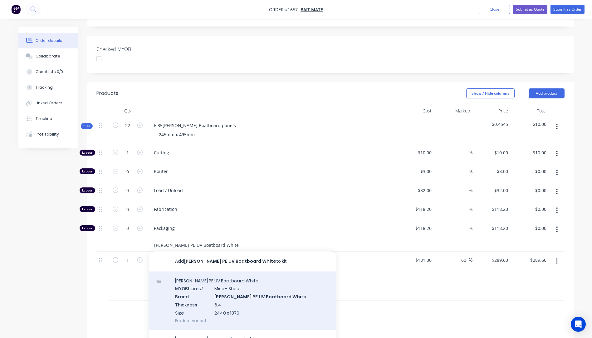
type input "[PERSON_NAME] PE UV Boatboard White"
click at [241, 278] on div "[PERSON_NAME] PE UV Boatboard White MYOB Item # Misc - Sheet Brand [PERSON_NAME…" at bounding box center [242, 300] width 187 height 58
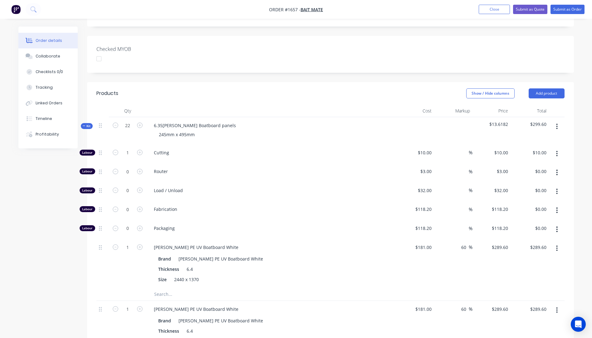
click at [557, 307] on icon "button" at bounding box center [556, 310] width 1 height 6
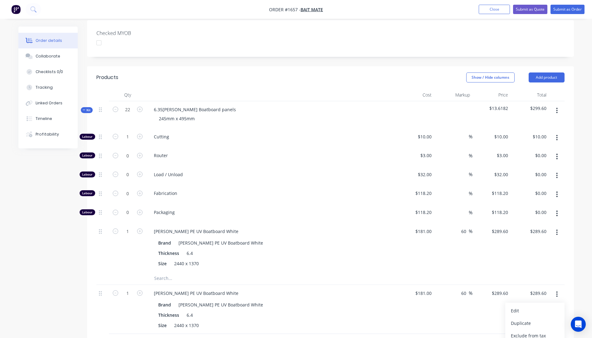
scroll to position [196, 0]
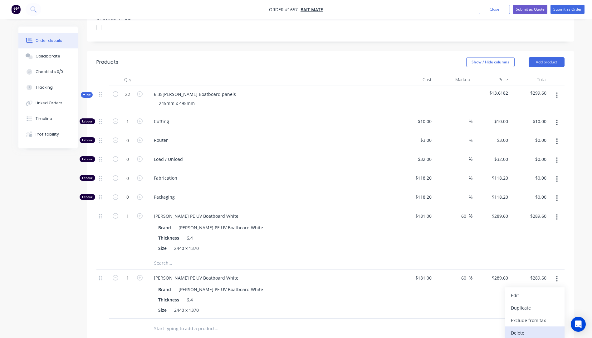
click at [520, 328] on div "Delete" at bounding box center [535, 332] width 48 height 9
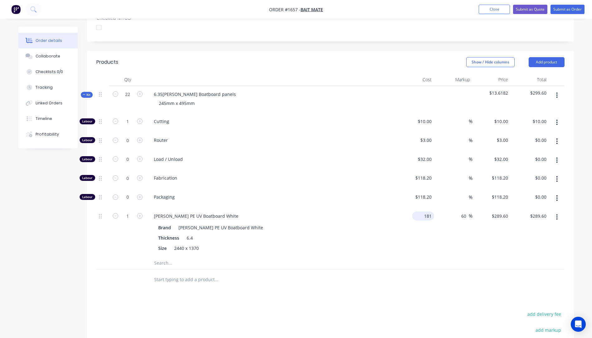
click at [428, 211] on input "181" at bounding box center [424, 215] width 19 height 9
type input "$180.68"
type input "$289.088"
type input "$289.09"
click at [383, 188] on div "Packaging" at bounding box center [271, 197] width 250 height 19
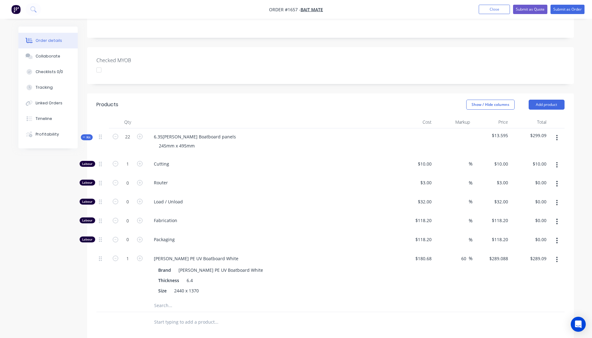
scroll to position [165, 0]
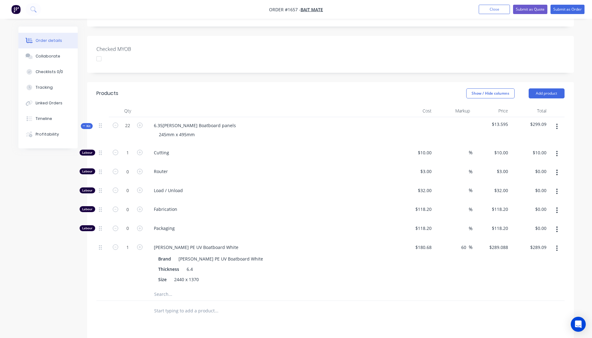
click at [162, 288] on input "text" at bounding box center [216, 294] width 125 height 12
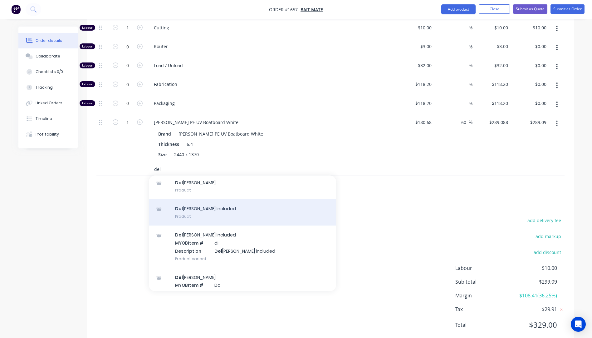
scroll to position [41, 0]
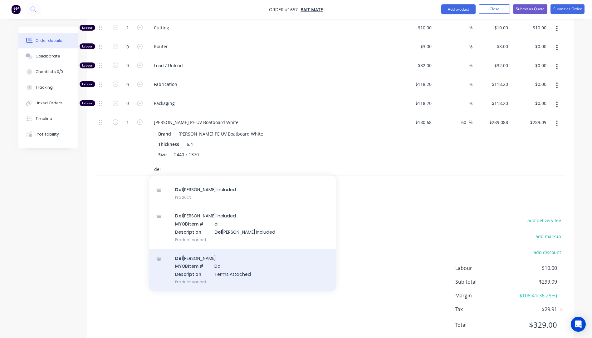
type input "del"
click at [209, 251] on div "Del [PERSON_NAME] MYOB Item # Dc Description Terms Attached Product variant" at bounding box center [242, 270] width 187 height 42
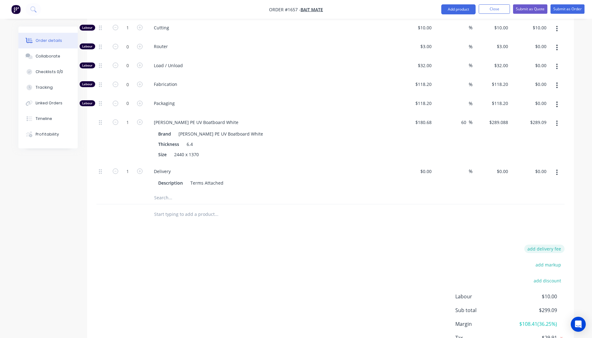
click at [551, 244] on button "add delivery fee" at bounding box center [544, 248] width 40 height 8
type input "31.82"
click at [437, 223] on div "Products Show / Hide columns Add product Qty Cost Markup Price Total Kit 22 6.3…" at bounding box center [330, 164] width 487 height 415
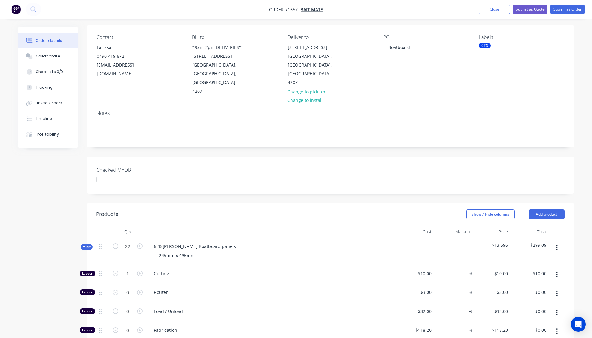
scroll to position [3, 0]
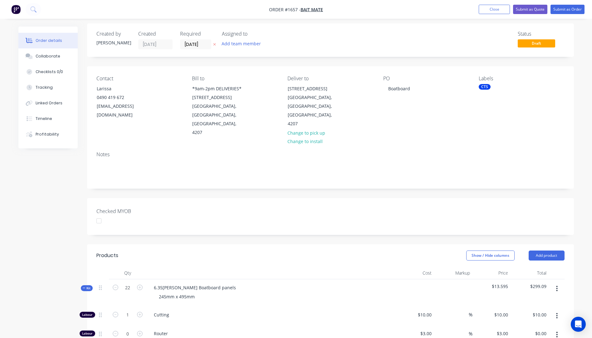
click at [339, 250] on div "Show / Hide columns Add product" at bounding box center [380, 255] width 369 height 10
click at [411, 10] on nav "Order #1657 - Bait Mate Add product Close Submit as Quote Submit as Order" at bounding box center [296, 9] width 592 height 19
click at [50, 56] on div "Collaborate" at bounding box center [48, 56] width 25 height 6
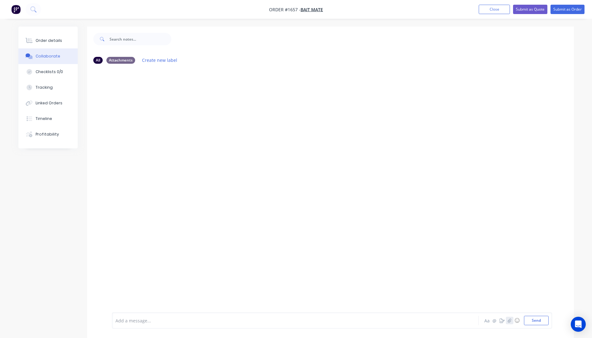
click at [509, 321] on icon "button" at bounding box center [509, 320] width 3 height 4
click at [539, 322] on button "Send" at bounding box center [536, 319] width 25 height 9
click at [46, 38] on div "Order details" at bounding box center [49, 41] width 27 height 6
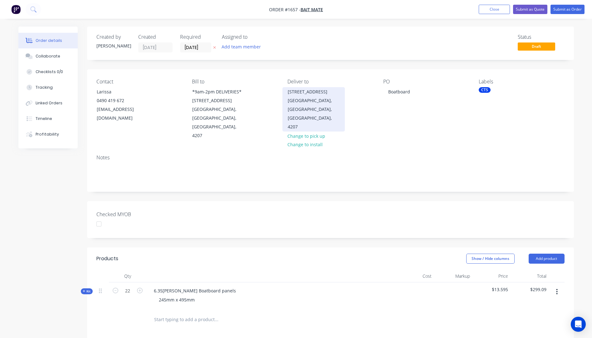
click at [303, 108] on div "[GEOGRAPHIC_DATA], [GEOGRAPHIC_DATA], [GEOGRAPHIC_DATA], 4207" at bounding box center [314, 113] width 52 height 35
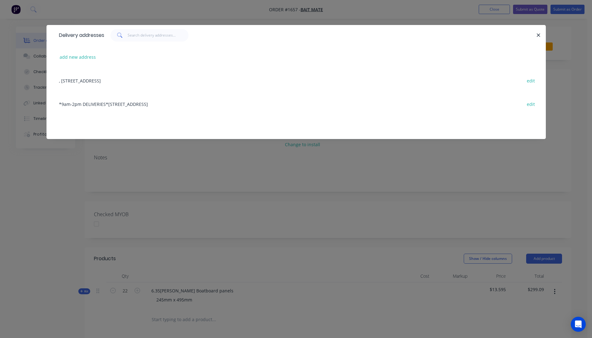
click at [145, 82] on div ", [STREET_ADDRESS] edit" at bounding box center [296, 80] width 481 height 23
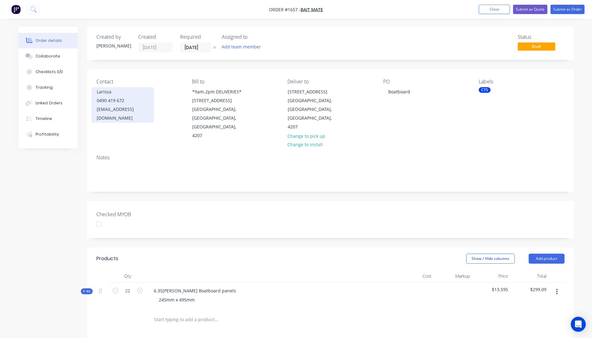
click at [110, 104] on div "0490 419 672" at bounding box center [123, 100] width 52 height 9
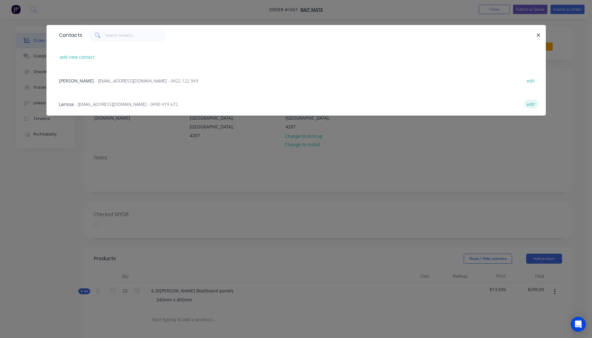
click at [530, 106] on button "edit" at bounding box center [531, 104] width 15 height 8
select select "AU"
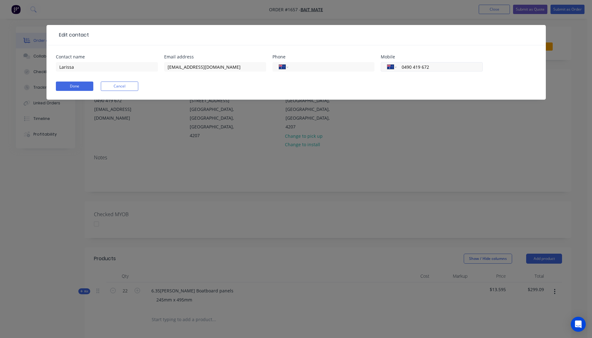
drag, startPoint x: 434, startPoint y: 67, endPoint x: 403, endPoint y: 67, distance: 31.5
click at [403, 67] on input "0490 419 672" at bounding box center [438, 66] width 75 height 7
click at [307, 66] on input "tel" at bounding box center [330, 66] width 75 height 7
paste input "0490 419 672"
type input "0490 419 672"
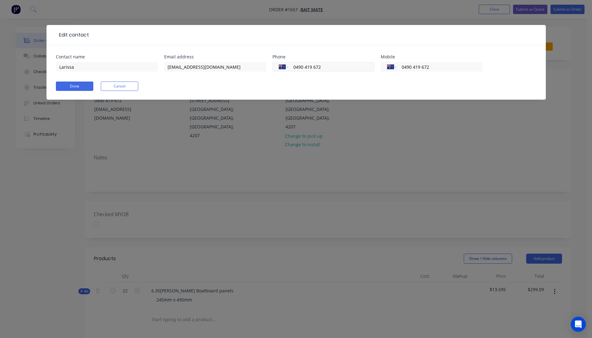
drag, startPoint x: 331, startPoint y: 68, endPoint x: 291, endPoint y: 70, distance: 40.3
click at [291, 70] on div "International [GEOGRAPHIC_DATA] [GEOGRAPHIC_DATA] [GEOGRAPHIC_DATA] [GEOGRAPHIC…" at bounding box center [323, 66] width 102 height 9
click at [269, 82] on div "Done Cancel" at bounding box center [296, 85] width 481 height 9
click at [75, 85] on button "Done" at bounding box center [74, 85] width 37 height 9
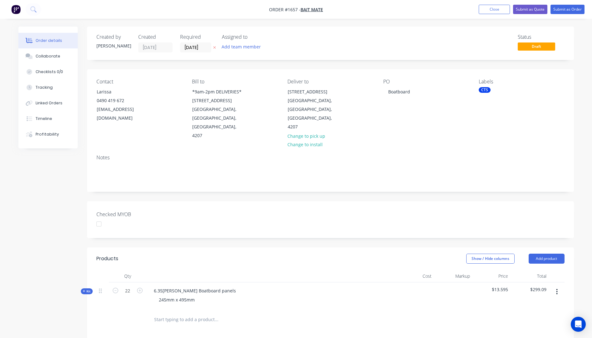
click at [213, 47] on icon "button" at bounding box center [214, 48] width 3 height 4
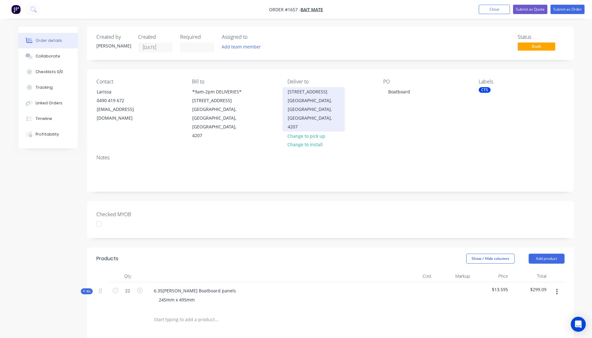
click at [298, 106] on div "[GEOGRAPHIC_DATA], [GEOGRAPHIC_DATA], [GEOGRAPHIC_DATA], 4207" at bounding box center [314, 113] width 52 height 35
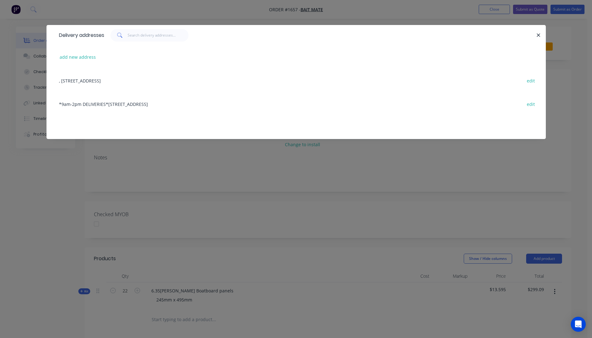
click at [126, 84] on div ", [STREET_ADDRESS] edit" at bounding box center [296, 80] width 481 height 23
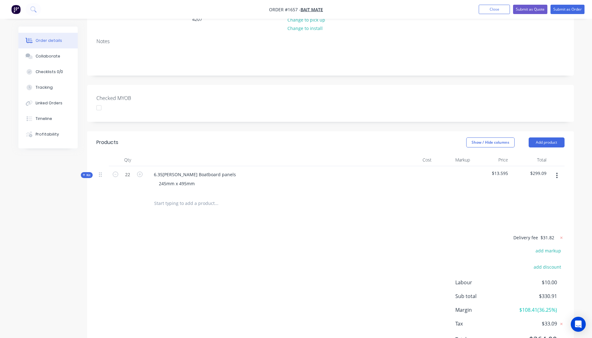
scroll to position [130, 0]
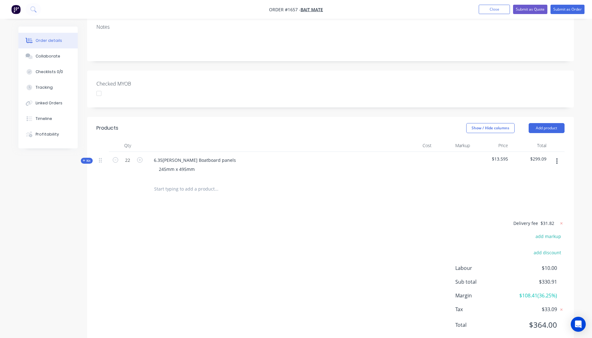
click at [84, 158] on div "Kit" at bounding box center [87, 161] width 12 height 6
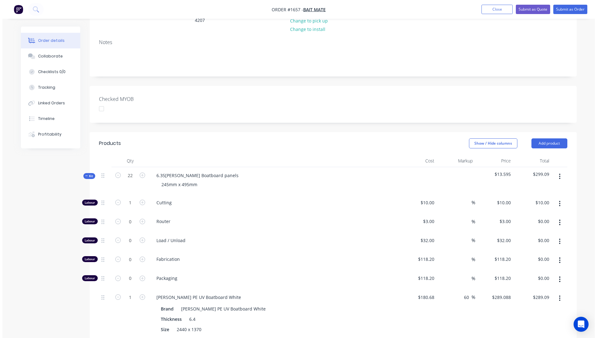
scroll to position [0, 0]
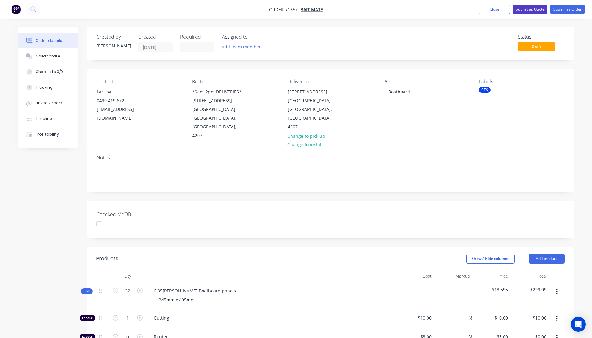
click at [531, 9] on button "Submit as Quote" at bounding box center [530, 9] width 34 height 9
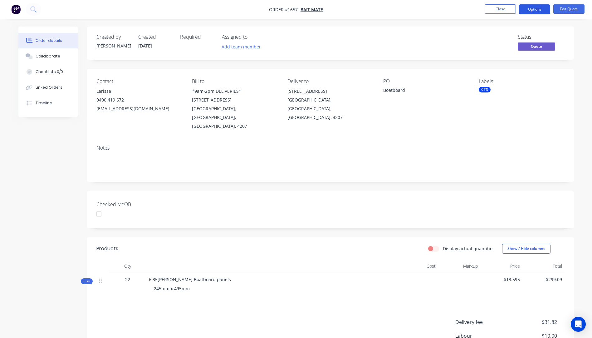
click at [531, 11] on button "Options" at bounding box center [534, 9] width 31 height 10
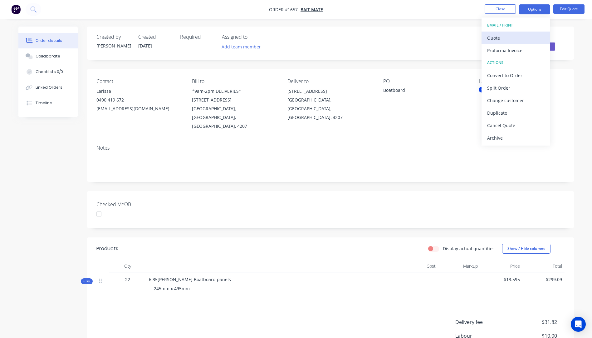
click at [493, 42] on div "Quote" at bounding box center [515, 37] width 57 height 9
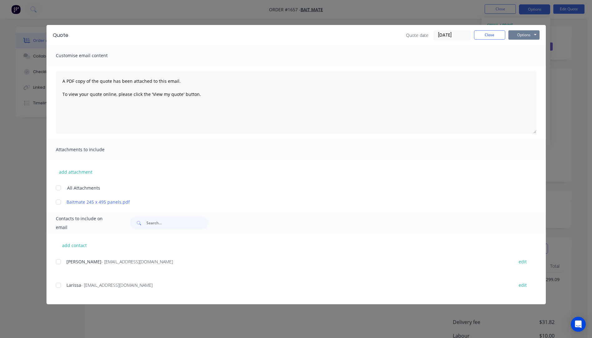
click at [514, 36] on button "Options" at bounding box center [523, 34] width 31 height 9
click at [524, 48] on button "Preview" at bounding box center [528, 46] width 40 height 10
click at [484, 36] on button "Close" at bounding box center [489, 34] width 31 height 9
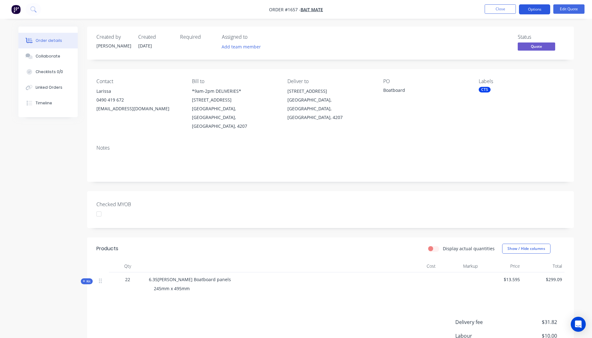
click at [528, 9] on button "Options" at bounding box center [534, 9] width 31 height 10
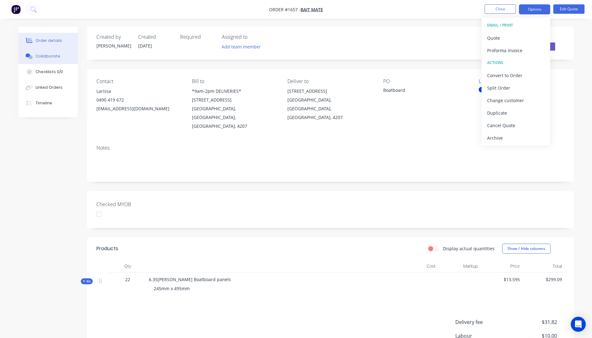
click at [42, 57] on div "Collaborate" at bounding box center [48, 56] width 25 height 6
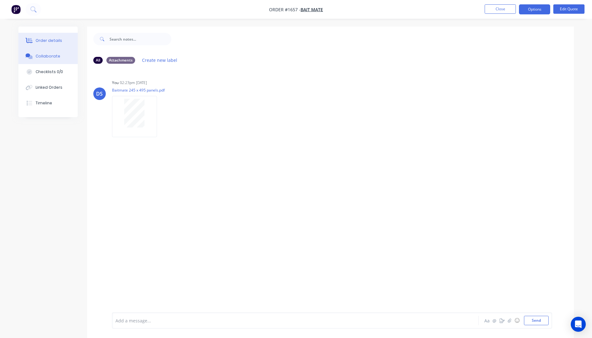
click at [46, 37] on button "Order details" at bounding box center [47, 41] width 59 height 16
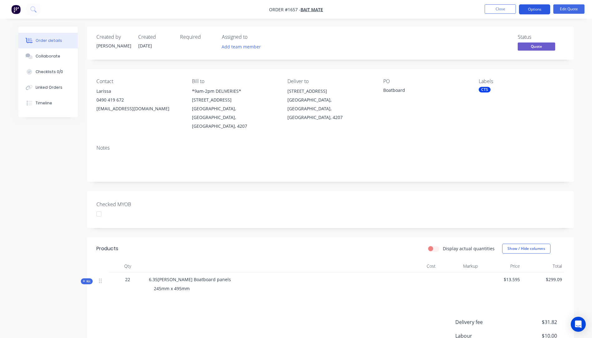
click at [529, 9] on button "Options" at bounding box center [534, 9] width 31 height 10
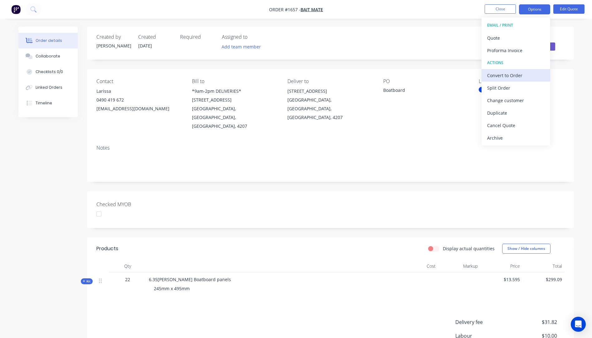
click at [495, 76] on div "Convert to Order" at bounding box center [515, 75] width 57 height 9
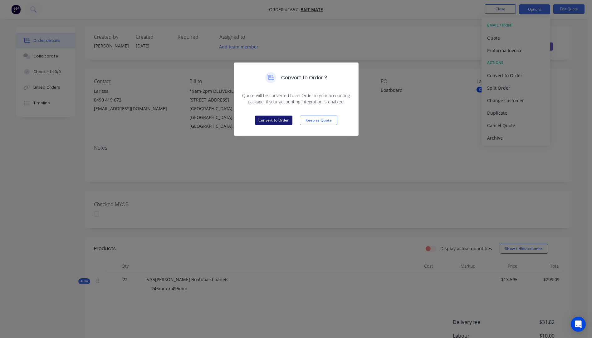
click at [277, 123] on button "Convert to Order" at bounding box center [273, 119] width 37 height 9
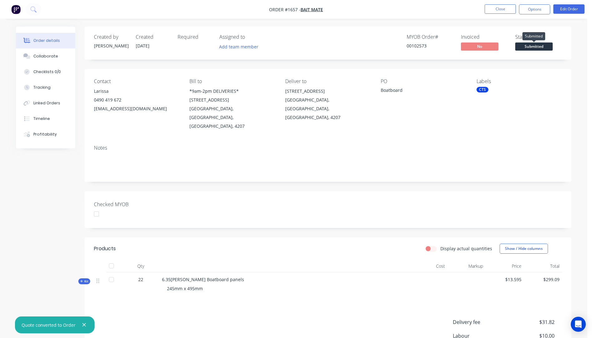
click at [528, 48] on span "Submitted" at bounding box center [533, 46] width 37 height 8
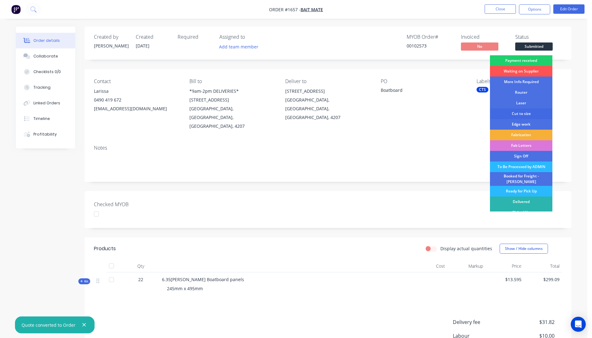
click at [520, 115] on div "Cut to size" at bounding box center [521, 113] width 62 height 11
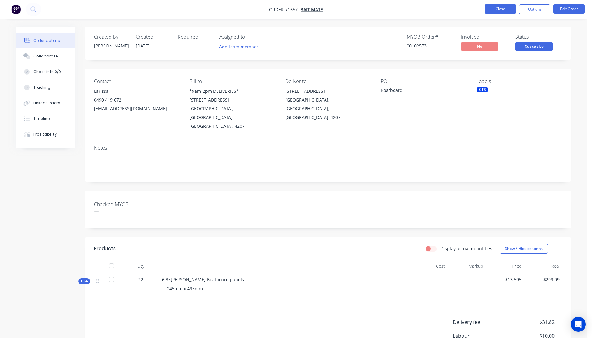
click at [492, 10] on button "Close" at bounding box center [500, 8] width 31 height 9
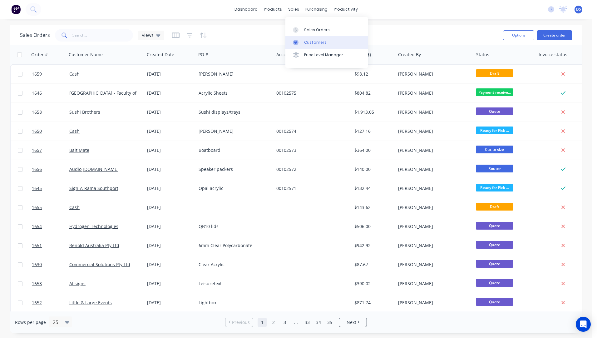
click at [306, 42] on div "Customers" at bounding box center [315, 43] width 22 height 6
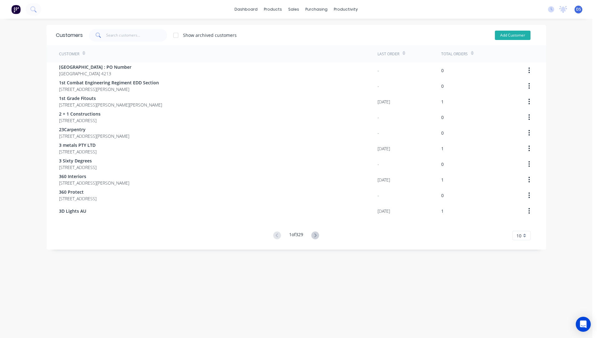
click at [510, 34] on button "Add Customer" at bounding box center [513, 35] width 36 height 9
select select "AU"
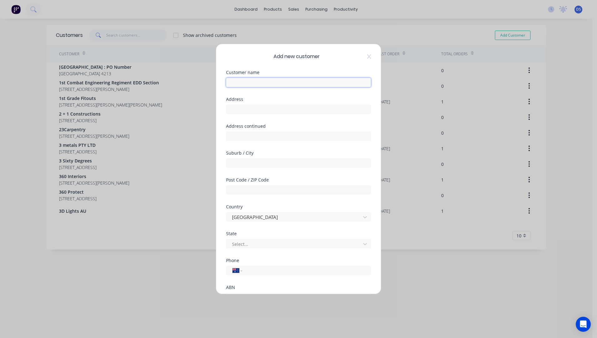
click at [247, 85] on input "text" at bounding box center [298, 82] width 145 height 9
type input "[PERSON_NAME] Family Super Fund"
click at [252, 267] on input "tel" at bounding box center [306, 270] width 118 height 7
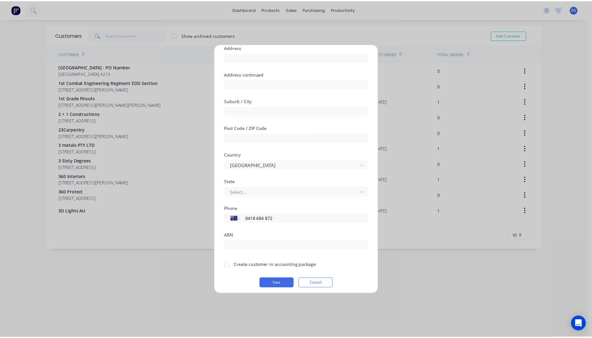
scroll to position [55, 0]
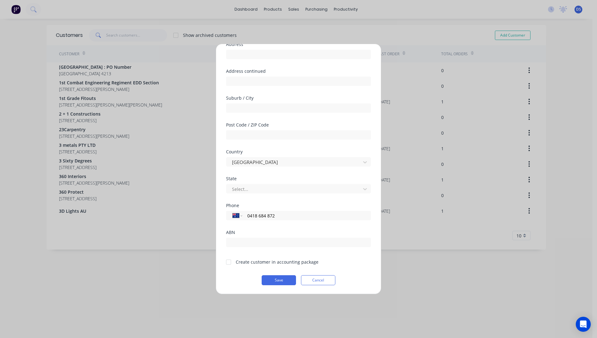
type input "0418 684 872"
drag, startPoint x: 228, startPoint y: 263, endPoint x: 242, endPoint y: 267, distance: 14.2
click at [229, 263] on div at bounding box center [228, 262] width 12 height 12
click at [277, 283] on button "Save" at bounding box center [278, 280] width 34 height 10
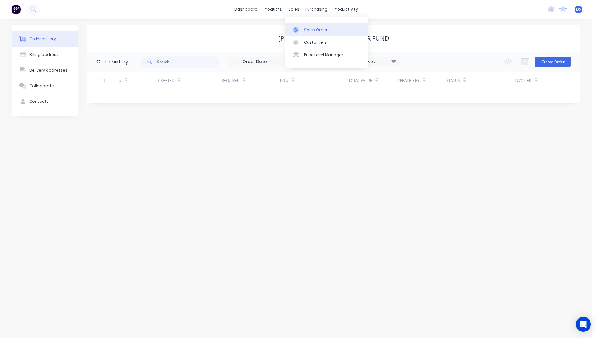
click at [309, 32] on div "Sales Orders" at bounding box center [317, 30] width 26 height 6
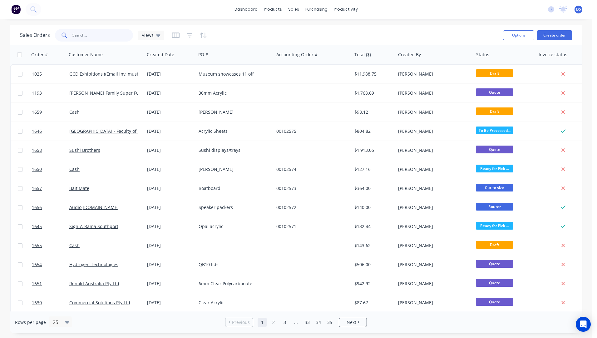
click at [85, 38] on input "text" at bounding box center [102, 35] width 61 height 12
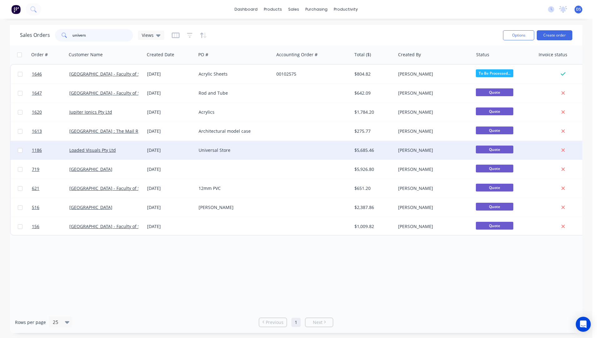
type input "univers"
click at [162, 150] on div "[DATE]" at bounding box center [170, 150] width 46 height 6
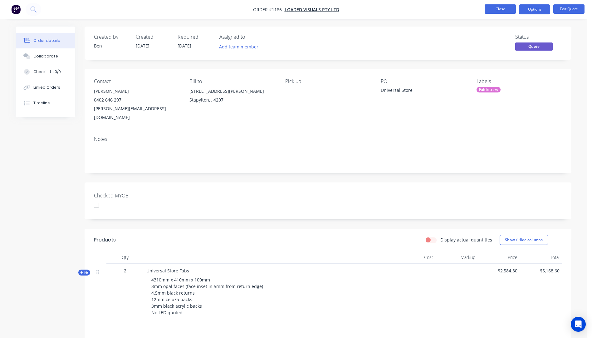
click at [500, 13] on button "Close" at bounding box center [500, 8] width 31 height 9
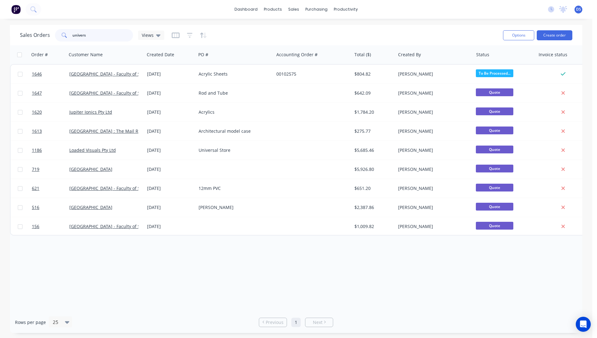
drag, startPoint x: 94, startPoint y: 37, endPoint x: 71, endPoint y: 30, distance: 24.3
click at [68, 31] on div "univers" at bounding box center [94, 35] width 78 height 12
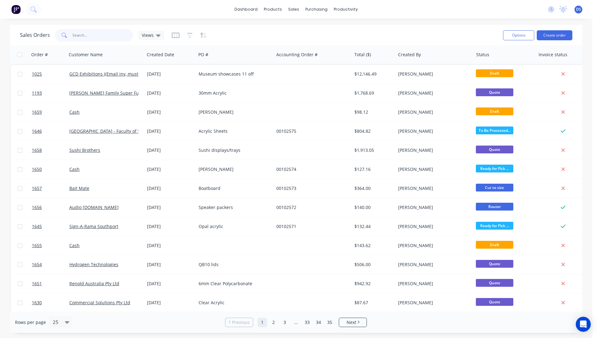
click at [81, 36] on input "text" at bounding box center [102, 35] width 61 height 12
type input "Cash"
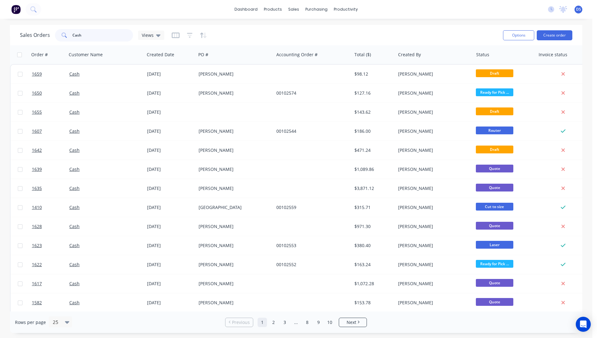
drag, startPoint x: 77, startPoint y: 35, endPoint x: 46, endPoint y: 34, distance: 30.9
click at [46, 34] on div "Sales Orders Cash Views" at bounding box center [92, 35] width 144 height 12
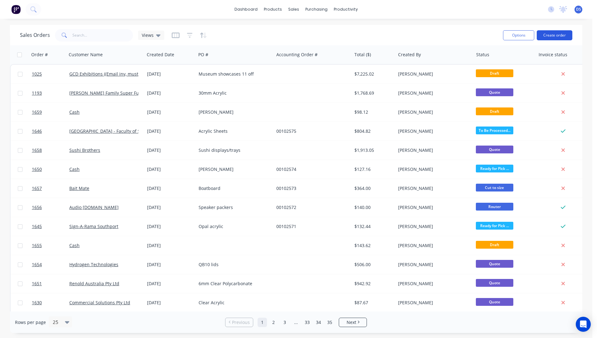
click at [546, 36] on button "Create order" at bounding box center [554, 35] width 36 height 10
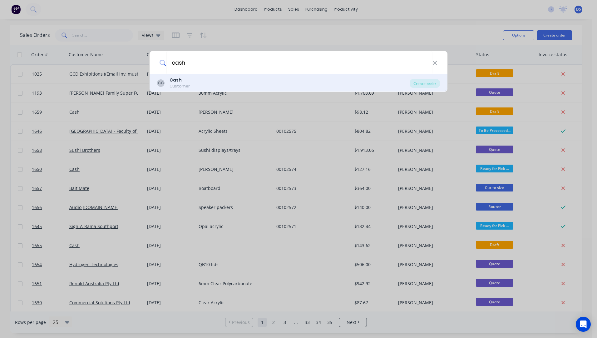
type input "cash"
click at [174, 80] on b "Cash" at bounding box center [175, 80] width 12 height 6
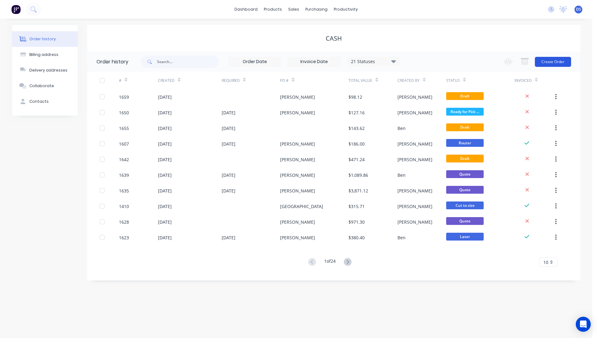
click at [549, 64] on button "Create Order" at bounding box center [553, 62] width 36 height 10
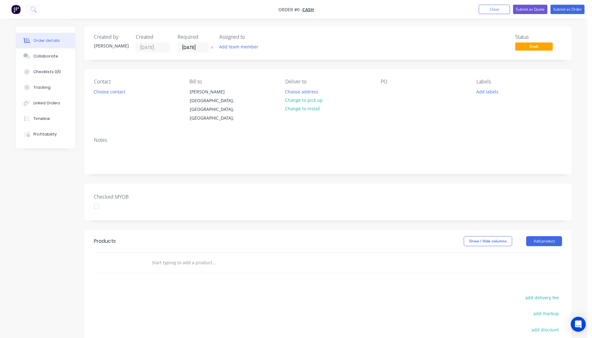
click at [211, 47] on icon "button" at bounding box center [212, 48] width 3 height 4
click at [105, 95] on button "Choose contact" at bounding box center [109, 91] width 38 height 8
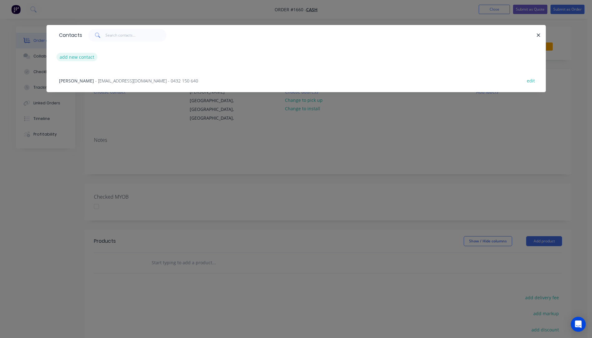
click at [81, 57] on button "add new contact" at bounding box center [76, 57] width 41 height 8
select select "AU"
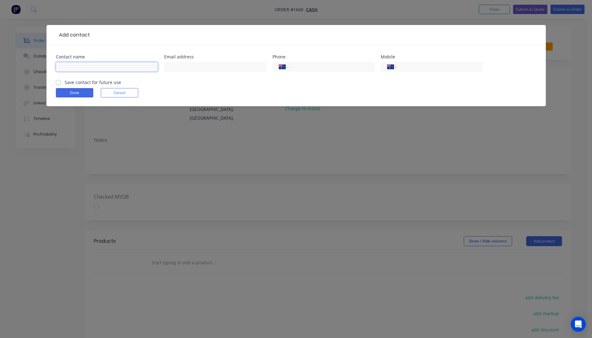
click at [81, 65] on input "text" at bounding box center [107, 66] width 102 height 9
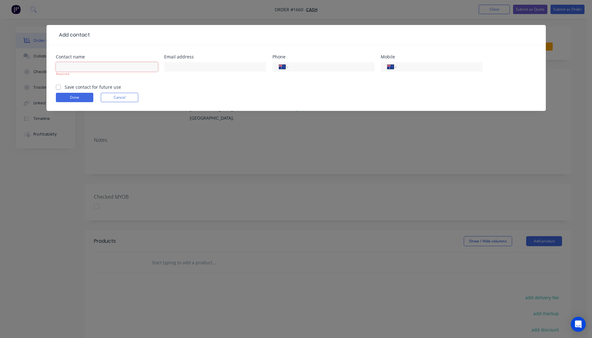
click at [60, 63] on input "text" at bounding box center [107, 66] width 102 height 9
paste input "[PERSON_NAME] 0499641668 [EMAIL_ADDRESS][DOMAIN_NAME]"
drag, startPoint x: 155, startPoint y: 67, endPoint x: 100, endPoint y: 65, distance: 55.3
click at [100, 65] on input "[PERSON_NAME] 0499641668 [EMAIL_ADDRESS][DOMAIN_NAME]" at bounding box center [107, 66] width 102 height 9
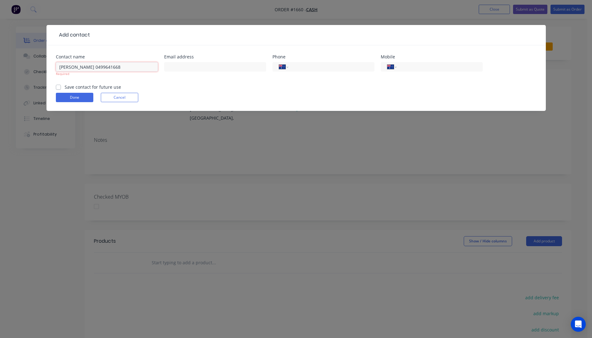
scroll to position [0, 0]
type input "[PERSON_NAME] 0499641668"
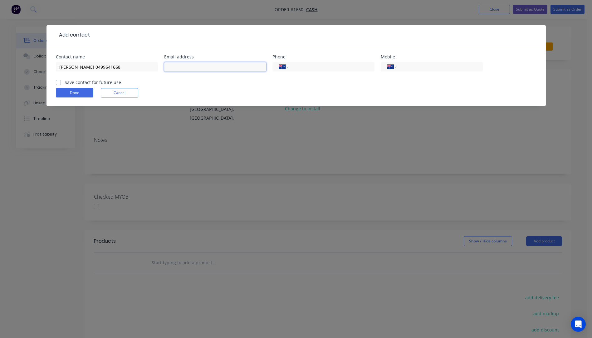
paste input "[EMAIL_ADDRESS][DOMAIN_NAME]"
type input "[EMAIL_ADDRESS][DOMAIN_NAME]"
drag, startPoint x: 104, startPoint y: 63, endPoint x: 94, endPoint y: 64, distance: 10.7
click at [94, 64] on input "[PERSON_NAME] 0499641668" at bounding box center [107, 66] width 102 height 9
type input "[PERSON_NAME]"
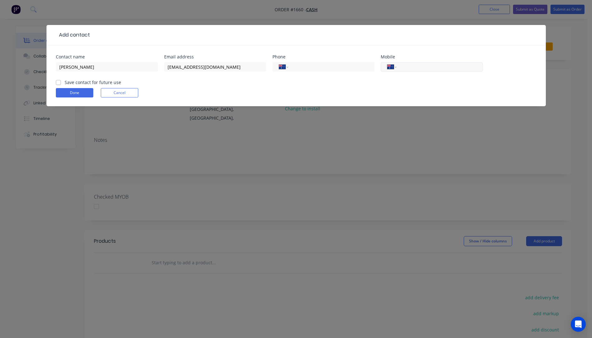
paste input "0499 641 668"
type input "0499 641 668"
click at [81, 93] on button "Done" at bounding box center [74, 92] width 37 height 9
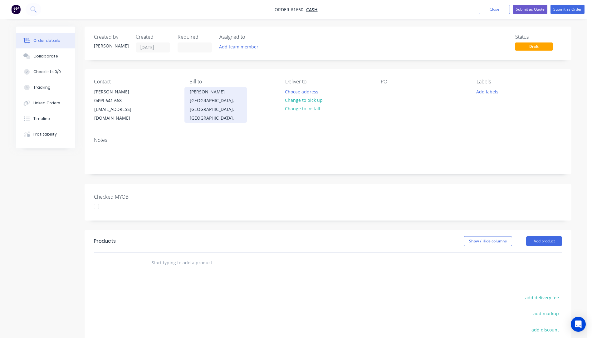
click at [207, 100] on div "[GEOGRAPHIC_DATA], [GEOGRAPHIC_DATA], [GEOGRAPHIC_DATA]," at bounding box center [216, 109] width 52 height 26
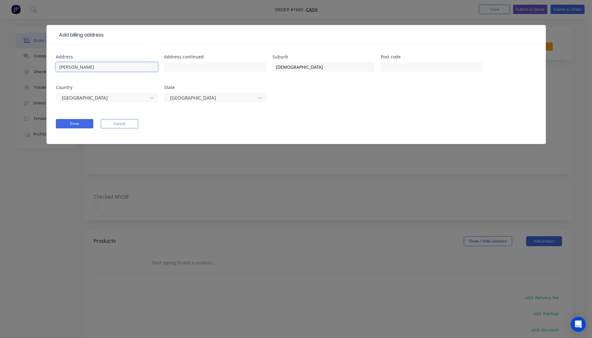
drag, startPoint x: 108, startPoint y: 69, endPoint x: 37, endPoint y: 69, distance: 71.8
click at [37, 69] on div "Add billing address Address [PERSON_NAME] Address continued Suburb [GEOGRAPHIC_…" at bounding box center [296, 169] width 592 height 338
drag, startPoint x: 293, startPoint y: 66, endPoint x: 258, endPoint y: 66, distance: 34.6
click at [258, 66] on div "Address Address continued Suburb [GEOGRAPHIC_DATA] Post code Country [GEOGRAPHI…" at bounding box center [296, 82] width 481 height 55
click at [82, 122] on button "Done" at bounding box center [74, 123] width 37 height 9
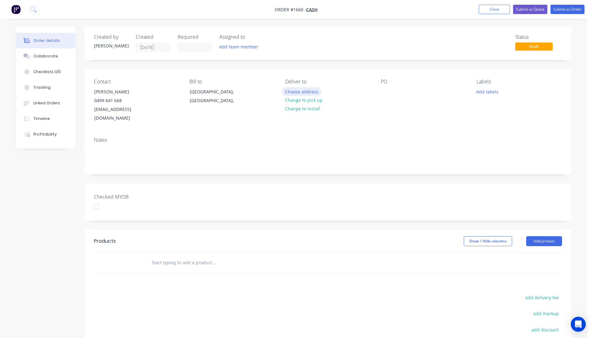
click at [300, 91] on button "Choose address" at bounding box center [302, 91] width 40 height 8
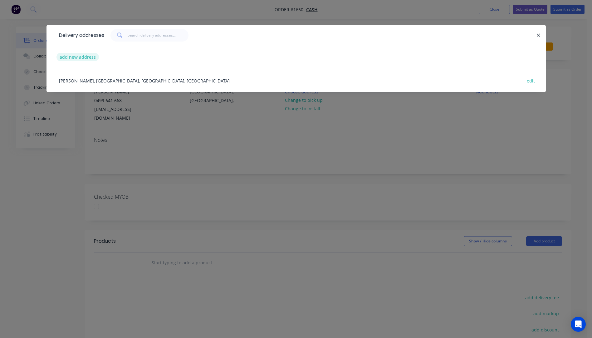
click at [78, 58] on button "add new address" at bounding box center [77, 57] width 43 height 8
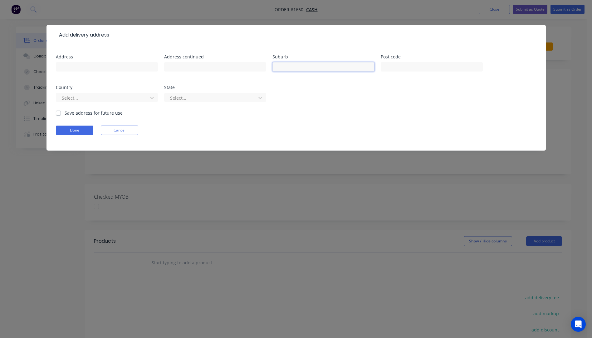
click at [283, 69] on input "text" at bounding box center [323, 66] width 102 height 9
type input "Newstead"
click at [393, 64] on input "text" at bounding box center [432, 66] width 102 height 9
type input "4006"
click at [143, 99] on div at bounding box center [102, 98] width 83 height 8
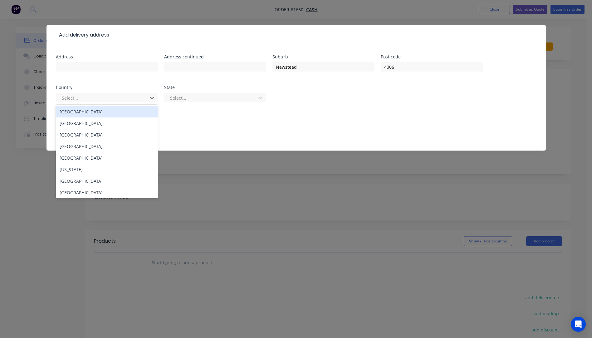
click at [89, 111] on div "[GEOGRAPHIC_DATA]" at bounding box center [107, 112] width 102 height 12
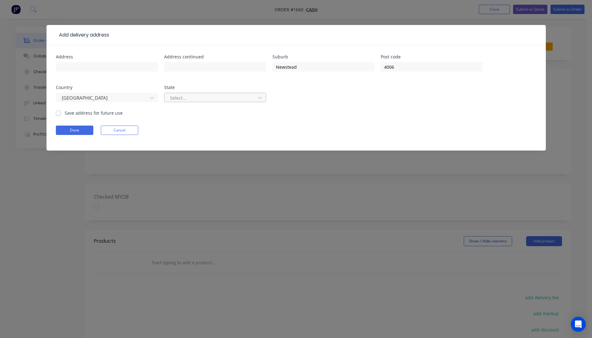
click at [185, 100] on div at bounding box center [210, 98] width 83 height 8
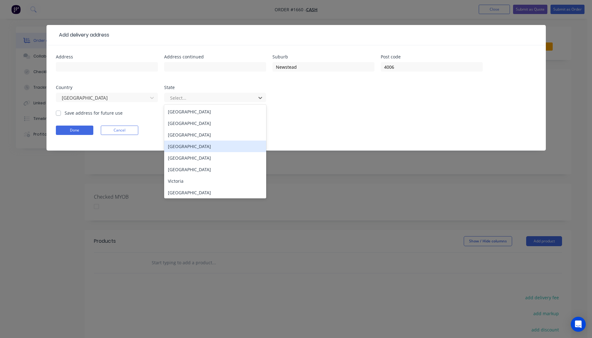
click at [183, 148] on div "[GEOGRAPHIC_DATA]" at bounding box center [215, 146] width 102 height 12
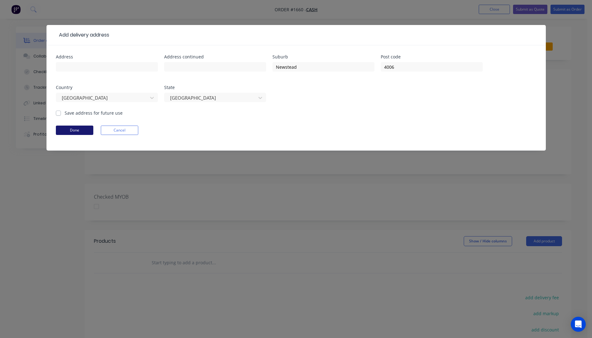
click at [72, 133] on button "Done" at bounding box center [74, 129] width 37 height 9
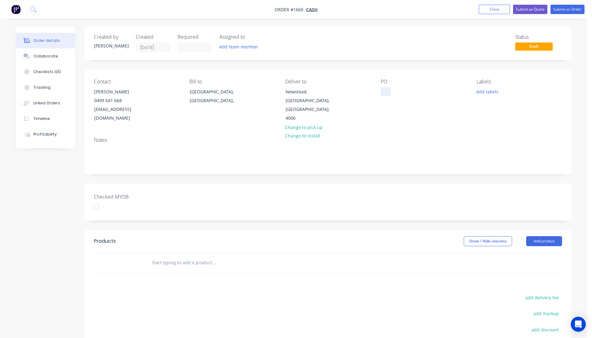
click at [386, 94] on div at bounding box center [386, 91] width 10 height 9
click at [481, 95] on button "Add labels" at bounding box center [487, 91] width 29 height 8
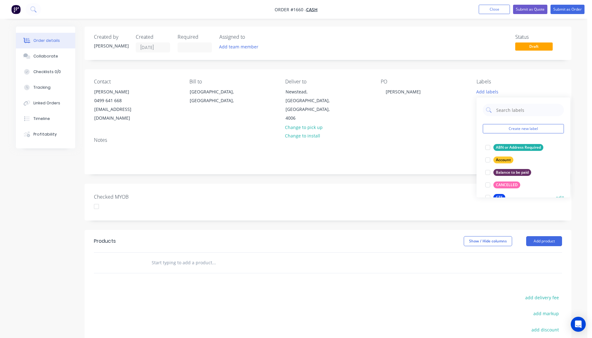
click at [497, 195] on div "CTS" at bounding box center [499, 197] width 12 height 7
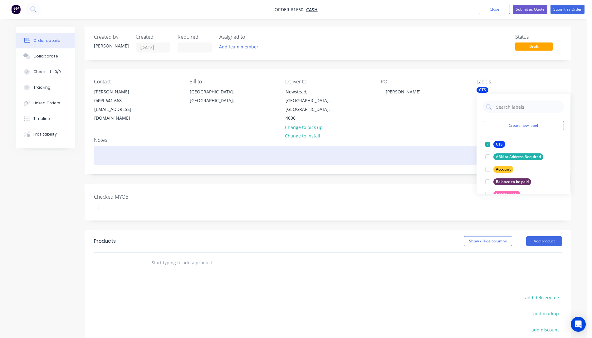
click at [450, 146] on div at bounding box center [328, 155] width 468 height 19
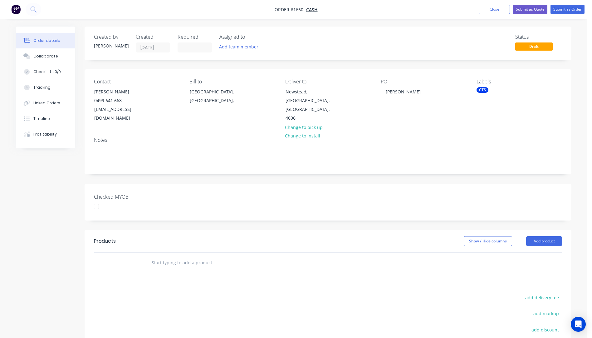
click at [447, 102] on div "PO [PERSON_NAME]" at bounding box center [423, 101] width 85 height 44
click at [549, 236] on button "Add product" at bounding box center [544, 241] width 36 height 10
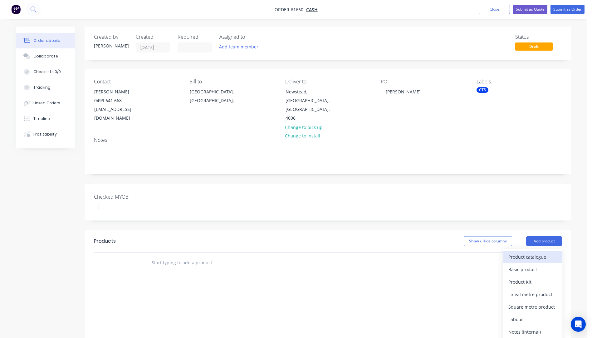
click at [527, 252] on div "Product catalogue" at bounding box center [532, 256] width 48 height 9
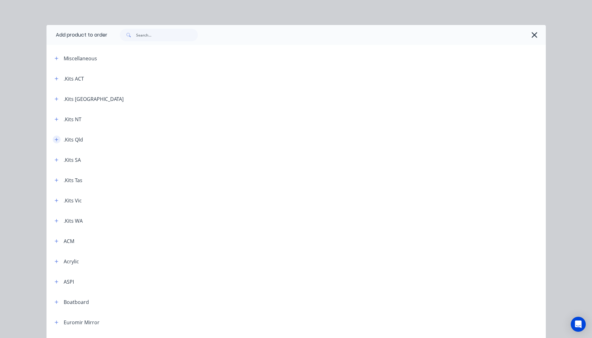
click at [55, 140] on icon "button" at bounding box center [57, 139] width 4 height 4
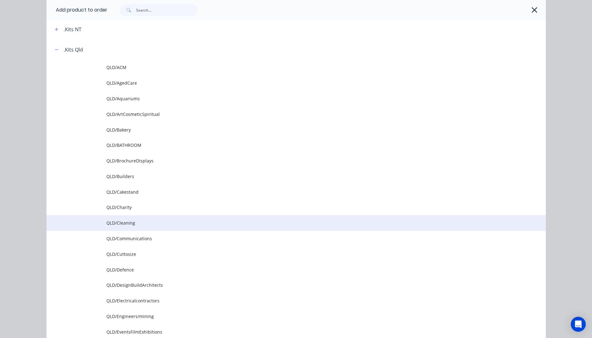
scroll to position [94, 0]
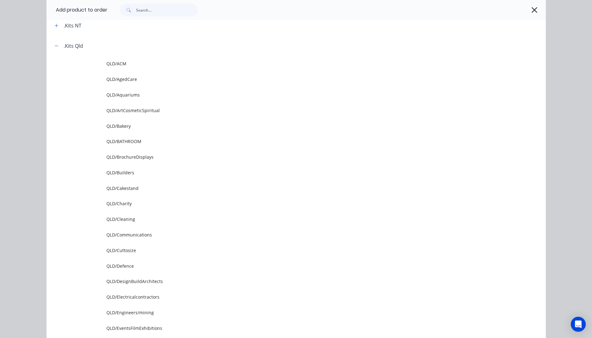
click at [120, 249] on span "QLD/Cuttosize" at bounding box center [281, 250] width 351 height 7
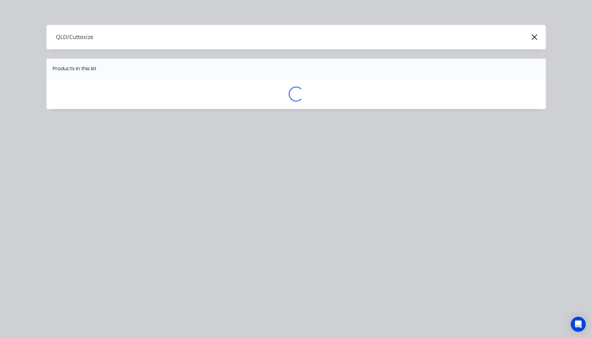
scroll to position [0, 0]
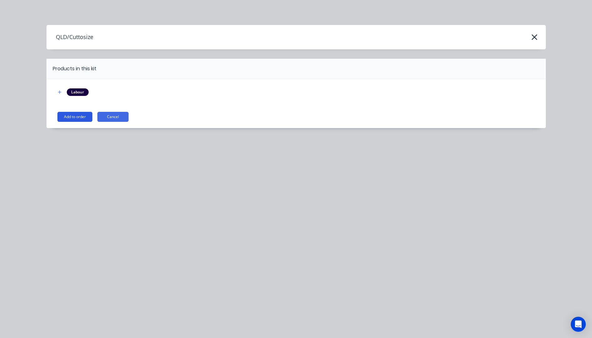
click at [81, 117] on button "Add to order" at bounding box center [74, 117] width 35 height 10
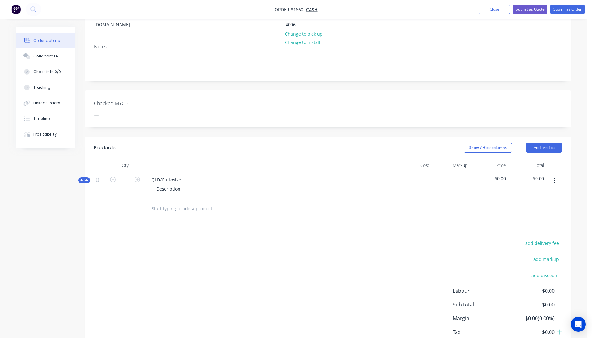
scroll to position [94, 0]
drag, startPoint x: 183, startPoint y: 172, endPoint x: 145, endPoint y: 170, distance: 37.5
click at [145, 171] on div "QLD/Cuttosize Description" at bounding box center [269, 184] width 250 height 27
click at [191, 171] on div "3mm Clear Satin Description" at bounding box center [269, 184] width 250 height 27
click at [188, 175] on div "3mm Clear Satin" at bounding box center [168, 179] width 45 height 9
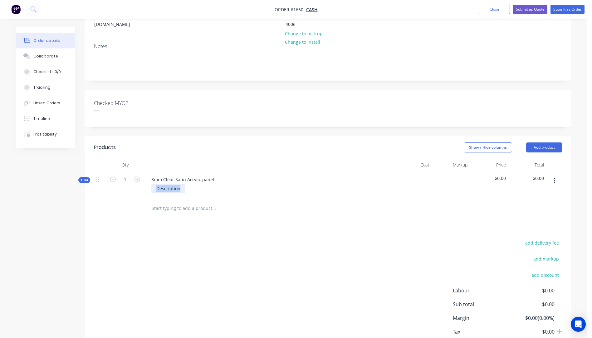
drag, startPoint x: 183, startPoint y: 182, endPoint x: 152, endPoint y: 184, distance: 30.3
click at [152, 184] on div "Description" at bounding box center [168, 188] width 34 height 9
click at [82, 178] on icon at bounding box center [81, 179] width 2 height 2
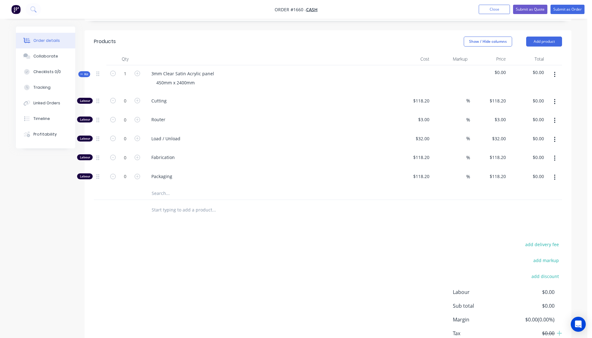
scroll to position [232, 0]
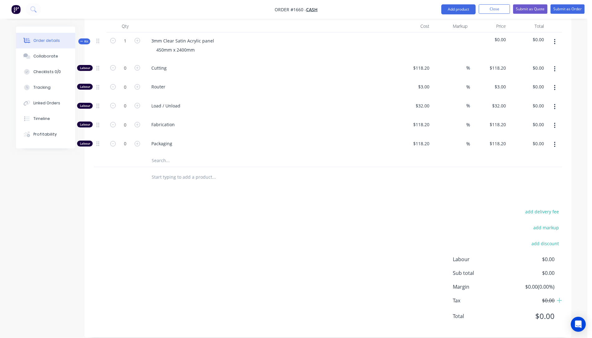
click at [161, 154] on input "text" at bounding box center [213, 160] width 125 height 12
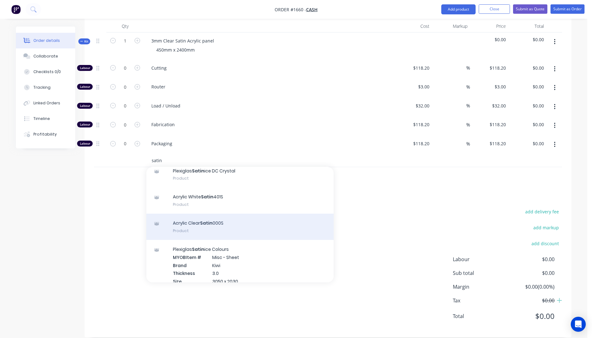
type input "satin"
click at [219, 217] on div "Acrylic Clear Satin 000S Product" at bounding box center [239, 226] width 187 height 26
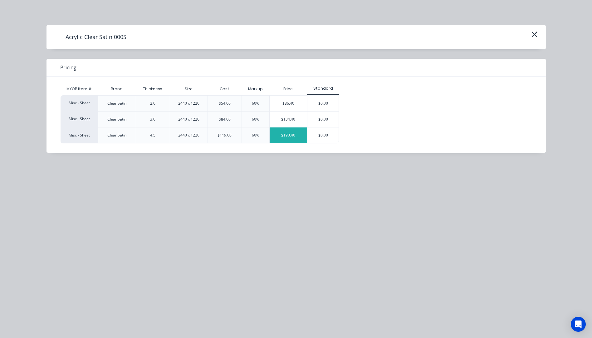
click at [292, 137] on div "$190.40" at bounding box center [289, 135] width 38 height 16
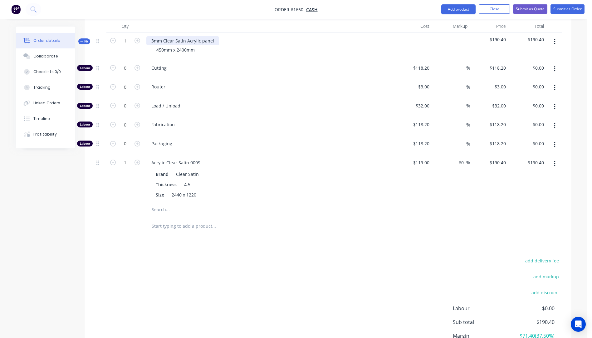
click at [154, 36] on div "3mm Clear Satin Acrylic panel" at bounding box center [182, 40] width 73 height 9
click at [214, 97] on div "Load / Unload" at bounding box center [269, 106] width 250 height 19
click at [129, 158] on input "1" at bounding box center [125, 162] width 16 height 9
type input "0.5"
type input "$95.20"
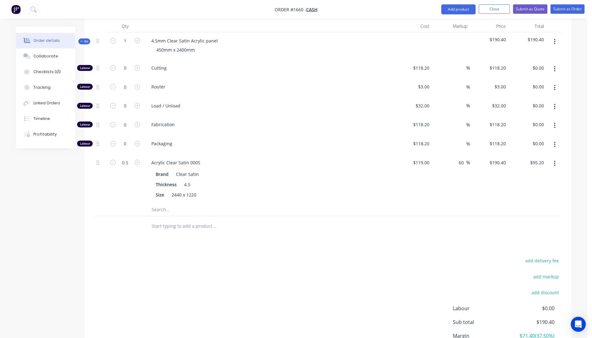
click at [292, 154] on div "Acrylic Clear Satin 000S Brand Clear Satin Thickness 4.5 Size 2440 x 1220" at bounding box center [269, 178] width 250 height 49
click at [136, 65] on icon "button" at bounding box center [137, 68] width 6 height 6
type input "1"
type input "$118.20"
click at [422, 63] on input "118.2" at bounding box center [422, 67] width 19 height 9
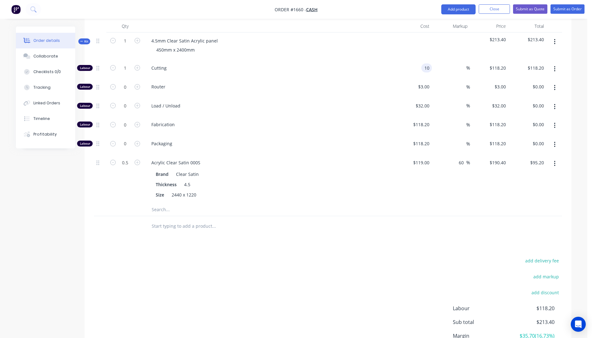
type input "$10.00"
click at [419, 60] on div "$10.00 10" at bounding box center [412, 69] width 38 height 19
click at [325, 121] on span "Fabrication" at bounding box center [271, 124] width 240 height 7
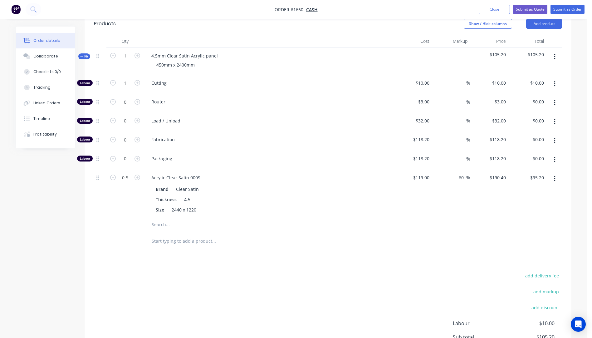
scroll to position [232, 0]
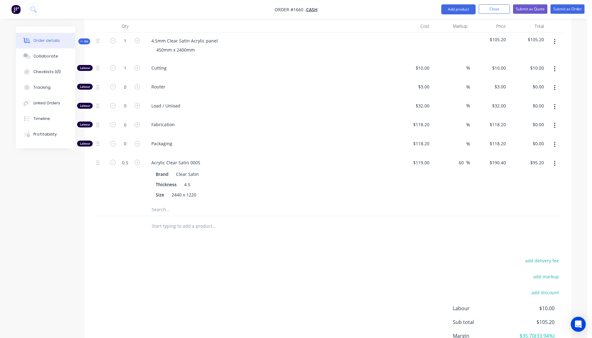
click at [158, 203] on input "text" at bounding box center [213, 209] width 125 height 12
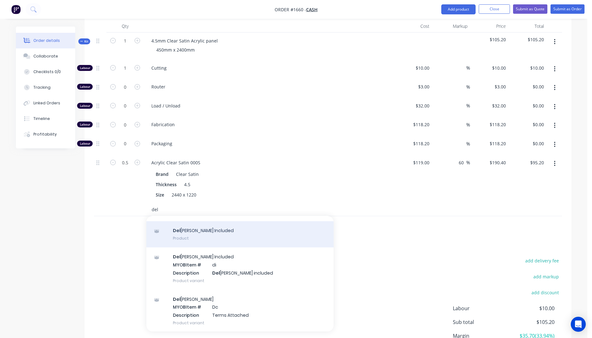
scroll to position [41, 0]
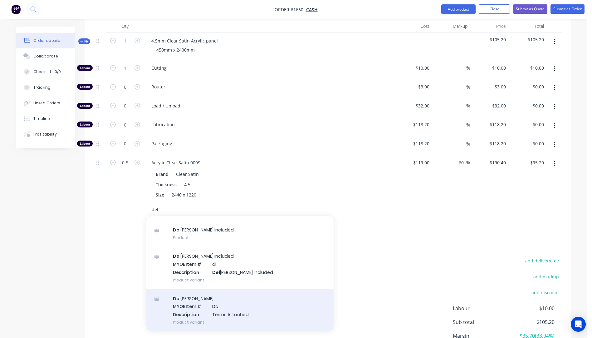
type input "del"
click at [191, 298] on div "Del [PERSON_NAME] MYOB Item # Dc Description Terms Attached Product variant" at bounding box center [239, 310] width 187 height 42
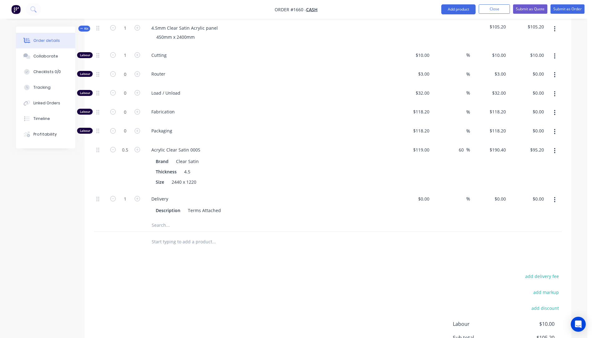
scroll to position [281, 0]
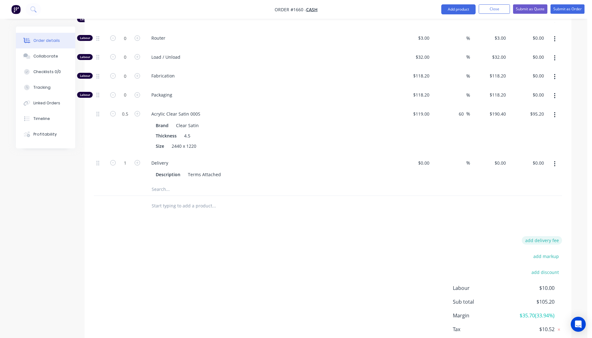
click at [548, 236] on button "add delivery fee" at bounding box center [542, 240] width 40 height 8
type input "55"
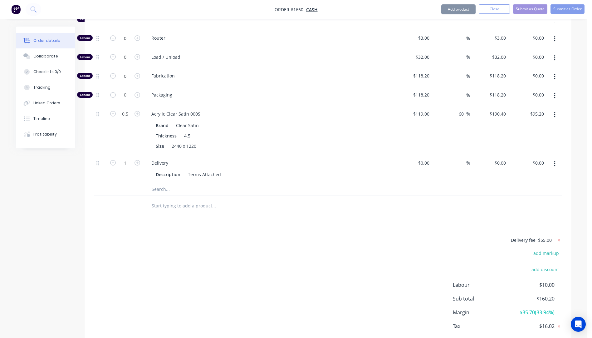
click at [371, 242] on div "Delivery fee $55.00 add markup add discount Labour $10.00 Sub total $160.20 Mar…" at bounding box center [328, 294] width 468 height 117
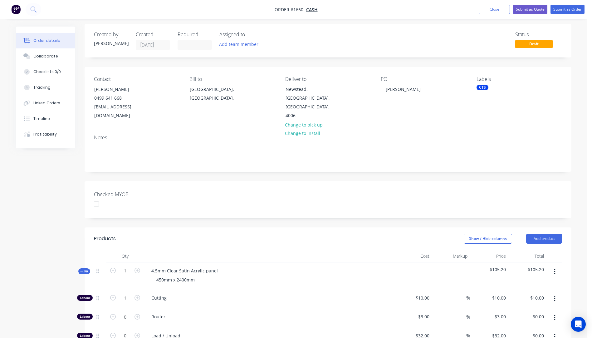
scroll to position [0, 0]
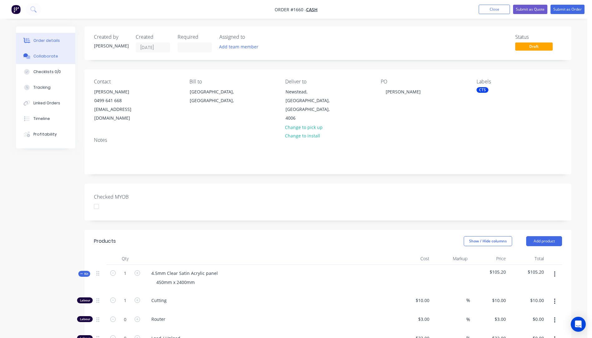
click at [48, 56] on div "Collaborate" at bounding box center [45, 56] width 25 height 6
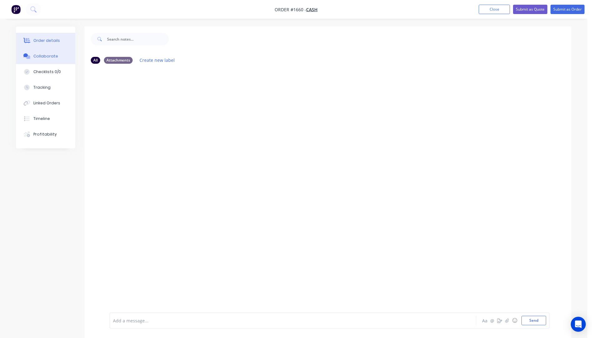
click at [41, 38] on div "Order details" at bounding box center [46, 41] width 27 height 6
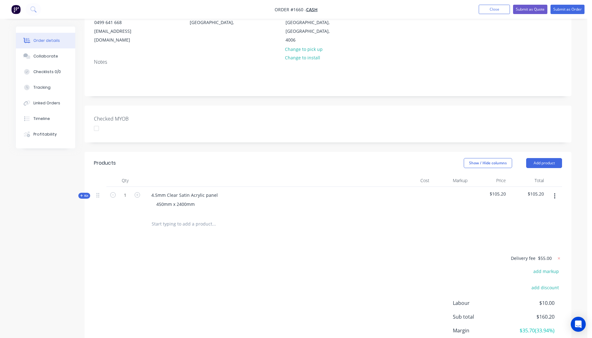
scroll to position [94, 0]
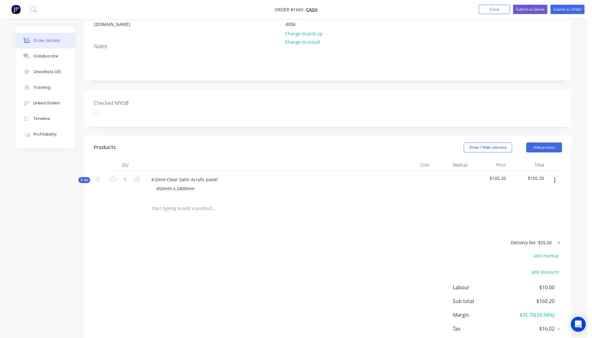
click at [558, 239] on icon at bounding box center [559, 242] width 6 height 6
click at [545, 238] on button "add delivery fee" at bounding box center [542, 242] width 40 height 8
type input "88"
click at [384, 240] on div "Delivery fee Delivery fee Delivery fee name (Optional) 88 88 $0 add markup add …" at bounding box center [328, 297] width 468 height 119
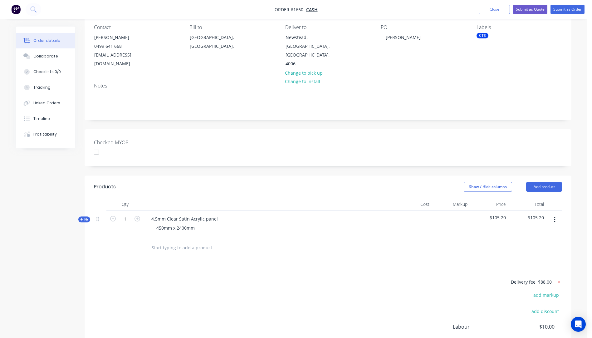
scroll to position [0, 0]
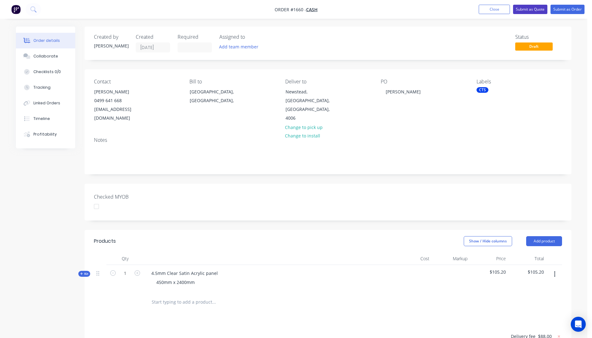
click at [525, 10] on button "Submit as Quote" at bounding box center [530, 9] width 34 height 9
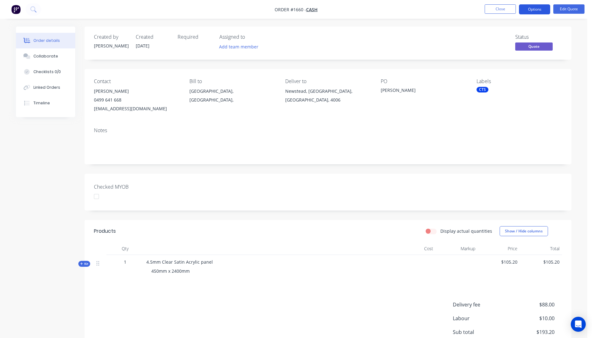
click at [528, 11] on button "Options" at bounding box center [534, 9] width 31 height 10
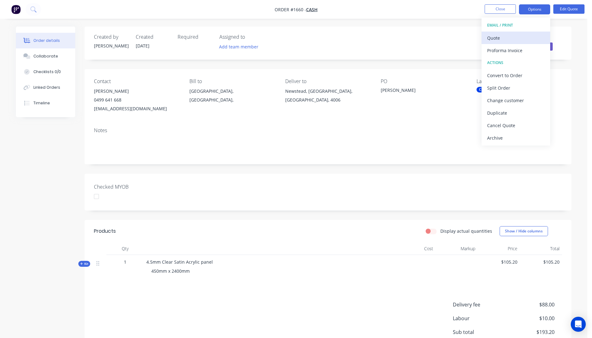
click at [504, 40] on div "Quote" at bounding box center [515, 37] width 57 height 9
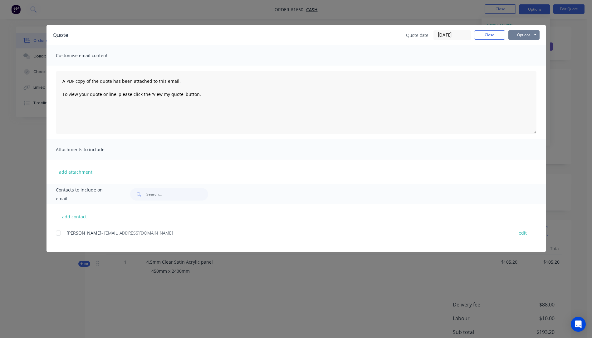
click at [521, 39] on button "Options" at bounding box center [523, 34] width 31 height 9
click at [523, 46] on button "Preview" at bounding box center [528, 46] width 40 height 10
click at [71, 217] on button "add contact" at bounding box center [74, 216] width 37 height 9
select select "AU"
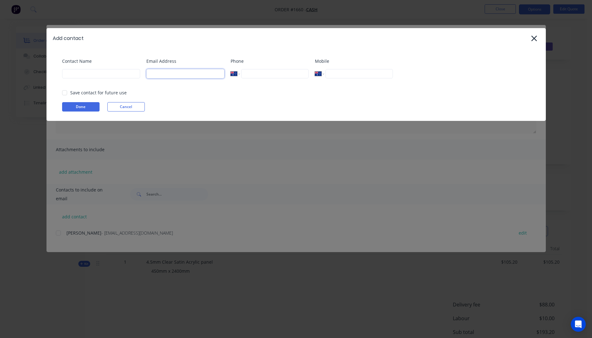
click at [164, 73] on input at bounding box center [185, 73] width 78 height 9
type input "[EMAIL_ADDRESS][DOMAIN_NAME]"
click at [92, 75] on input at bounding box center [101, 73] width 78 height 9
type input "[PERSON_NAME]"
click at [67, 106] on button "Done" at bounding box center [80, 106] width 37 height 9
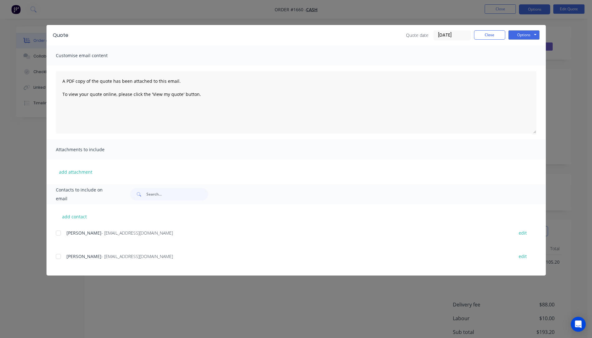
click at [68, 177] on div "add attachment" at bounding box center [295, 171] width 499 height 24
click at [69, 175] on button "add attachment" at bounding box center [76, 171] width 40 height 9
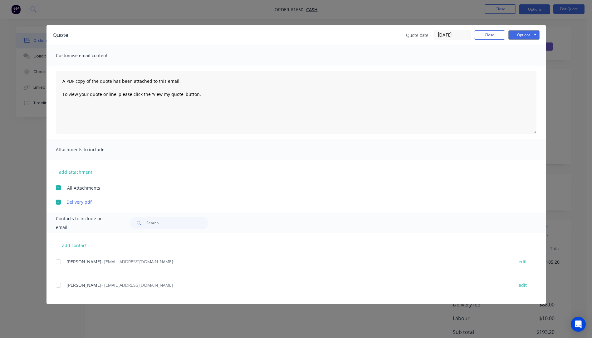
click at [60, 286] on div at bounding box center [58, 285] width 12 height 12
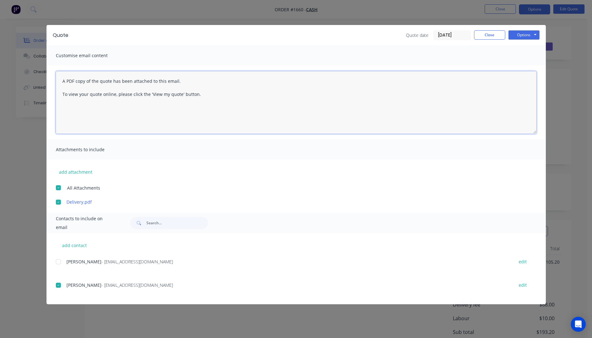
paste textarea "Hi, Please contact us if you have any questions. Regards, [PERSON_NAME] [EMAIL_…"
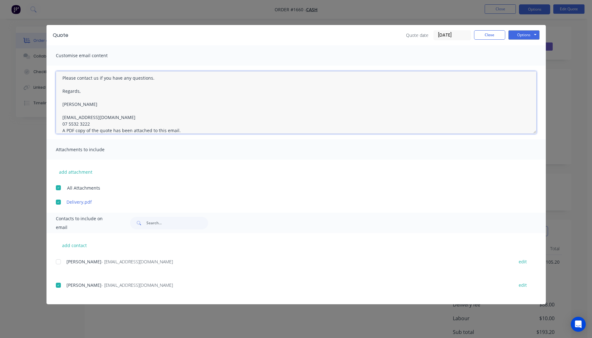
click at [92, 123] on textarea "Hi, Please contact us if you have any questions. Regards, [PERSON_NAME] [EMAIL_…" at bounding box center [296, 102] width 481 height 62
click at [60, 75] on textarea "Hi, Please contact us if you have any questions. Regards, [PERSON_NAME] [EMAIL_…" at bounding box center [296, 102] width 481 height 62
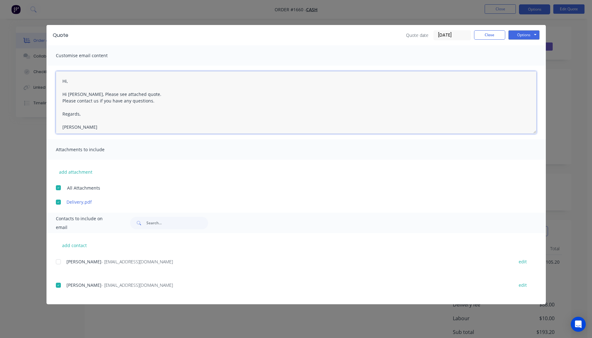
click at [133, 93] on textarea "Hi, Hi [PERSON_NAME], Please see attached quote. Please contact us if you have …" at bounding box center [296, 102] width 481 height 62
drag, startPoint x: 68, startPoint y: 82, endPoint x: 49, endPoint y: 82, distance: 19.0
click at [49, 82] on div "Hi, Hi [PERSON_NAME], Please see attached quote. Please contact us if you have …" at bounding box center [295, 103] width 499 height 74
click at [63, 88] on textarea "Hi [PERSON_NAME], Please see attached quote. Please contact us if you have any …" at bounding box center [296, 102] width 481 height 62
click at [80, 87] on textarea "Hi [PERSON_NAME], Please see attached quote. Please contact us if you have any …" at bounding box center [296, 102] width 481 height 62
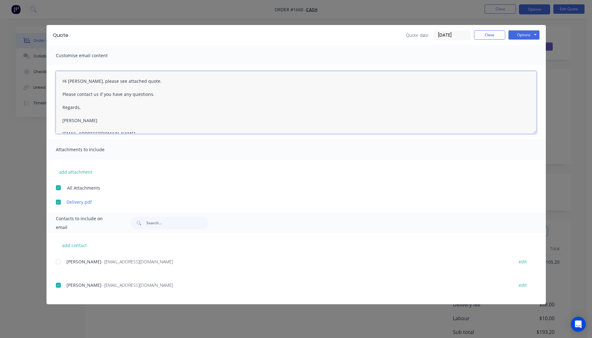
click at [168, 115] on textarea "Hi [PERSON_NAME], please see attached quote. Please contact us if you have any …" at bounding box center [296, 102] width 481 height 62
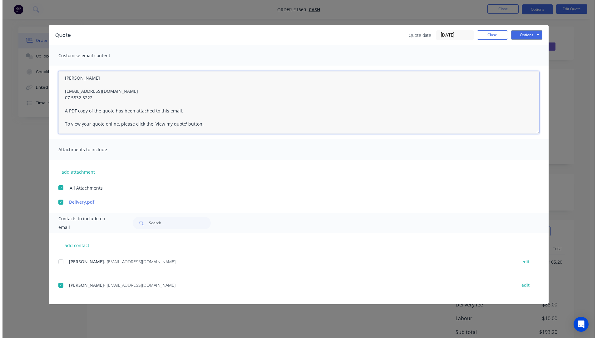
scroll to position [49, 0]
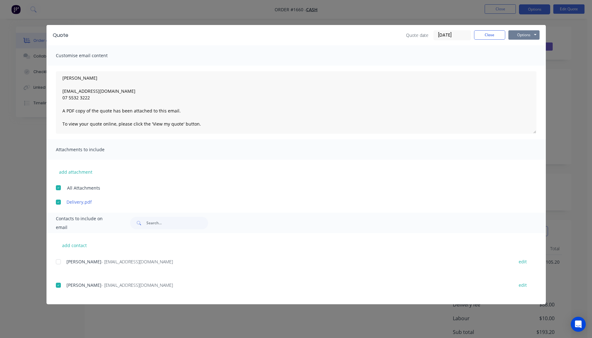
click at [514, 37] on button "Options" at bounding box center [523, 34] width 31 height 9
click at [526, 68] on button "Email" at bounding box center [528, 66] width 40 height 10
type textarea "A PDF copy of the quote has been attached to this email. To view your quote onl…"
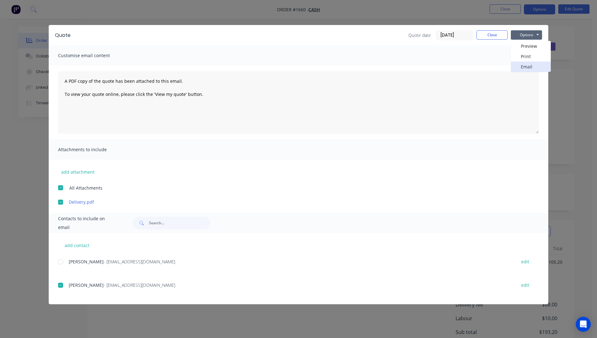
scroll to position [0, 0]
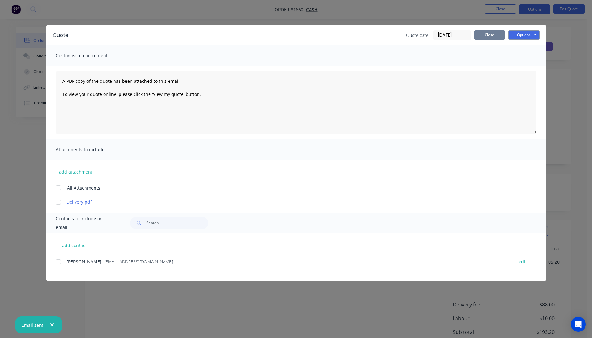
click at [491, 37] on button "Close" at bounding box center [489, 34] width 31 height 9
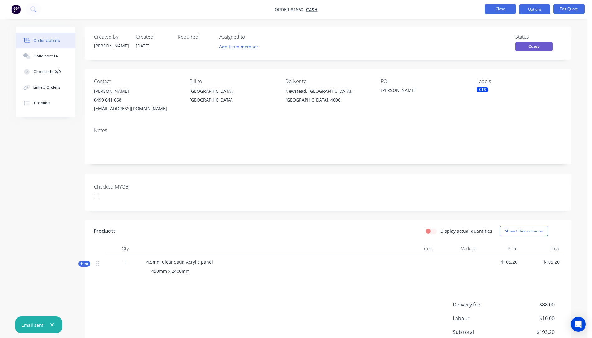
click at [497, 7] on button "Close" at bounding box center [500, 8] width 31 height 9
